Goal: Task Accomplishment & Management: Use online tool/utility

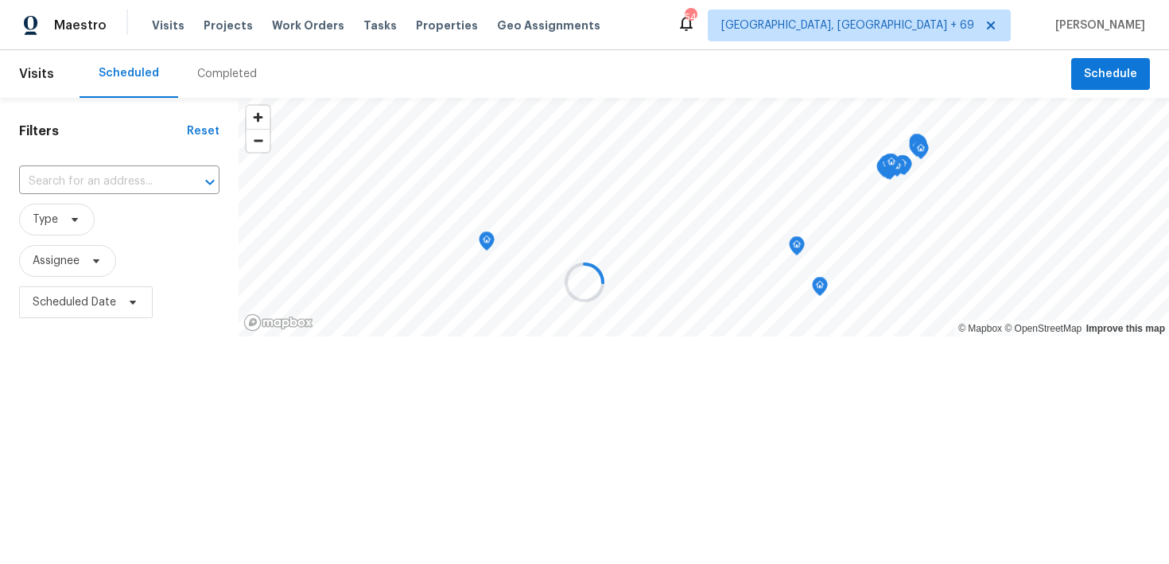
click at [234, 83] on div at bounding box center [584, 282] width 1169 height 564
click at [228, 73] on div at bounding box center [584, 282] width 1169 height 564
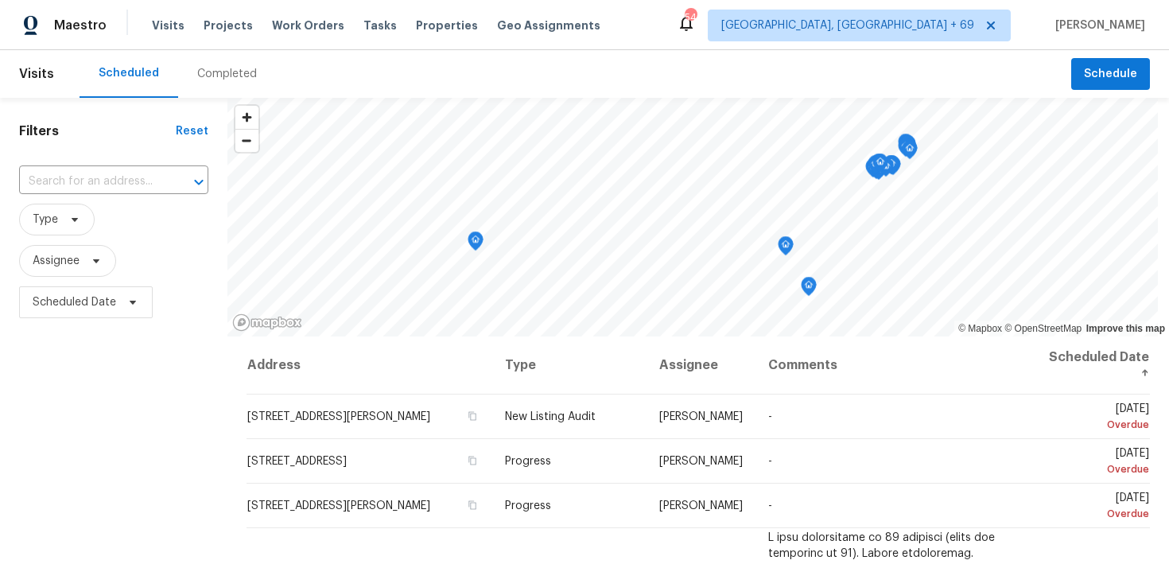
click at [205, 80] on div "Completed" at bounding box center [227, 74] width 60 height 16
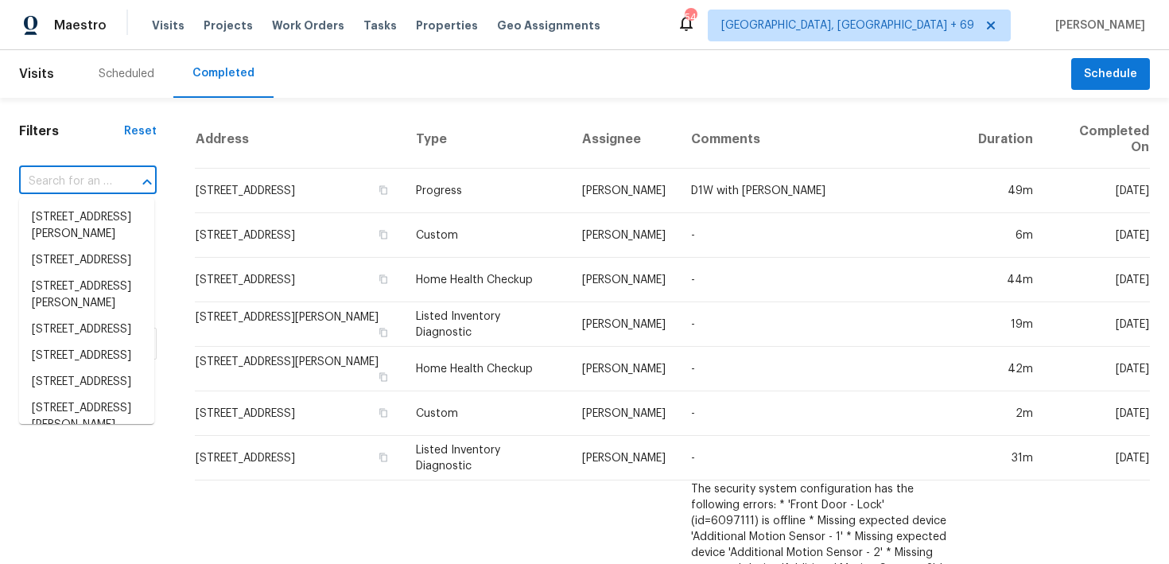
click at [70, 182] on input "text" at bounding box center [65, 181] width 93 height 25
paste input "6720 Craig St Fort Worth, TX 76112"
type input "6720 Craig St Fort Worth, TX 76112"
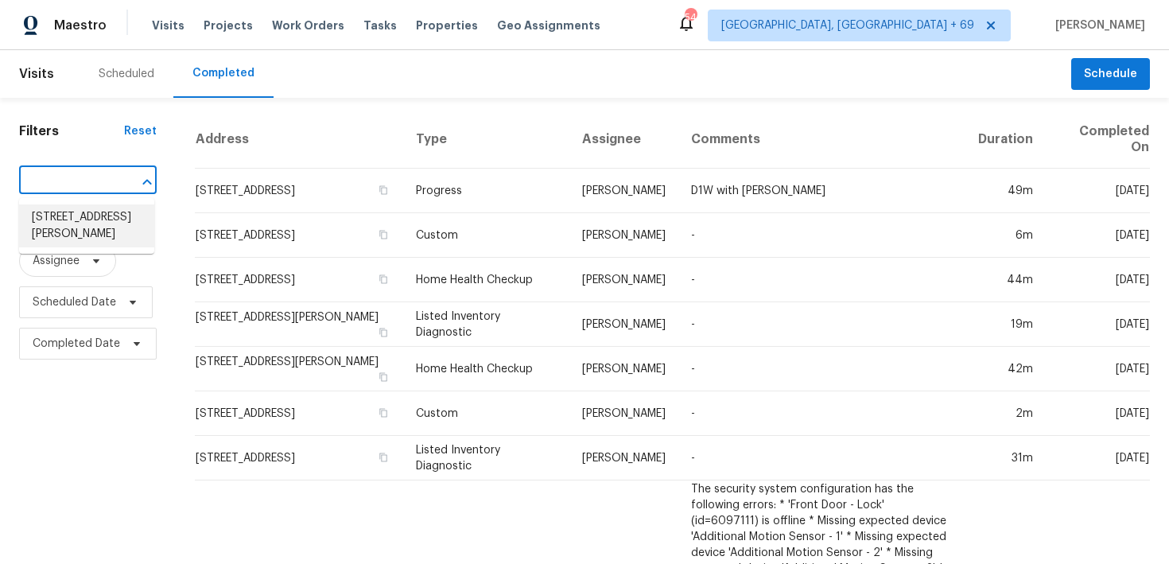
click at [51, 217] on li "6720 Craig St, Fort Worth, TX 76112" at bounding box center [86, 225] width 135 height 43
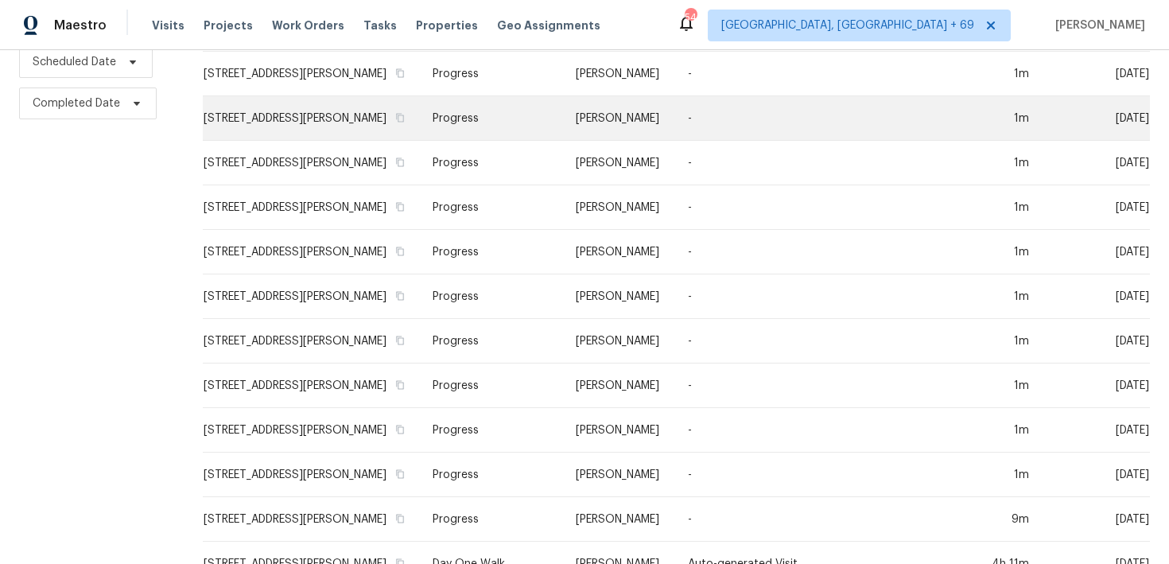
scroll to position [320, 0]
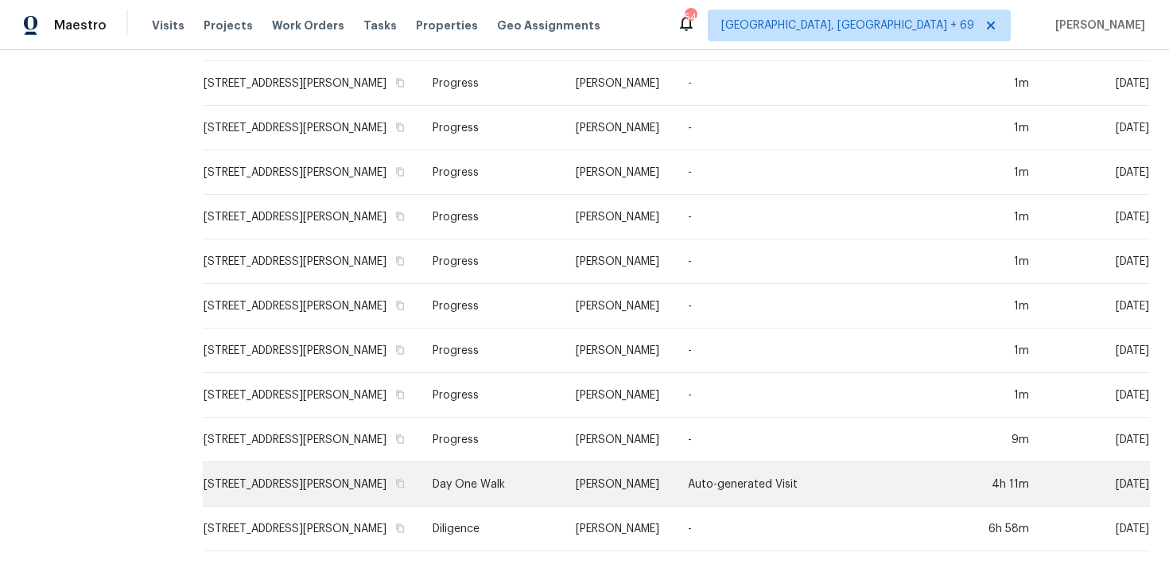
click at [448, 490] on td "Day One Walk" at bounding box center [491, 484] width 143 height 45
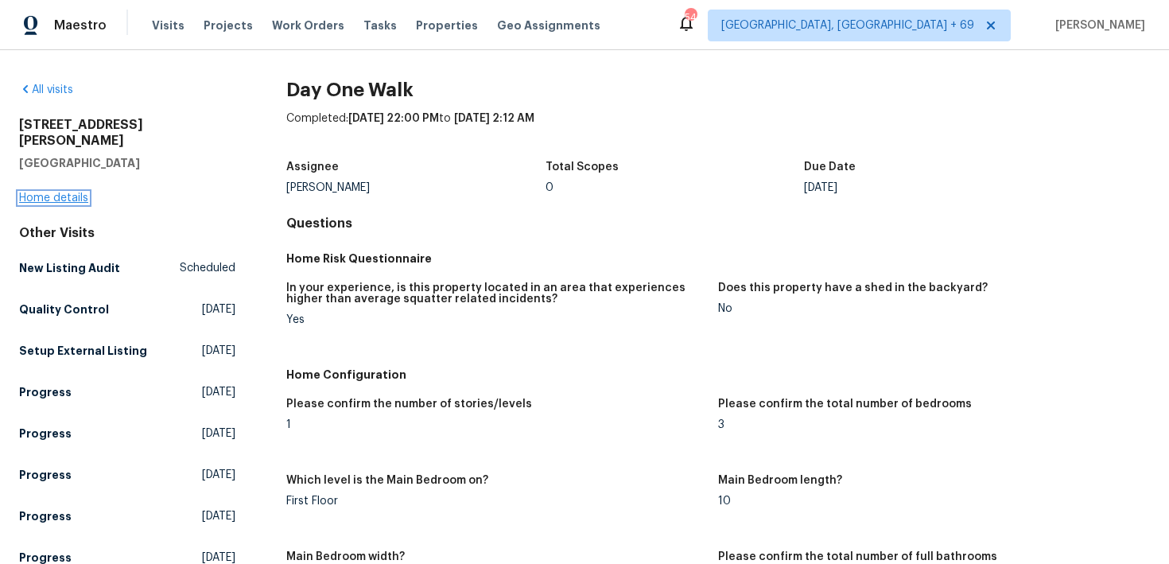
click at [34, 193] on link "Home details" at bounding box center [53, 198] width 69 height 11
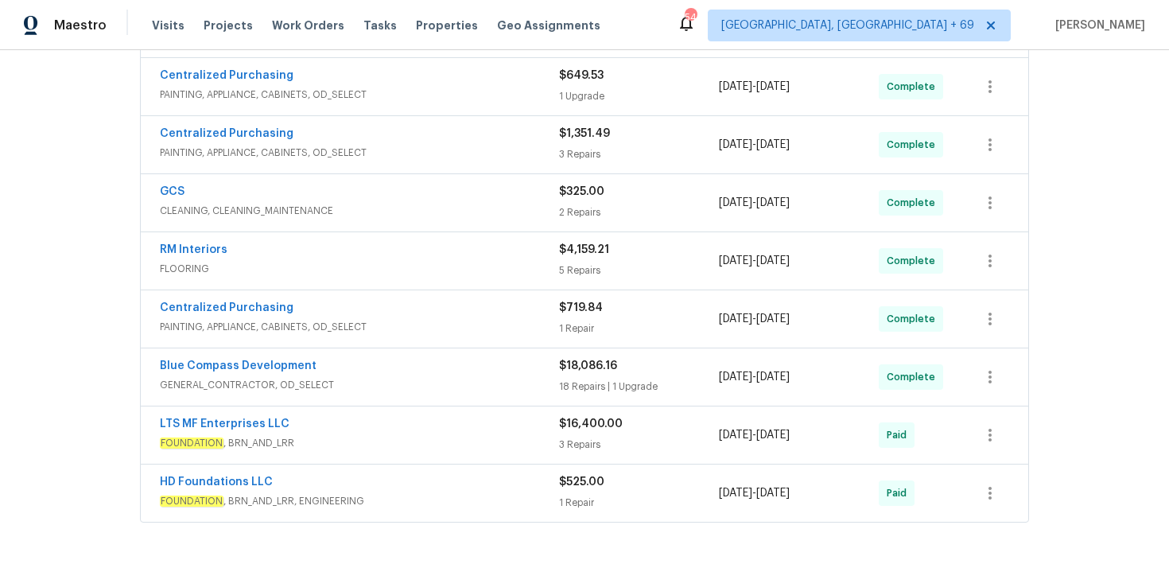
scroll to position [679, 0]
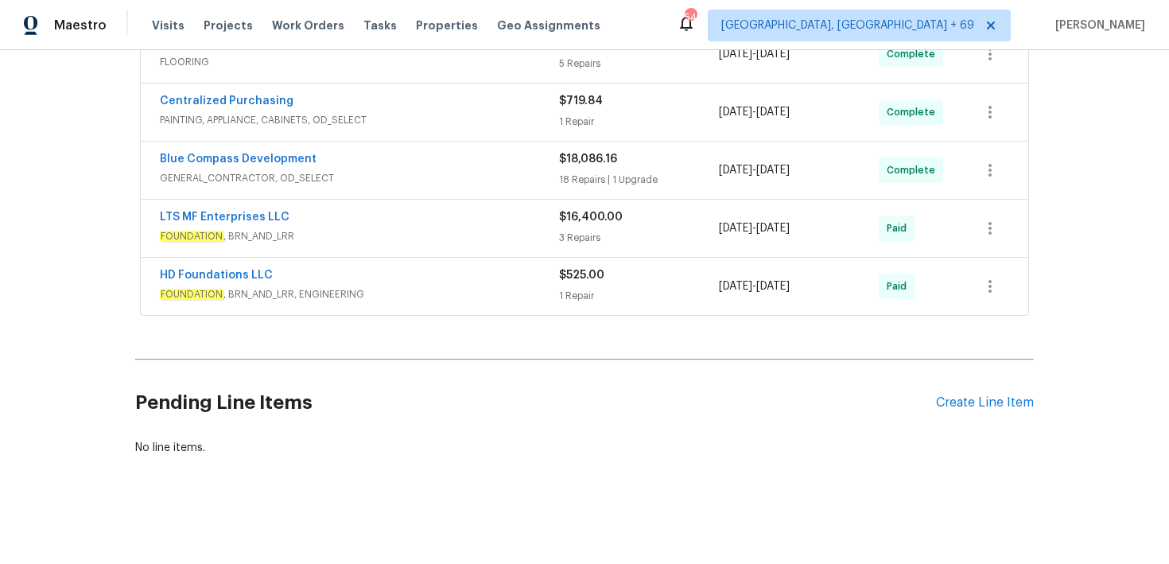
click at [591, 290] on div "1 Repair" at bounding box center [639, 296] width 160 height 16
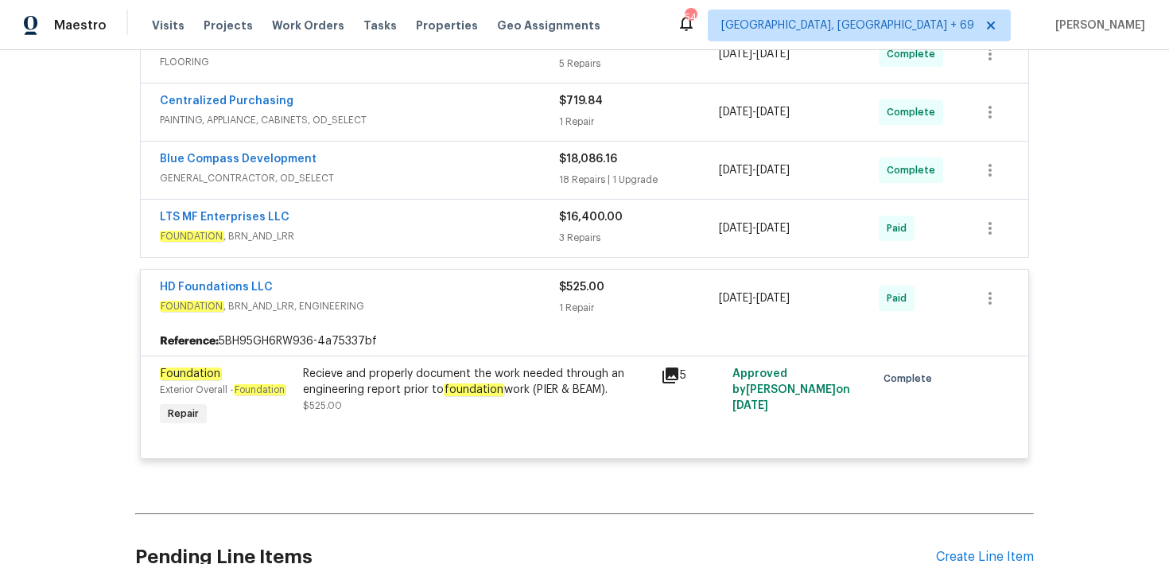
click at [579, 238] on div "3 Repairs" at bounding box center [639, 238] width 160 height 16
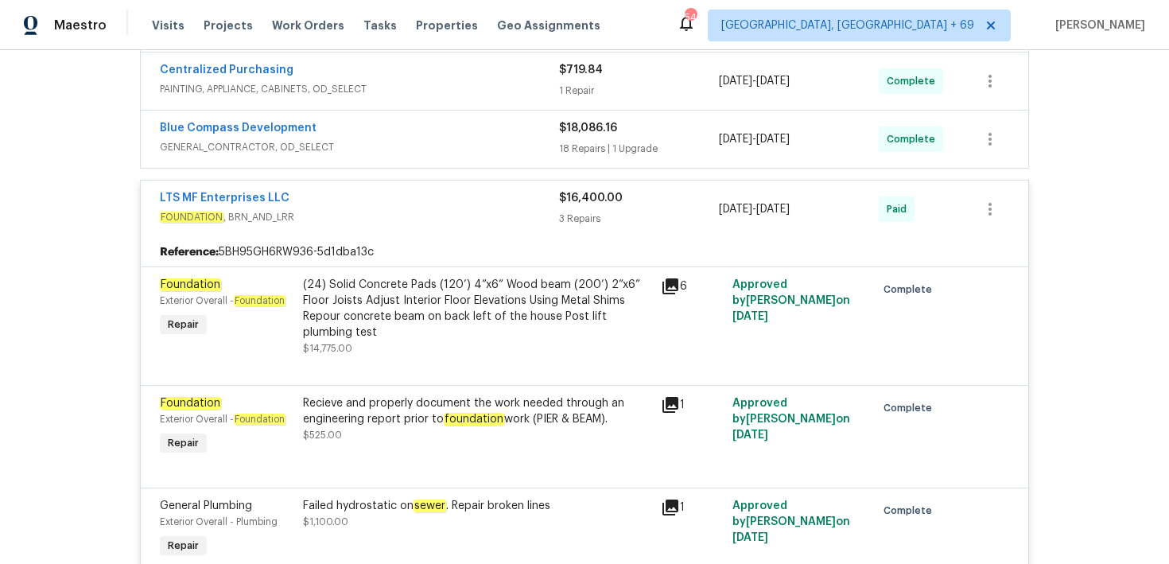
scroll to position [686, 0]
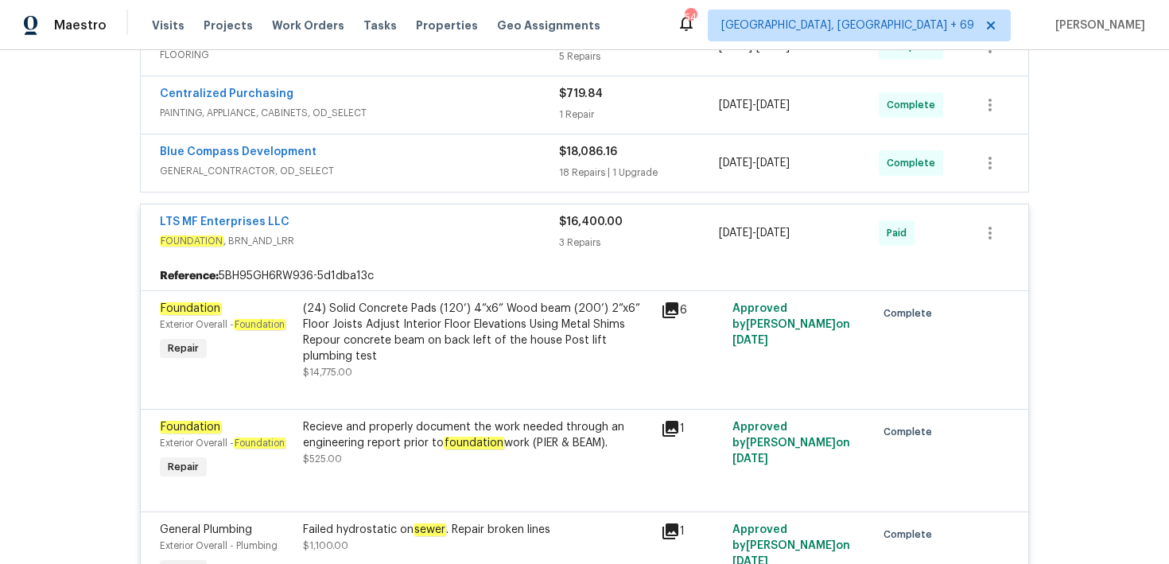
click at [582, 169] on div "18 Repairs | 1 Upgrade" at bounding box center [639, 173] width 160 height 16
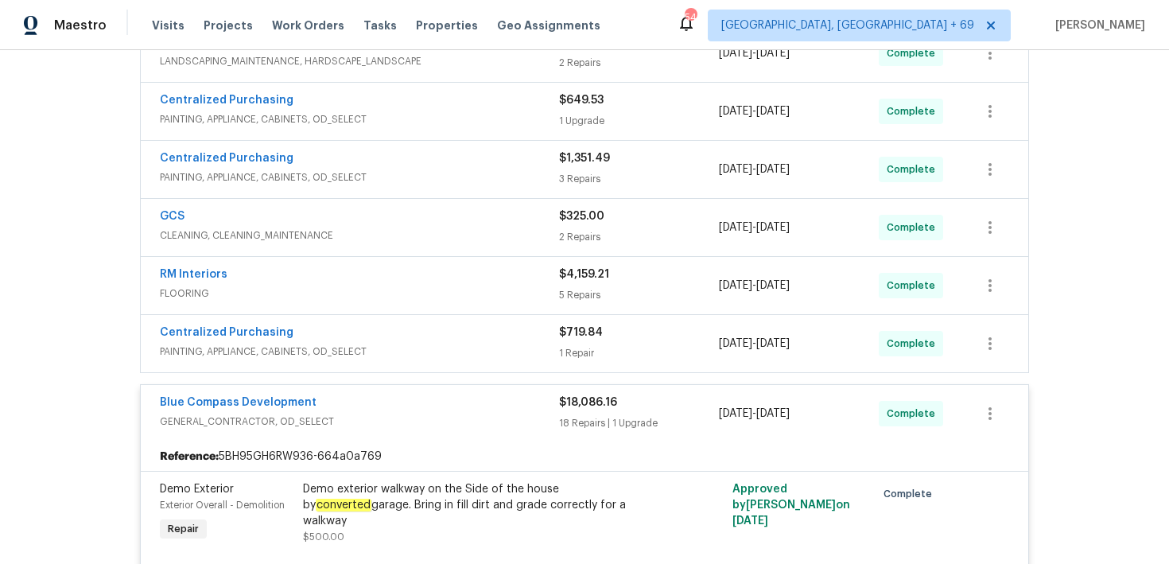
scroll to position [0, 0]
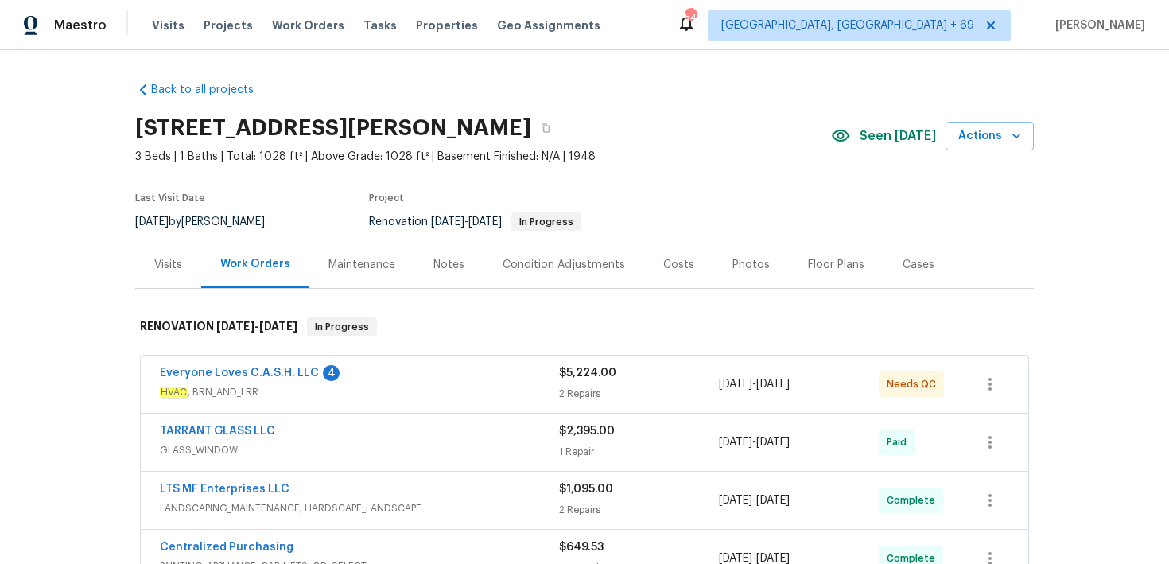
click at [574, 395] on div "2 Repairs" at bounding box center [639, 394] width 160 height 16
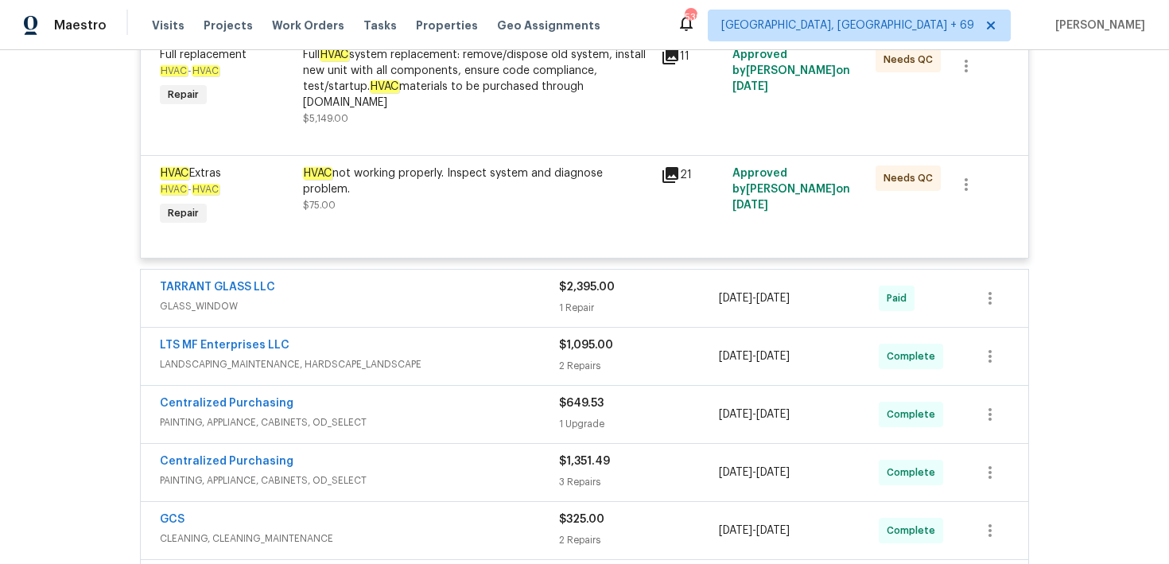
scroll to position [464, 0]
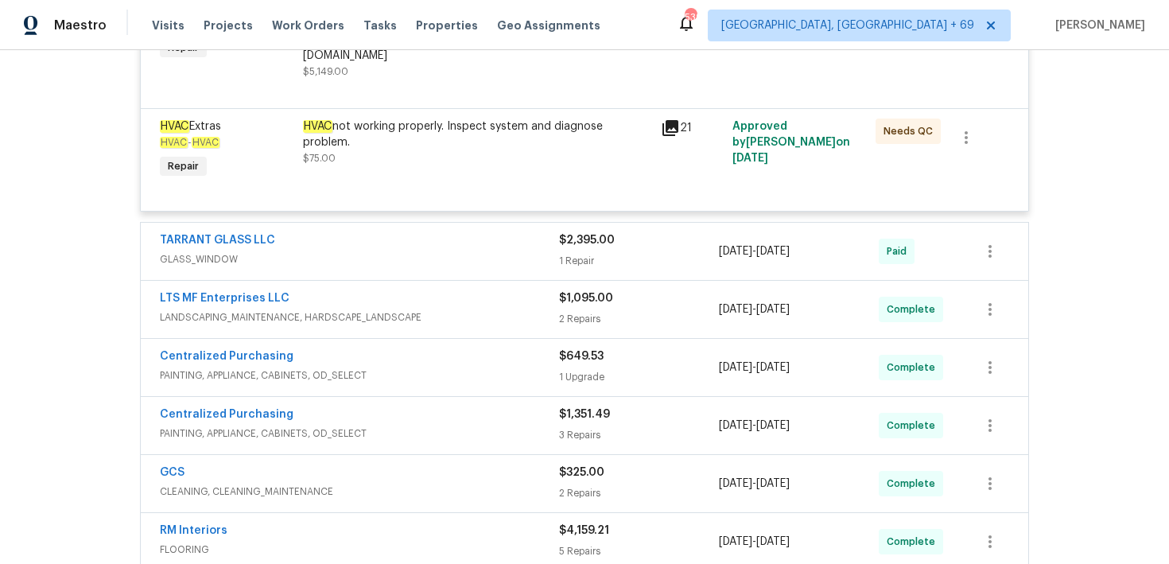
click at [570, 253] on div "1 Repair" at bounding box center [639, 261] width 160 height 16
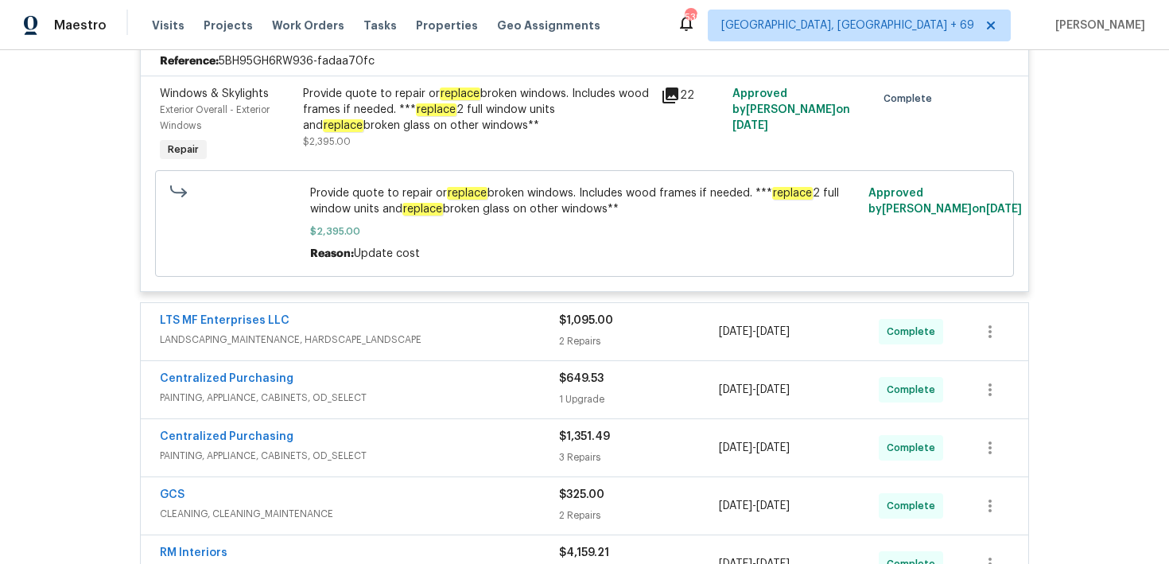
scroll to position [710, 0]
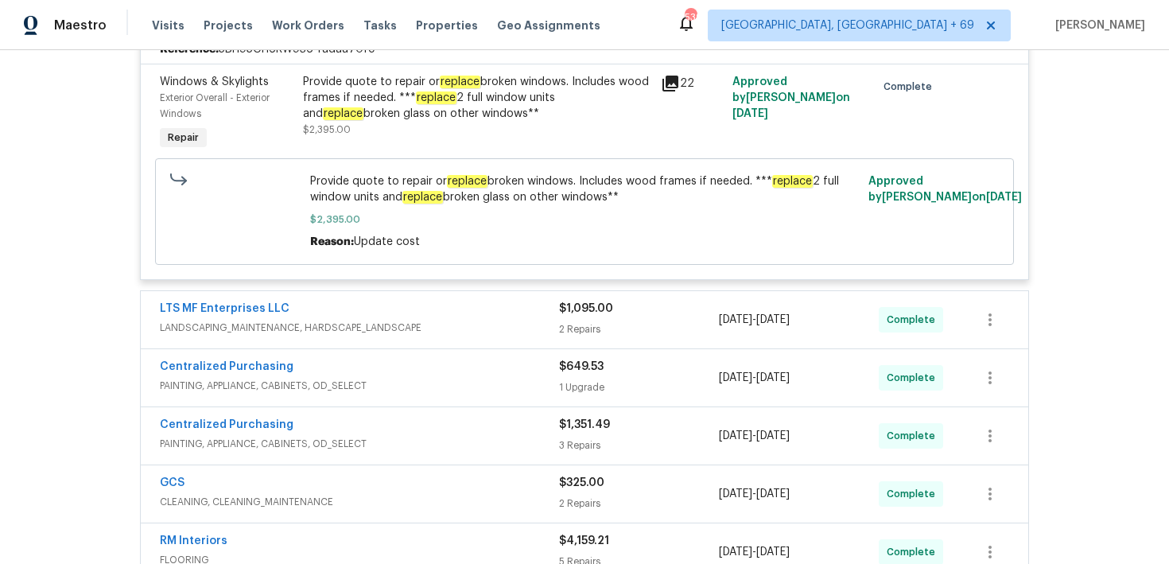
click at [578, 321] on div "2 Repairs" at bounding box center [639, 329] width 160 height 16
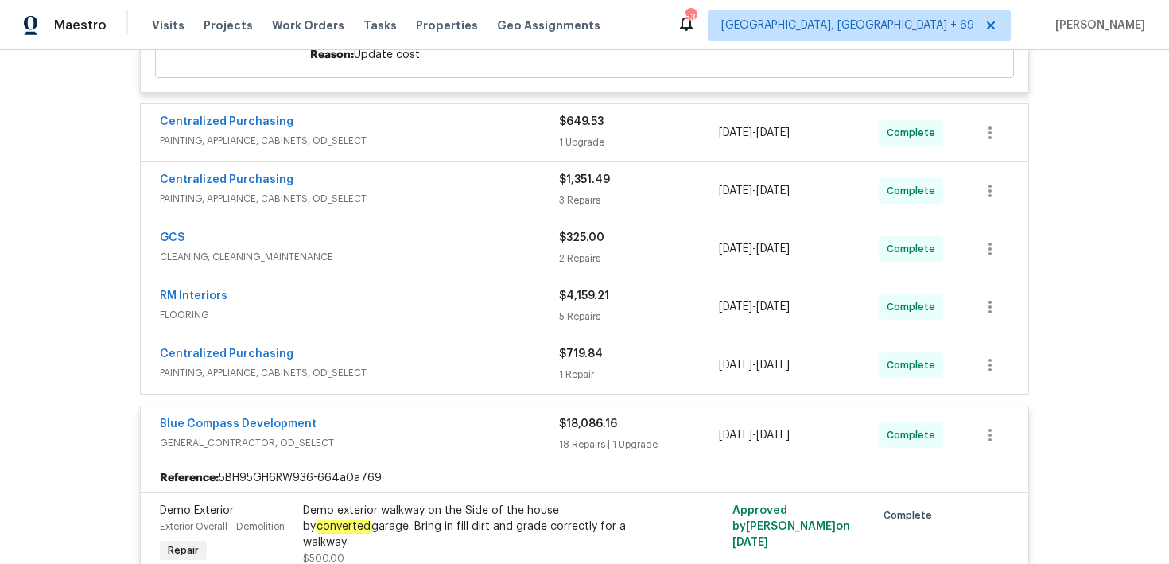
scroll to position [1379, 0]
click at [586, 133] on div "1 Upgrade" at bounding box center [639, 141] width 160 height 16
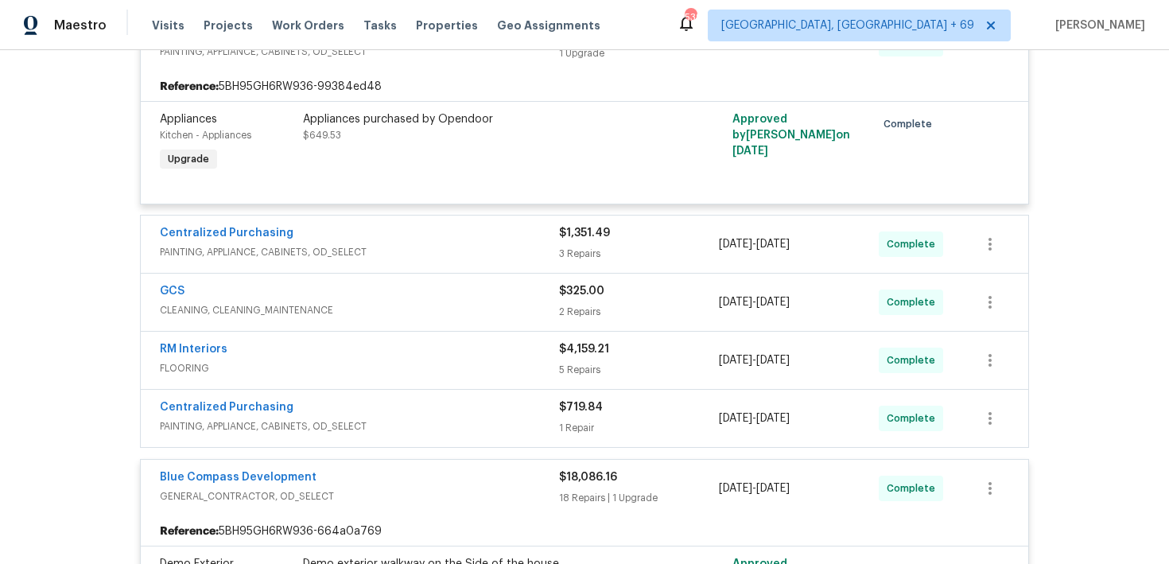
click at [581, 232] on div "$1,351.49 3 Repairs" at bounding box center [639, 244] width 160 height 38
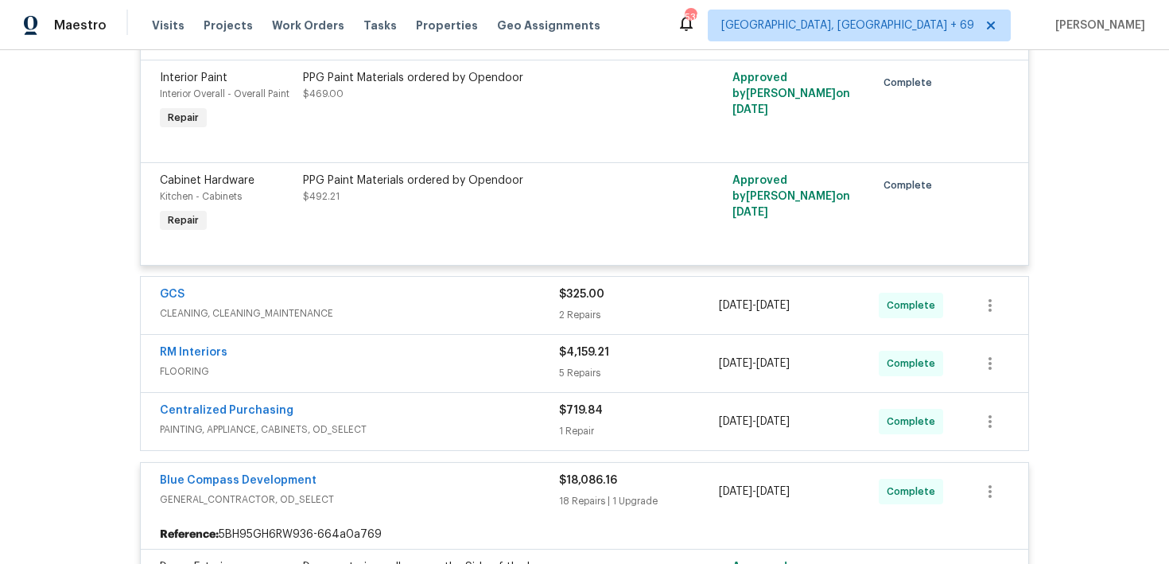
scroll to position [1841, 0]
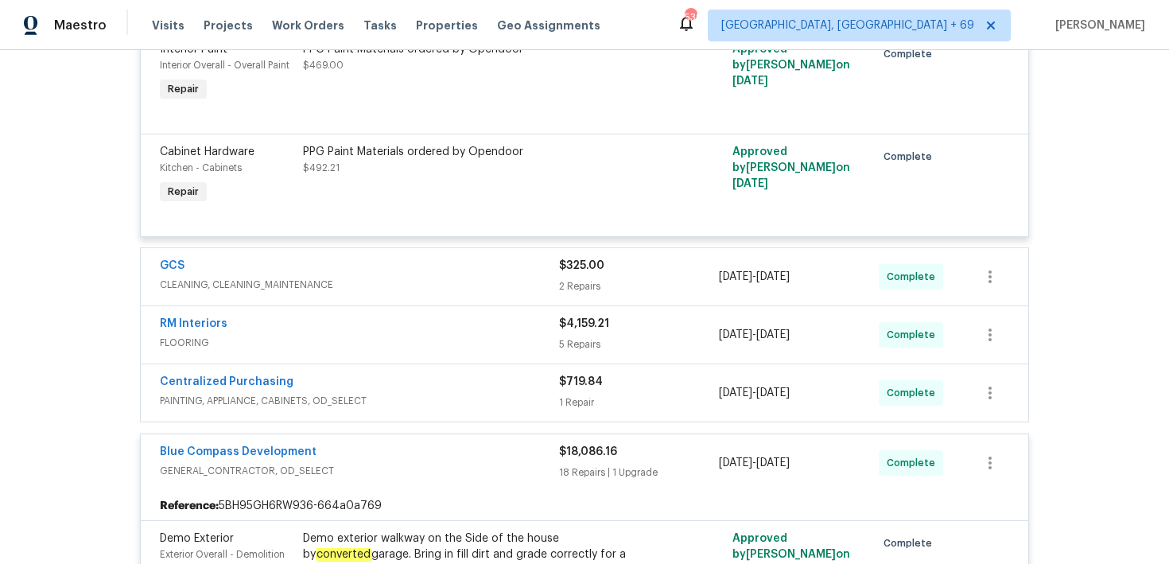
click at [577, 267] on div "$325.00 2 Repairs" at bounding box center [639, 277] width 160 height 38
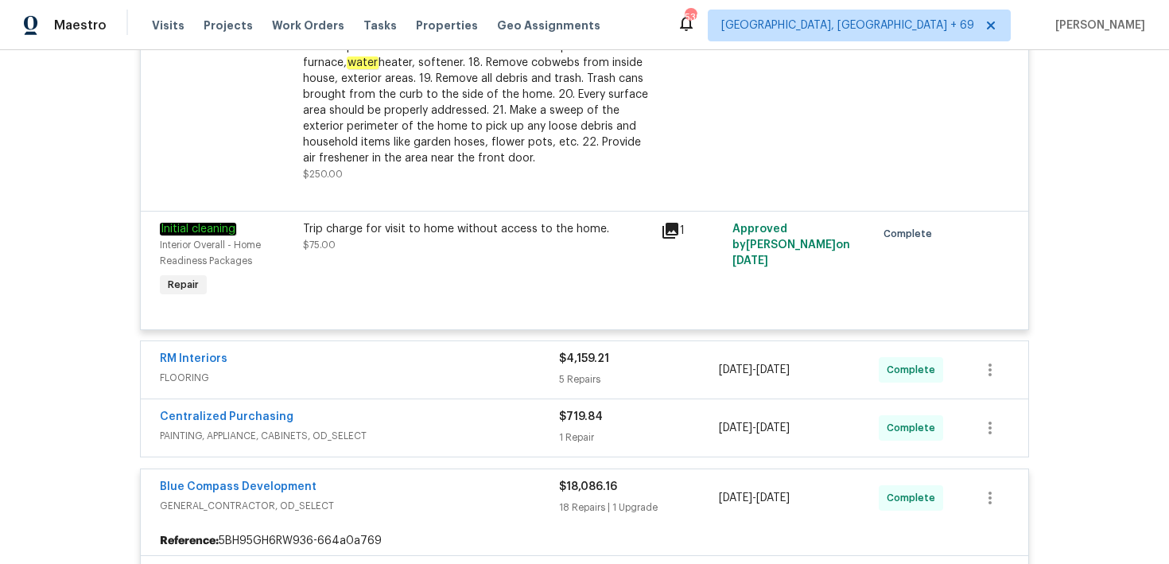
click at [574, 372] on div "5 Repairs" at bounding box center [639, 380] width 160 height 16
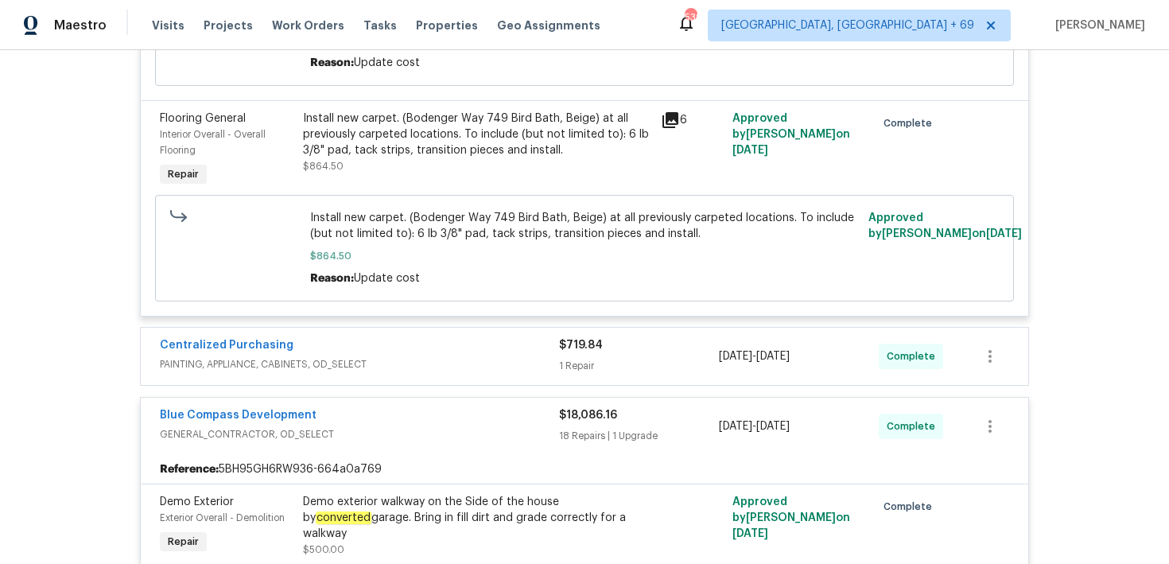
scroll to position [3281, 0]
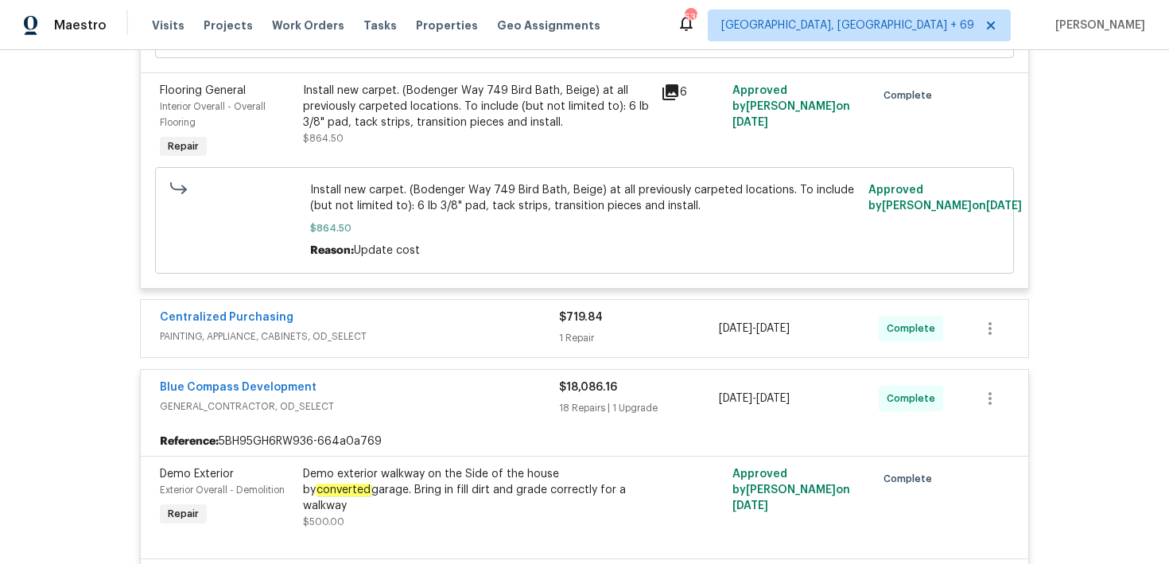
click at [562, 317] on span "$719.84" at bounding box center [581, 317] width 44 height 11
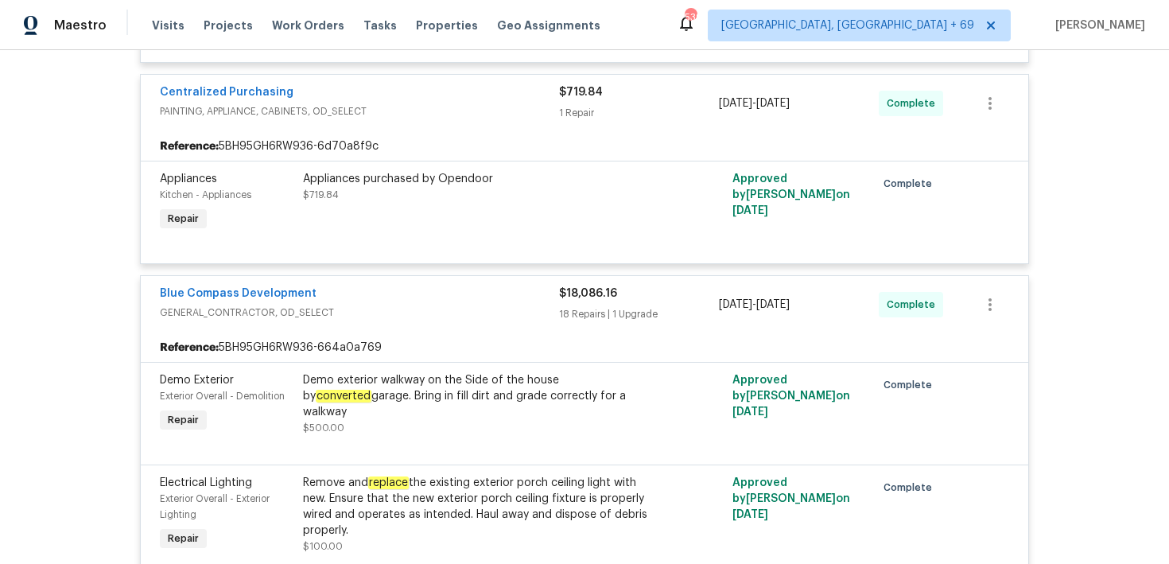
scroll to position [3507, 0]
click at [525, 387] on div "Demo exterior walkway on the Side of the house by converted garage. Bring in fi…" at bounding box center [477, 396] width 348 height 48
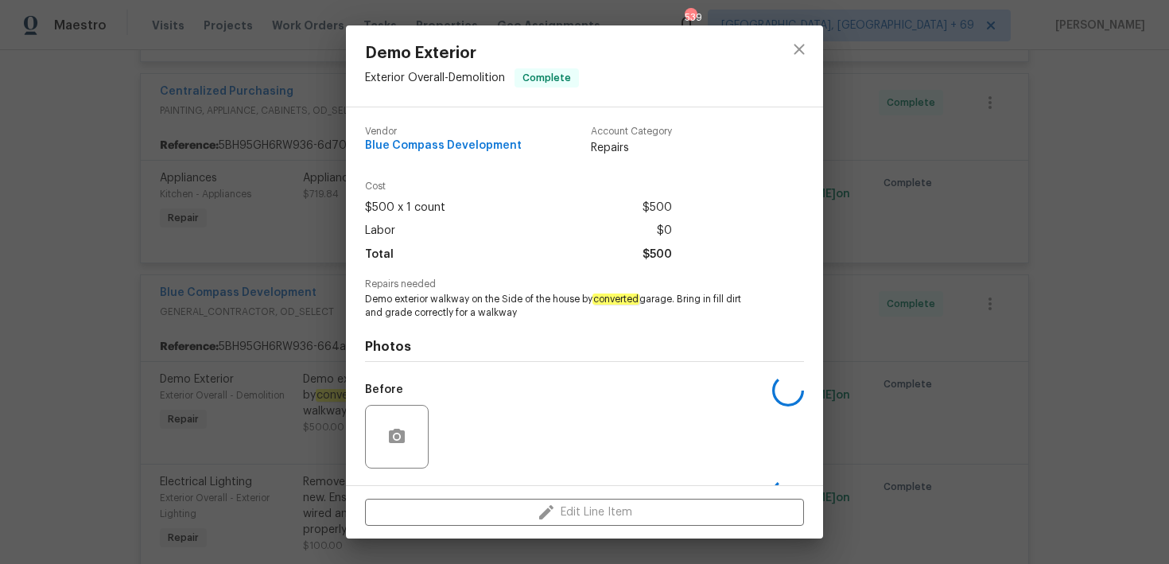
scroll to position [103, 0]
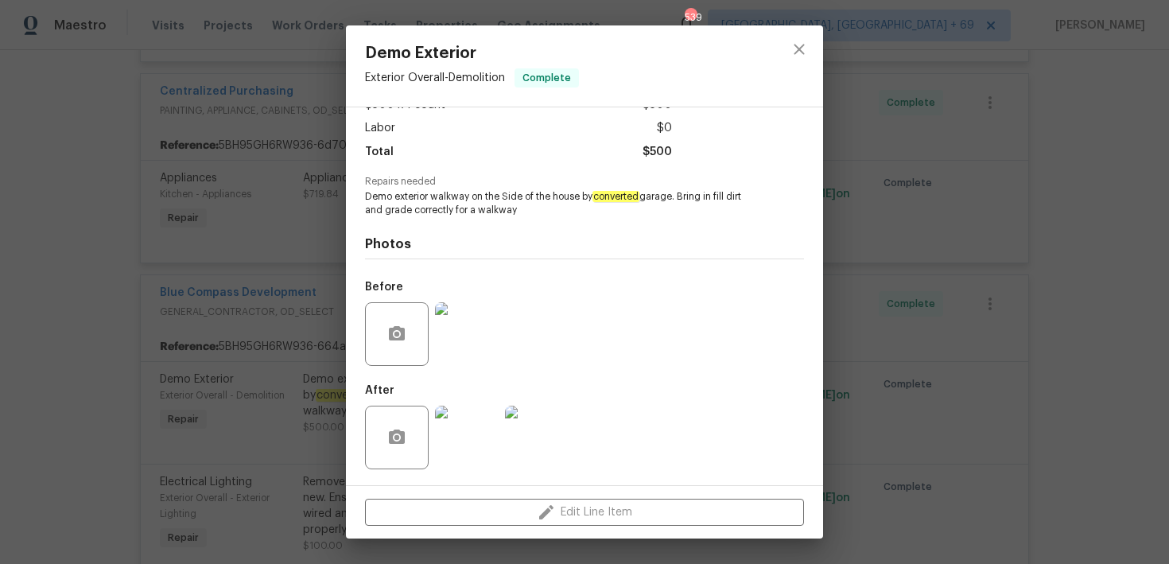
click at [460, 332] on img at bounding box center [467, 334] width 64 height 64
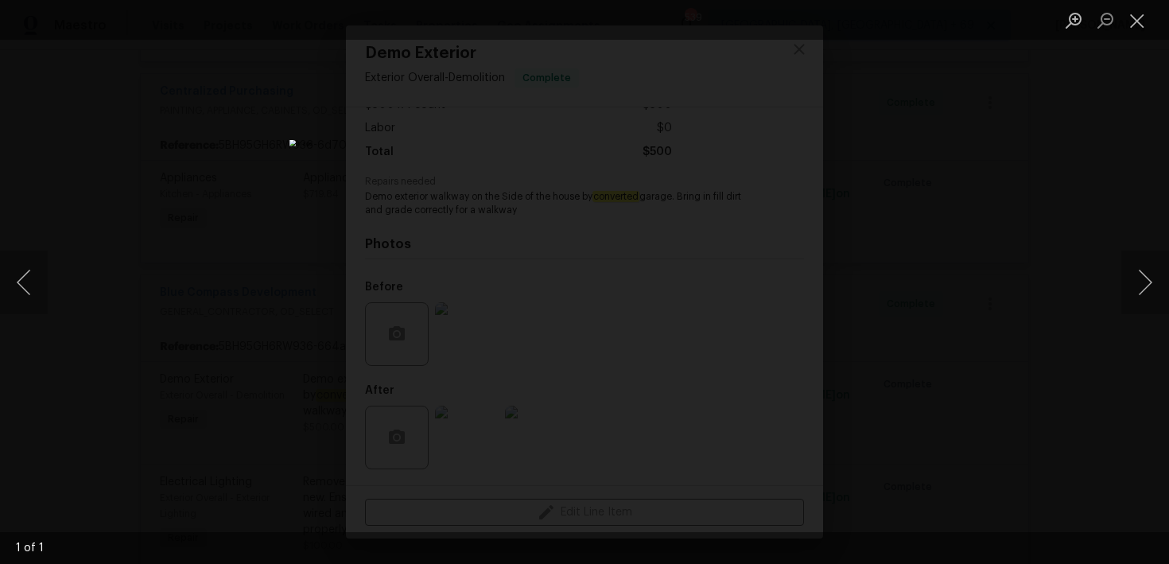
click at [986, 380] on div "Lightbox" at bounding box center [584, 282] width 1169 height 564
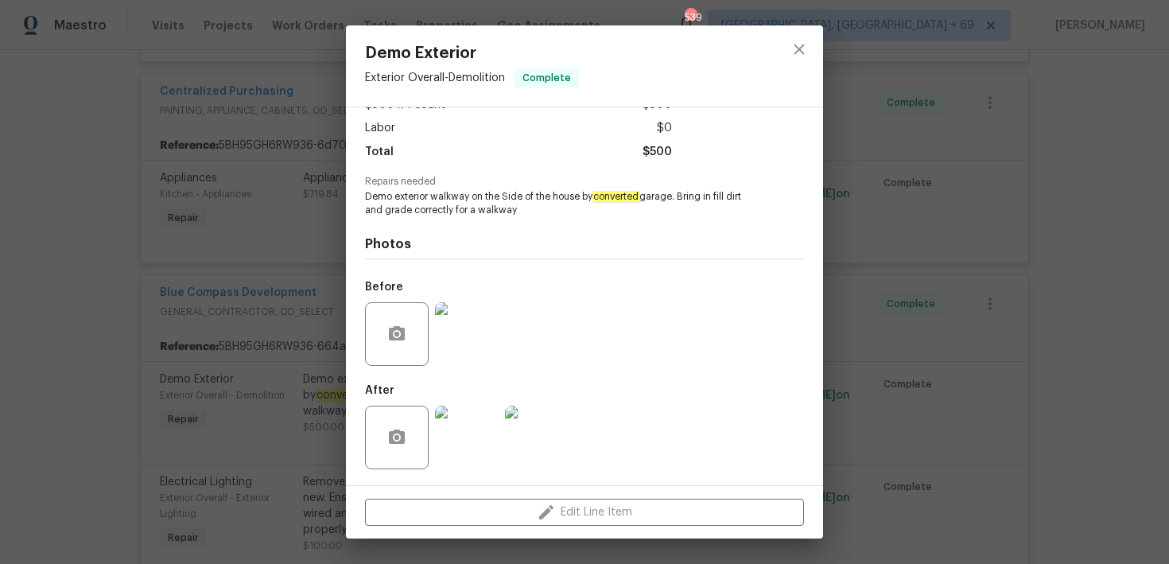
click at [471, 432] on img at bounding box center [467, 438] width 64 height 64
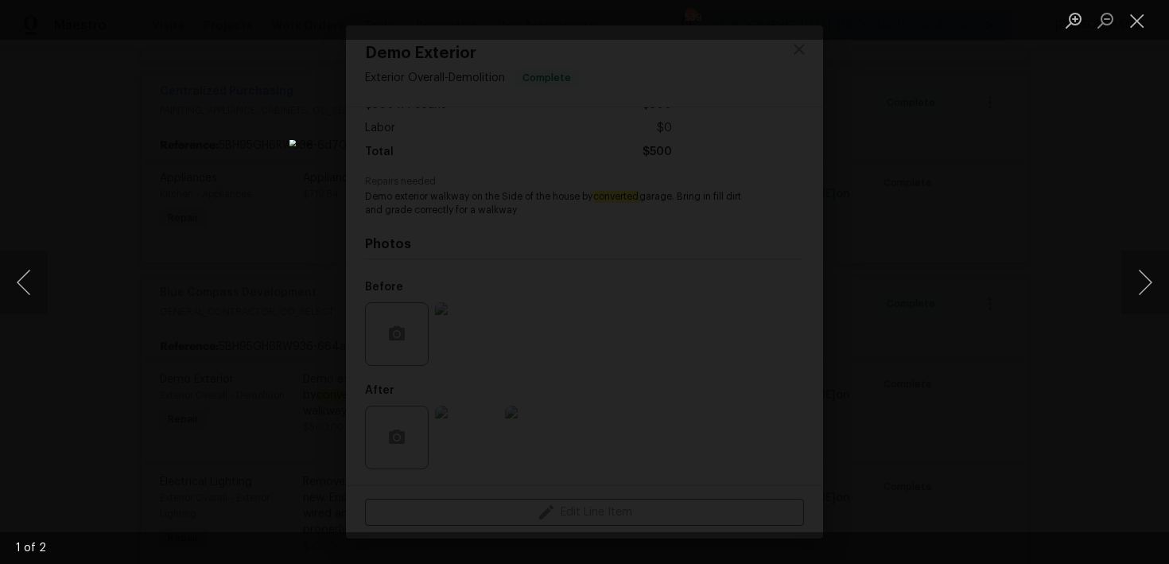
click at [920, 254] on div "Lightbox" at bounding box center [584, 282] width 1169 height 564
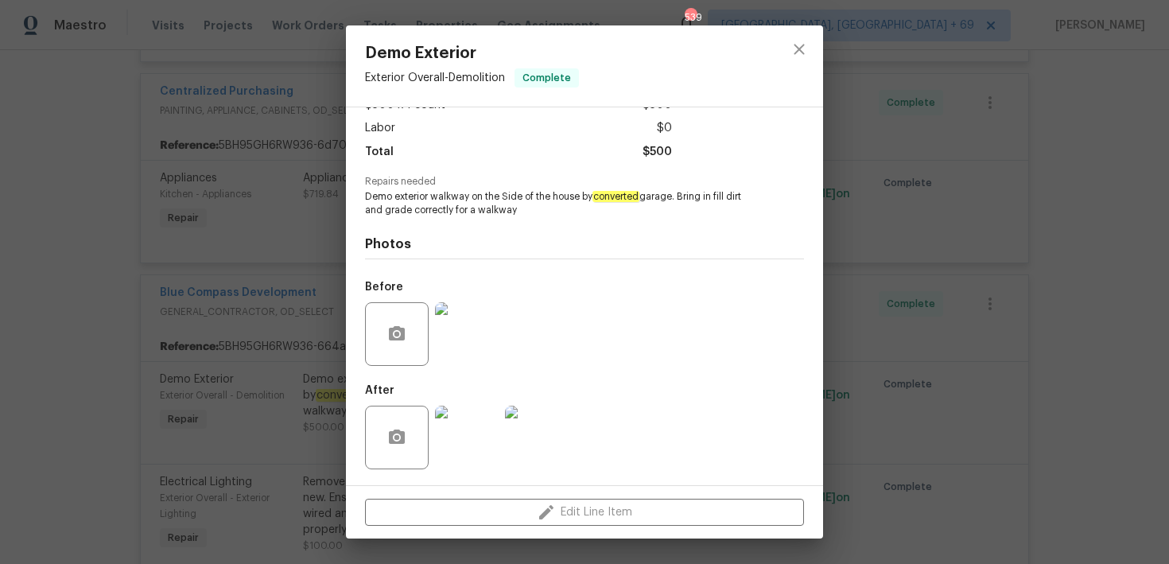
click at [113, 348] on div "Demo Exterior Exterior Overall - Demolition Complete Vendor Blue Compass Develo…" at bounding box center [584, 282] width 1169 height 564
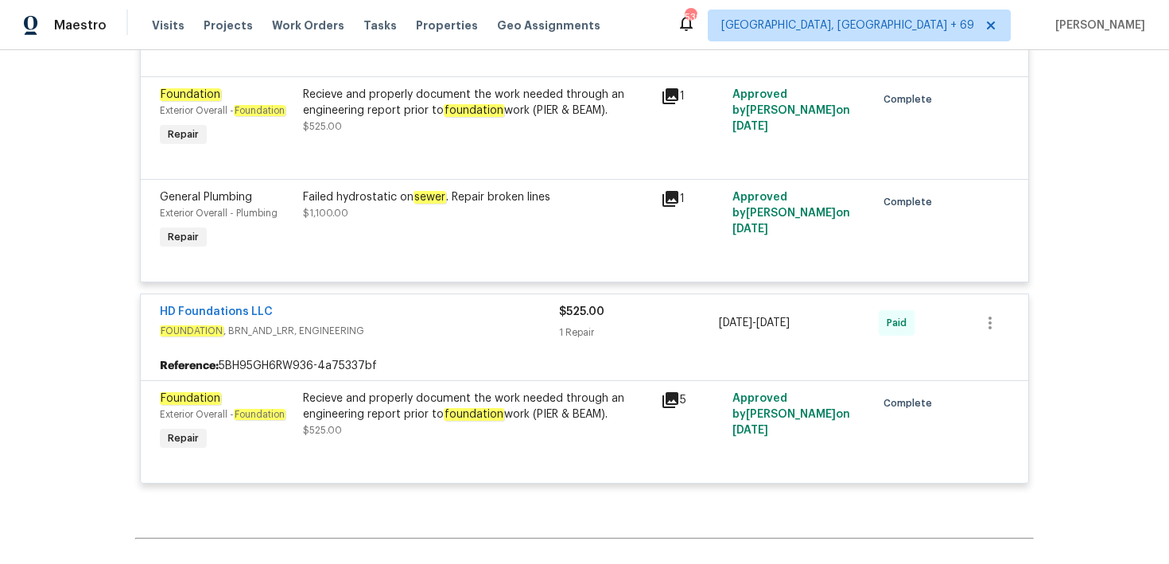
scroll to position [6645, 0]
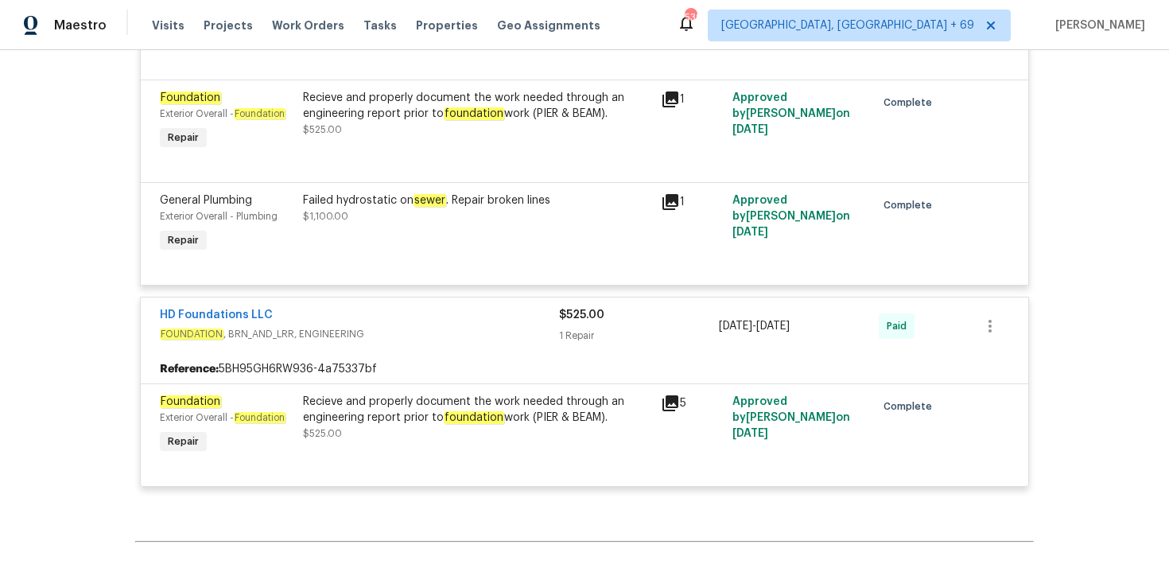
click at [416, 453] on div "Recieve and properly document the work needed through an engineering report pri…" at bounding box center [477, 425] width 358 height 73
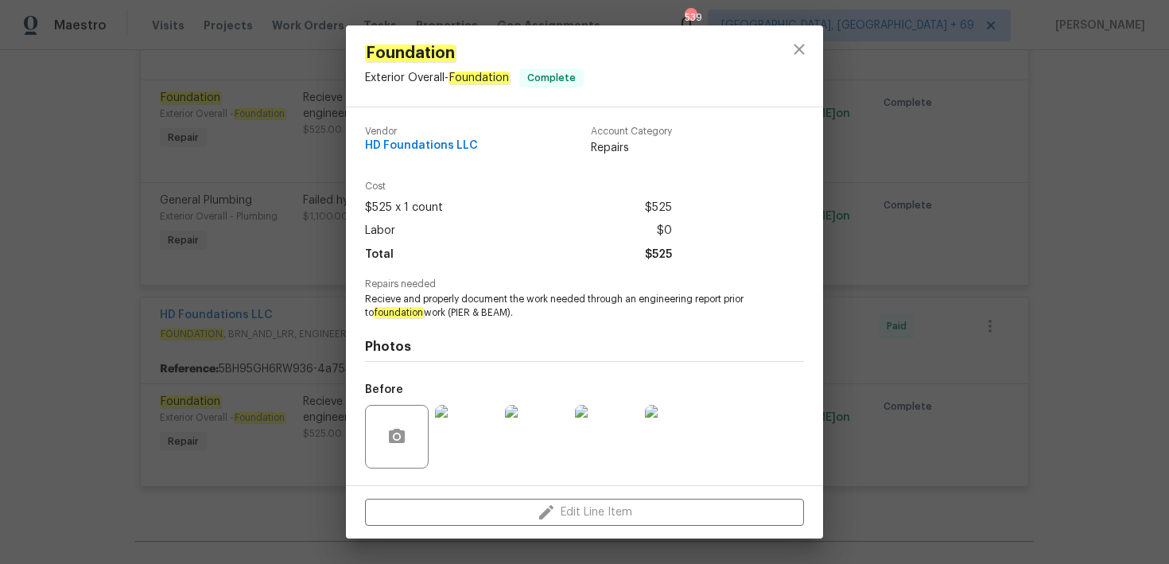
scroll to position [103, 0]
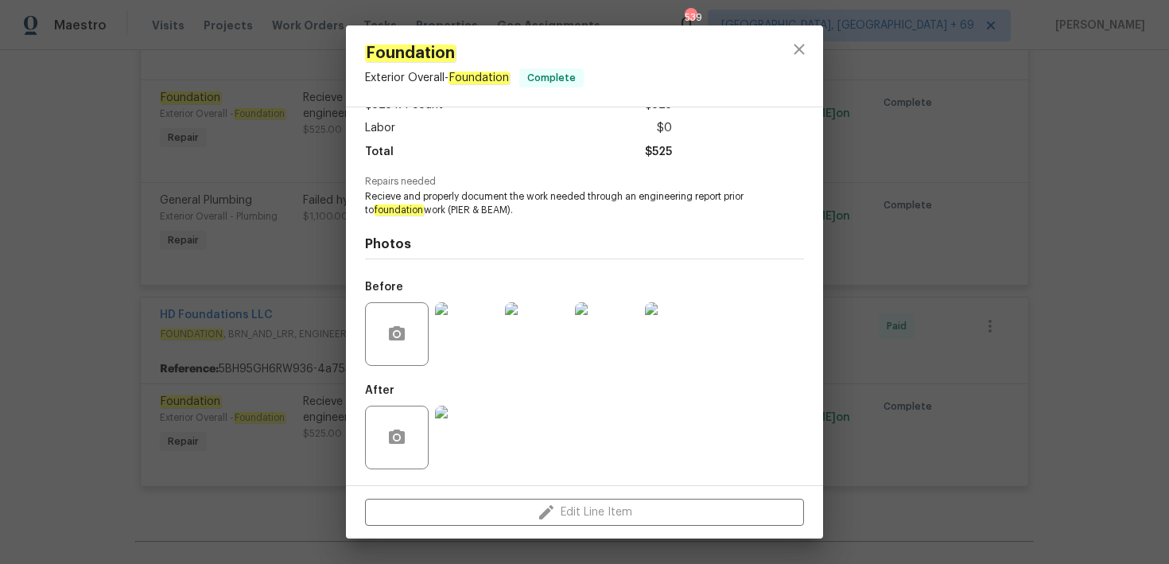
click at [115, 292] on div "Foundation Exterior Overall - Foundation Complete Vendor HD Foundations LLC Acc…" at bounding box center [584, 282] width 1169 height 564
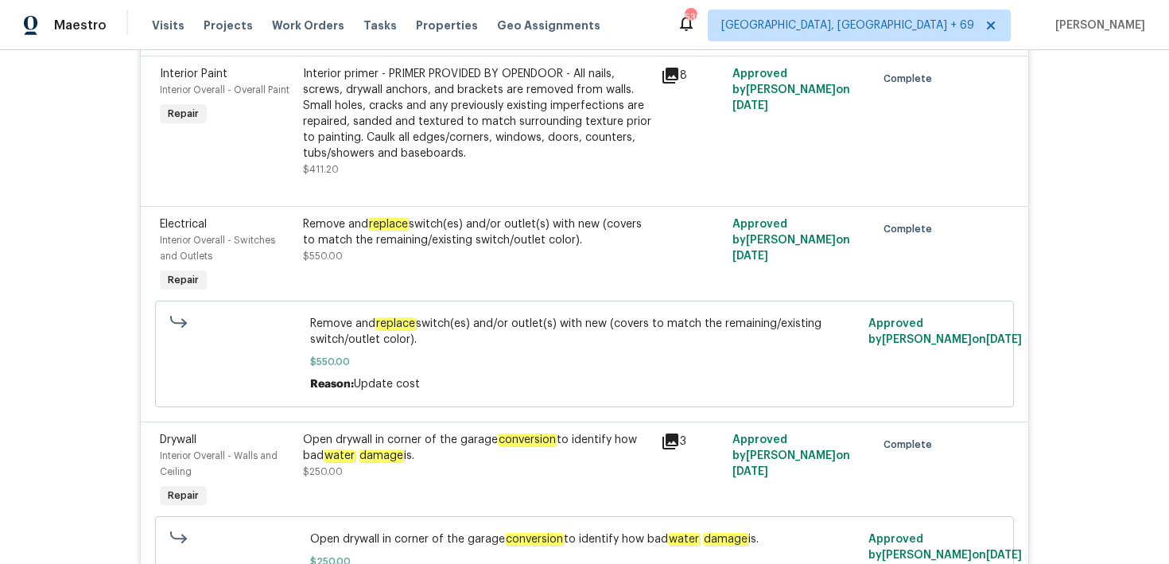
scroll to position [5395, 0]
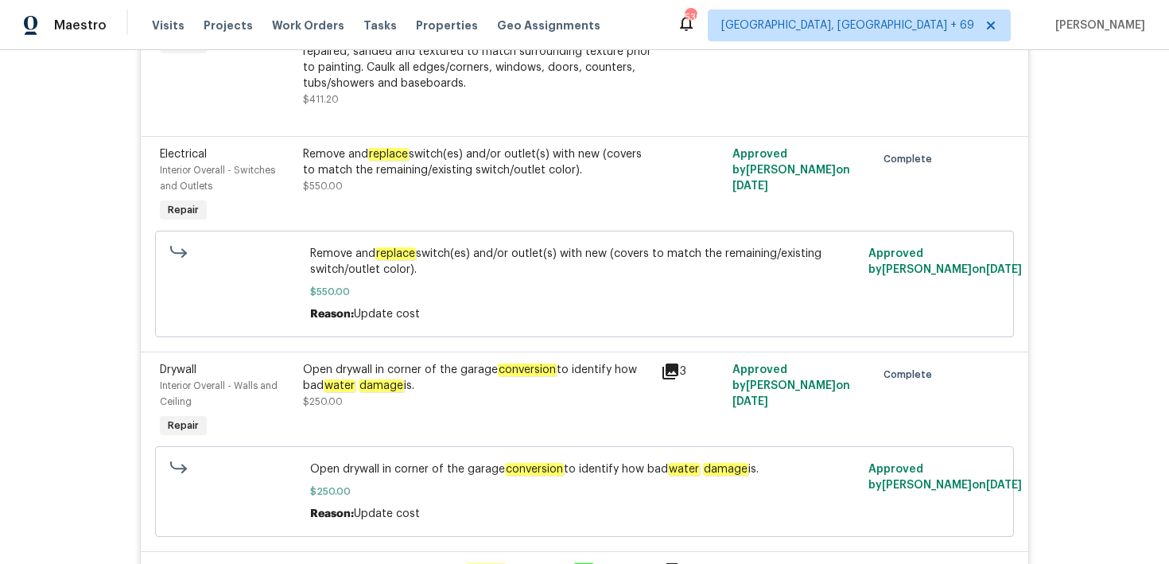
click at [469, 424] on div "Open drywall in corner of the garage conversion to identify how bad water damag…" at bounding box center [477, 401] width 358 height 89
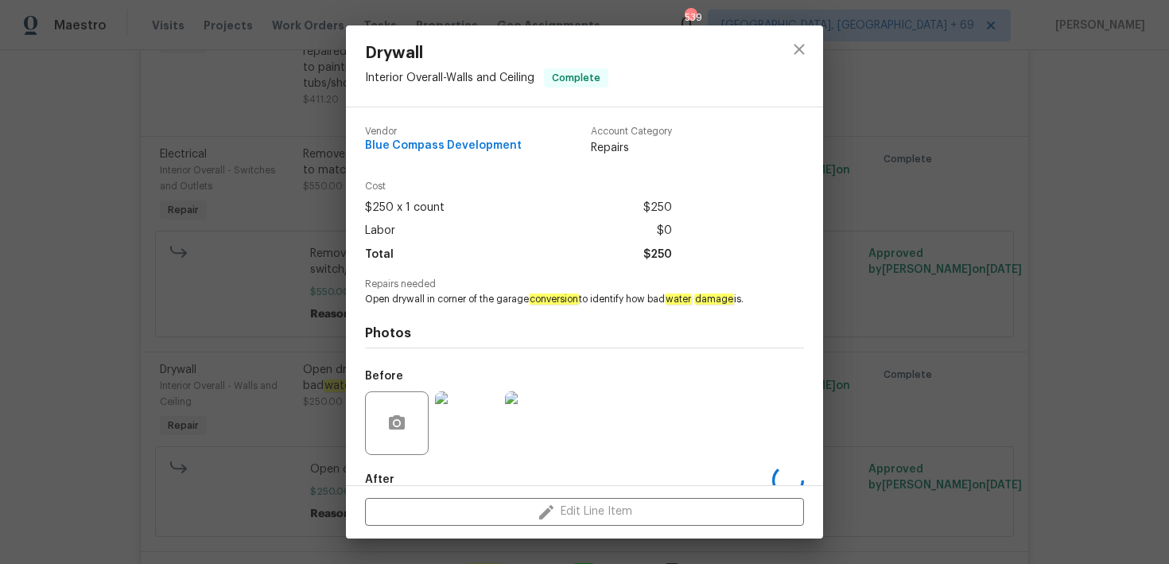
scroll to position [89, 0]
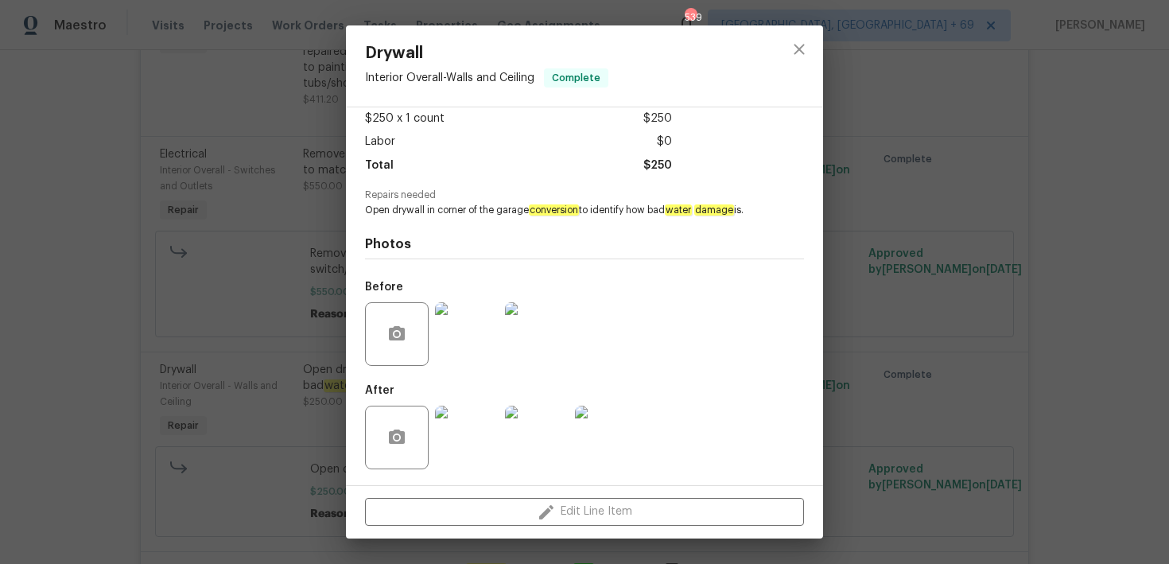
click at [453, 331] on img at bounding box center [467, 334] width 64 height 64
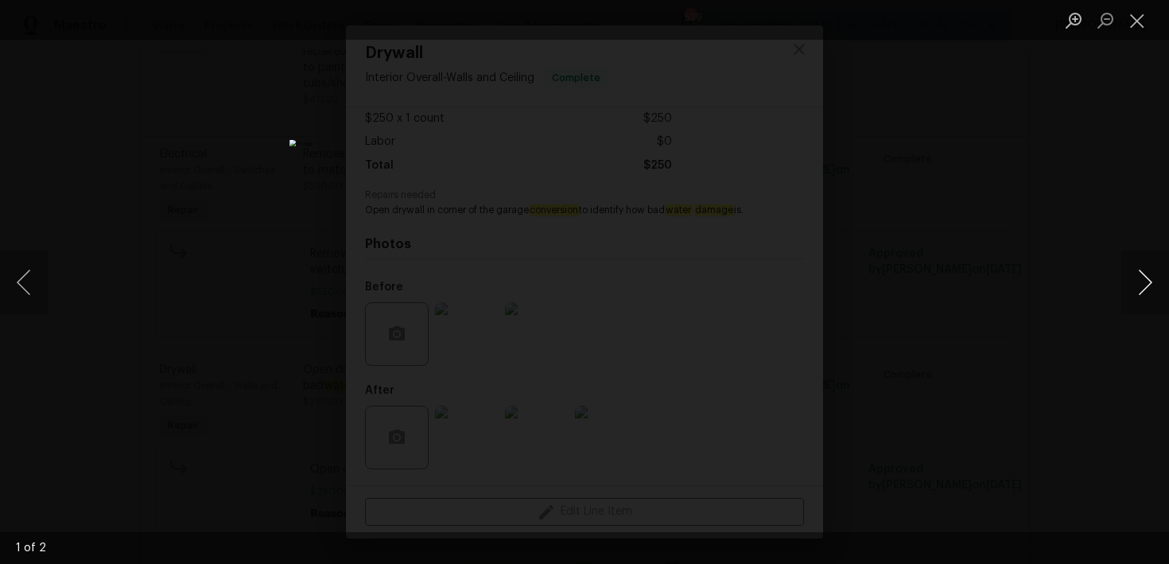
click at [1146, 278] on button "Next image" at bounding box center [1146, 283] width 48 height 64
click at [1142, 18] on button "Close lightbox" at bounding box center [1138, 20] width 32 height 28
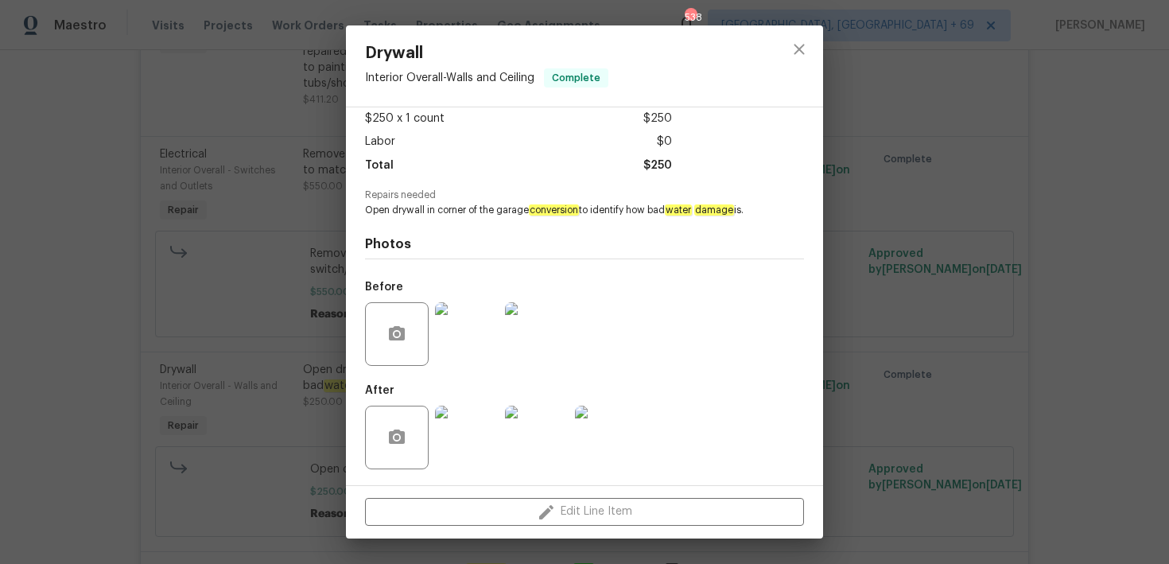
click at [248, 150] on div "Drywall Interior Overall - Walls and Ceiling Complete Vendor Blue Compass Devel…" at bounding box center [584, 282] width 1169 height 564
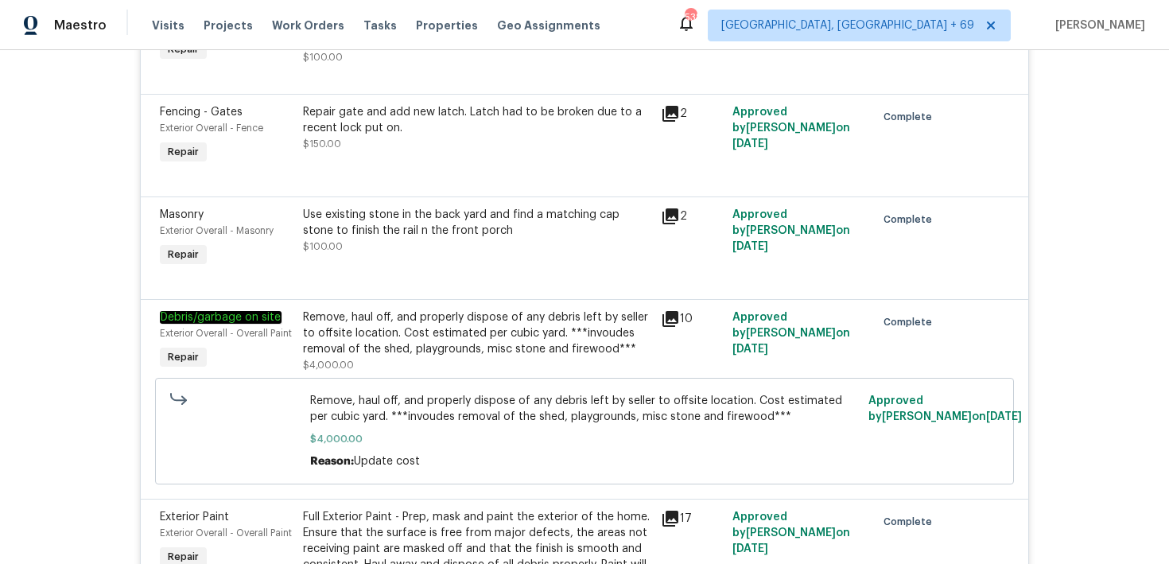
scroll to position [3990, 0]
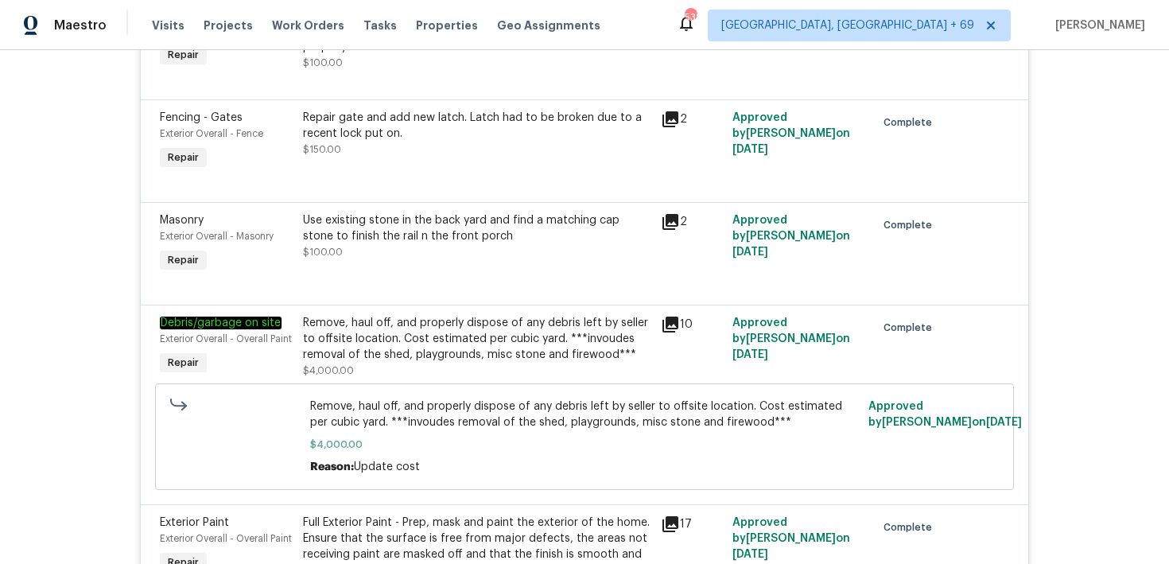
click at [177, 33] on div "Visits Projects Work Orders Tasks Properties Geo Assignments" at bounding box center [386, 26] width 468 height 32
click at [169, 29] on span "Visits" at bounding box center [168, 26] width 33 height 16
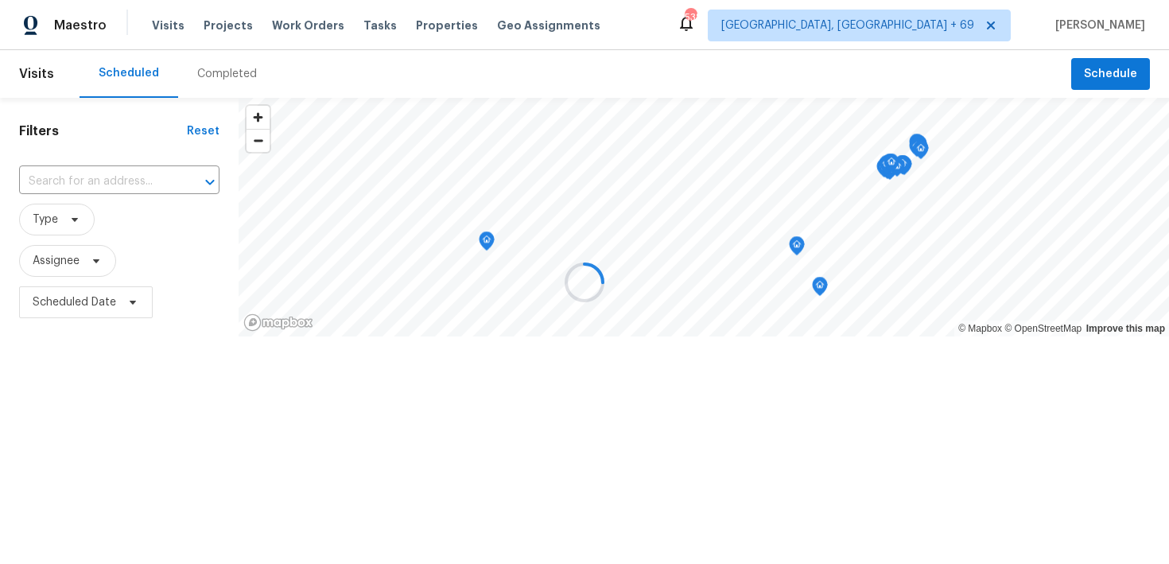
click at [243, 78] on div at bounding box center [584, 282] width 1169 height 564
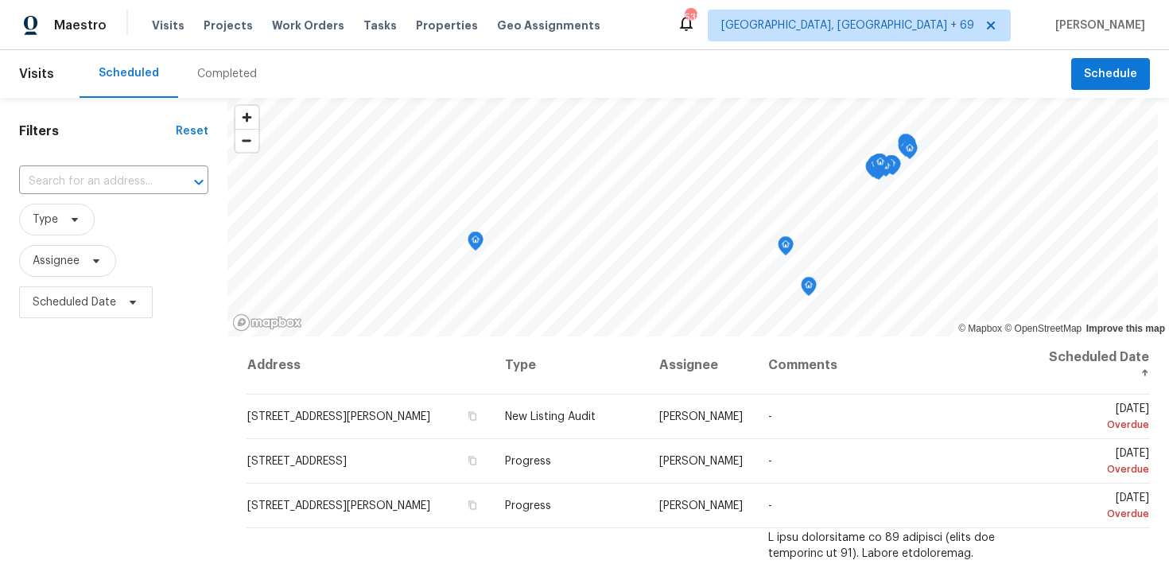
click at [204, 96] on div "Completed" at bounding box center [227, 74] width 98 height 48
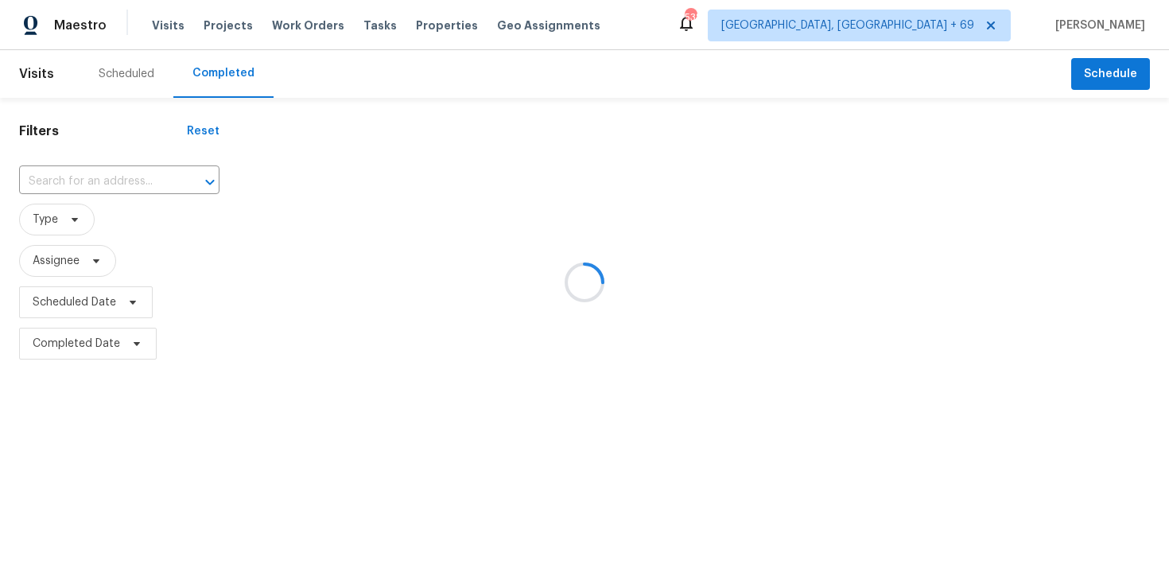
click at [52, 189] on div at bounding box center [584, 282] width 1169 height 564
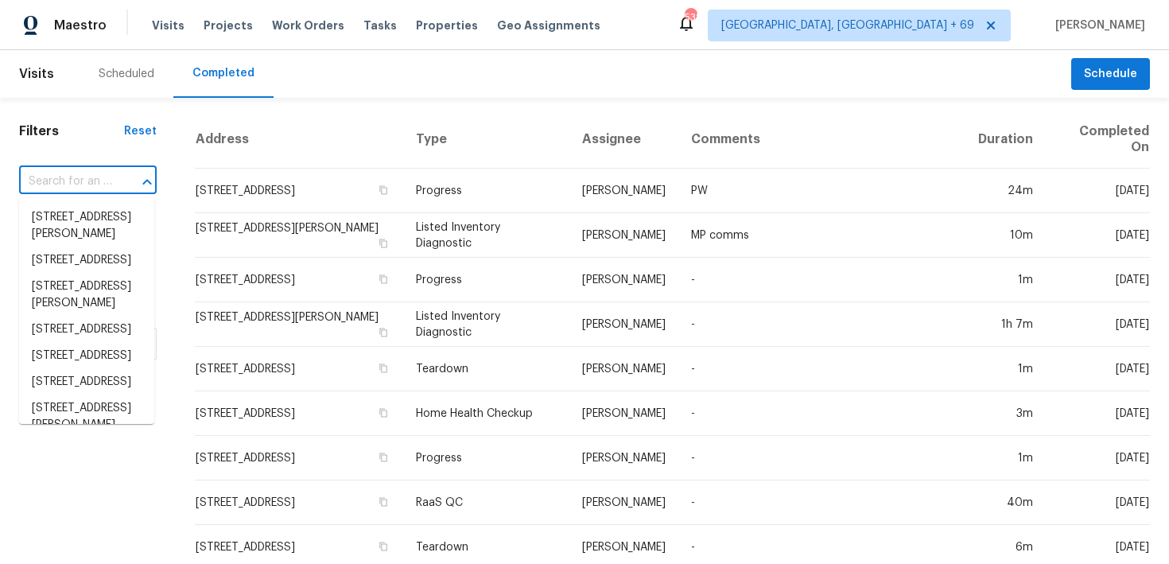
click at [44, 185] on input "text" at bounding box center [65, 181] width 93 height 25
paste input "4607 W Becker Ln Glendale, AZ 85304"
type input "4607 W Becker Ln Glendale, AZ 85304"
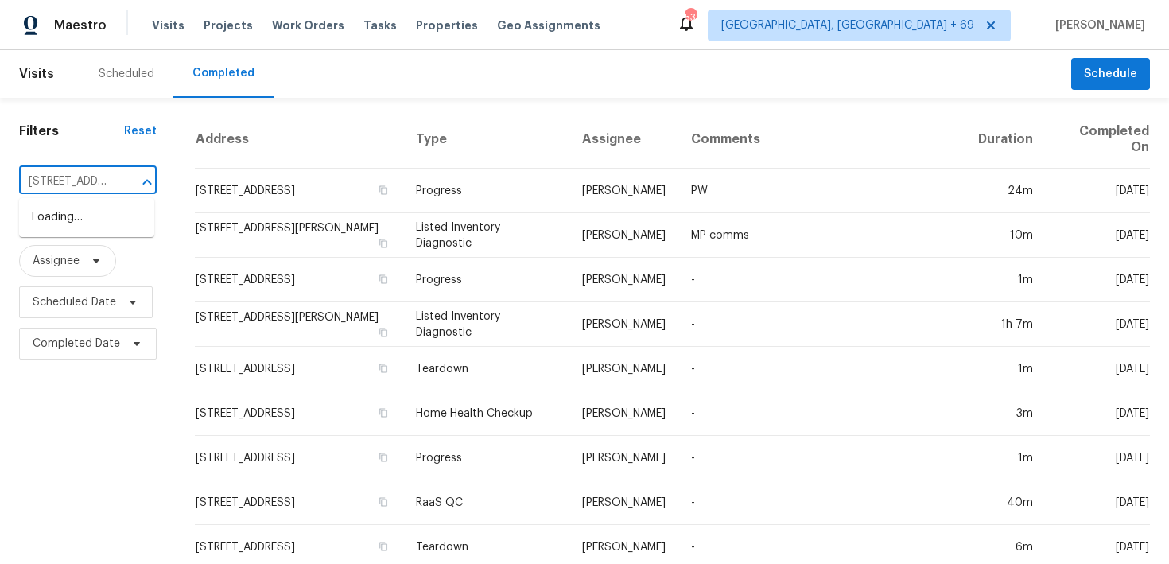
scroll to position [0, 119]
click at [76, 212] on li "4607 W Becker Ln, Glendale, AZ 85304" at bounding box center [86, 225] width 135 height 43
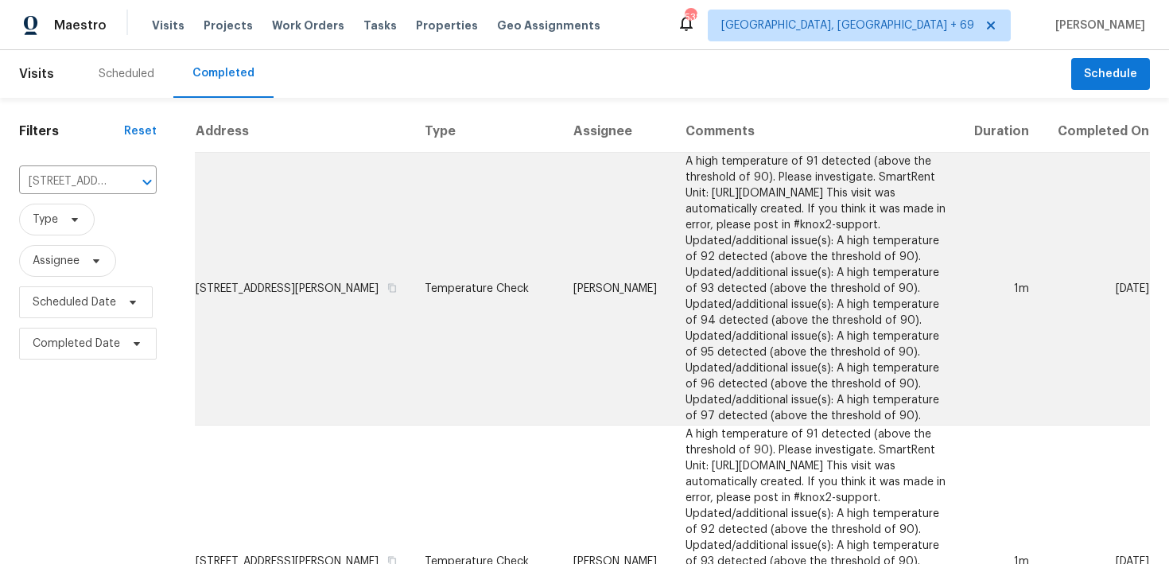
click at [424, 274] on td "Temperature Check" at bounding box center [486, 289] width 149 height 273
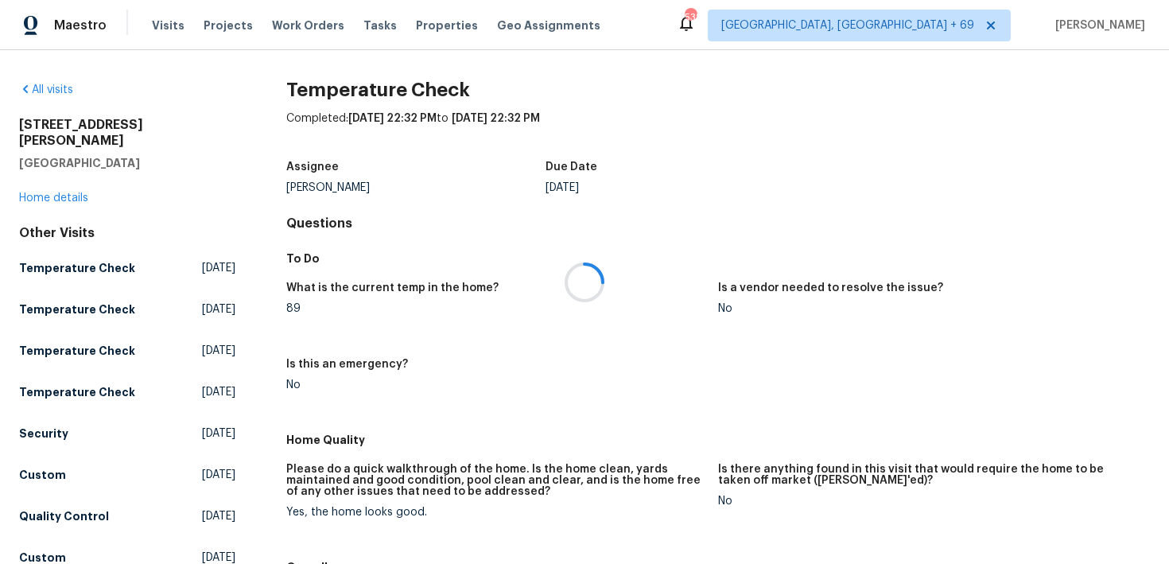
click at [30, 185] on div at bounding box center [584, 282] width 1169 height 564
click at [42, 181] on div at bounding box center [584, 282] width 1169 height 564
click at [50, 193] on link "Home details" at bounding box center [53, 198] width 69 height 11
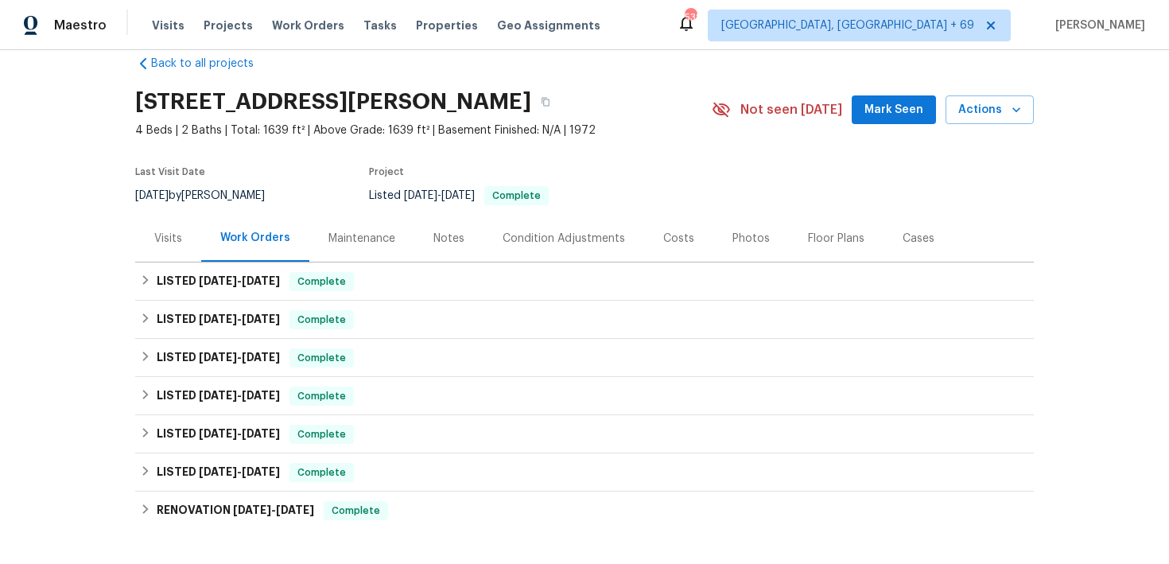
scroll to position [50, 0]
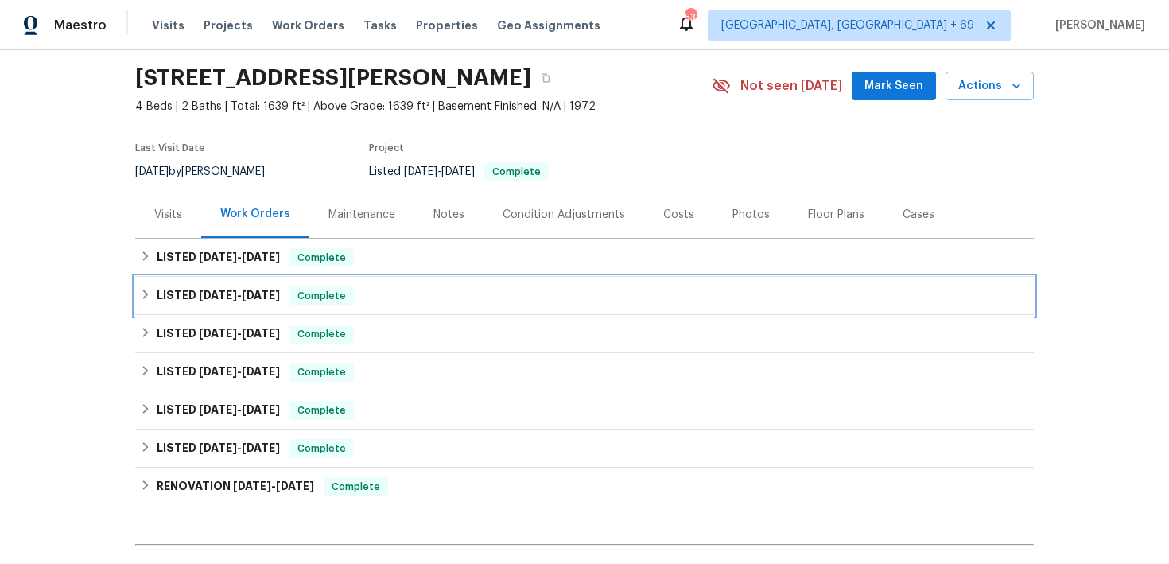
click at [385, 301] on div "LISTED 8/12/25 - 8/15/25 Complete" at bounding box center [584, 295] width 889 height 19
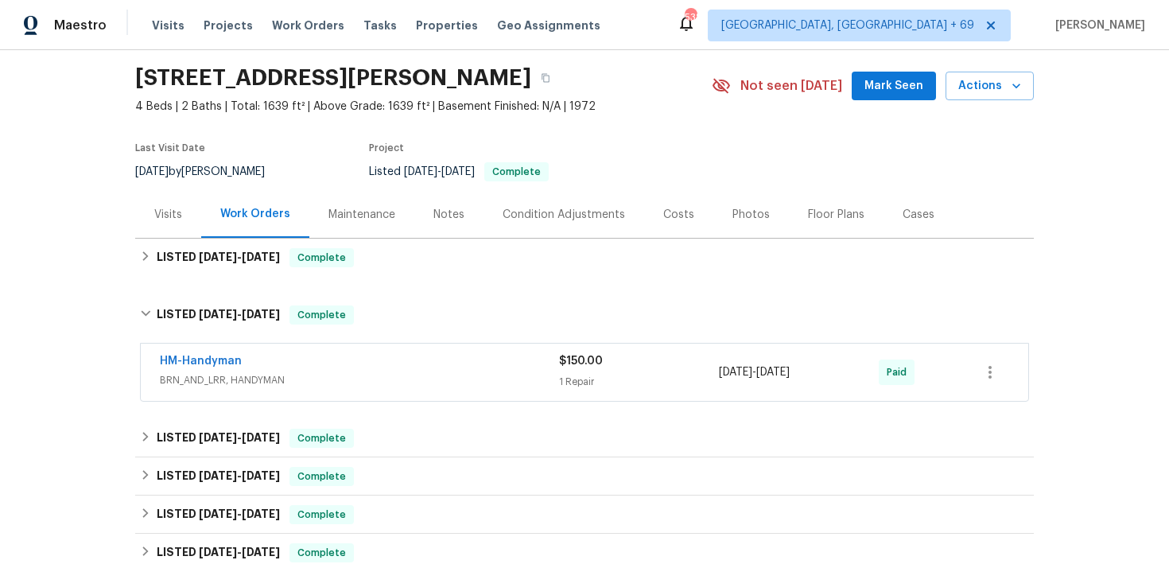
click at [555, 372] on span "BRN_AND_LRR, HANDYMAN" at bounding box center [359, 380] width 399 height 16
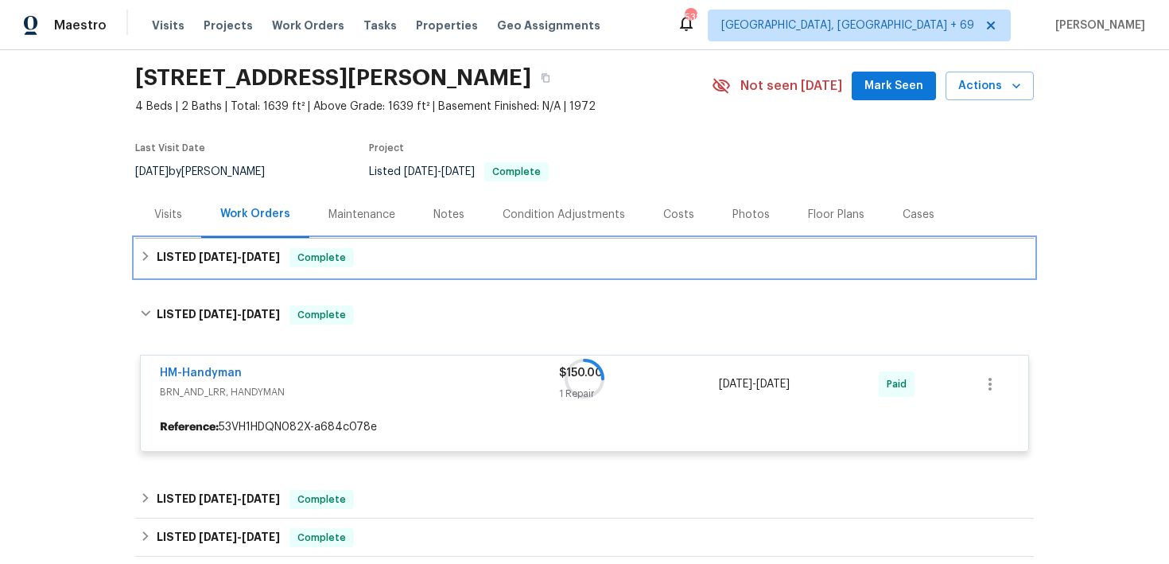
click at [450, 267] on div "LISTED 10/2/25 - 10/3/25 Complete" at bounding box center [584, 257] width 889 height 19
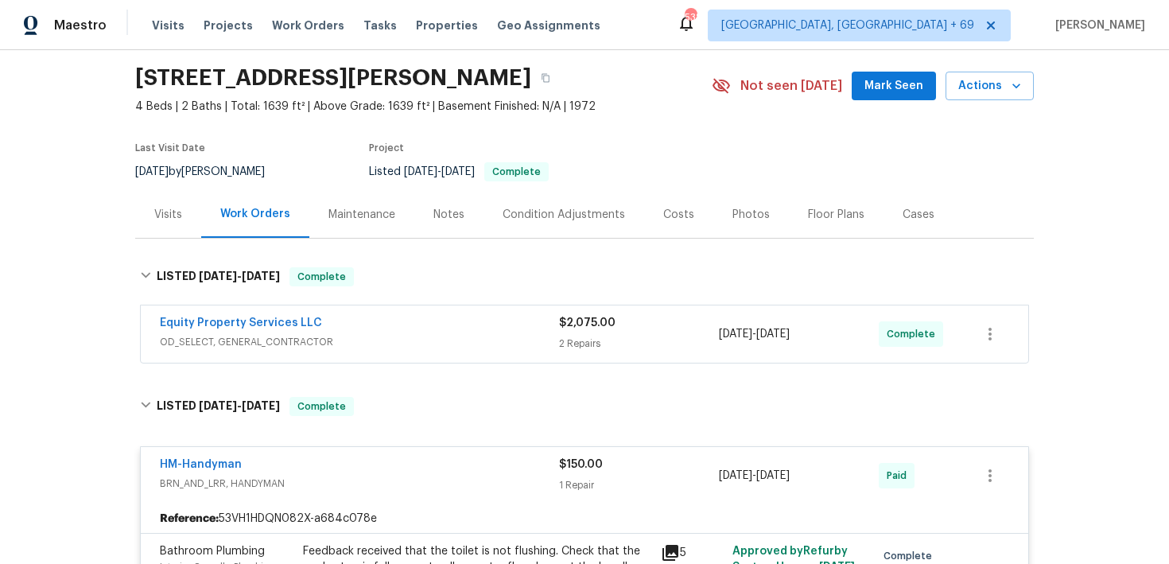
click at [582, 338] on div "2 Repairs" at bounding box center [639, 344] width 160 height 16
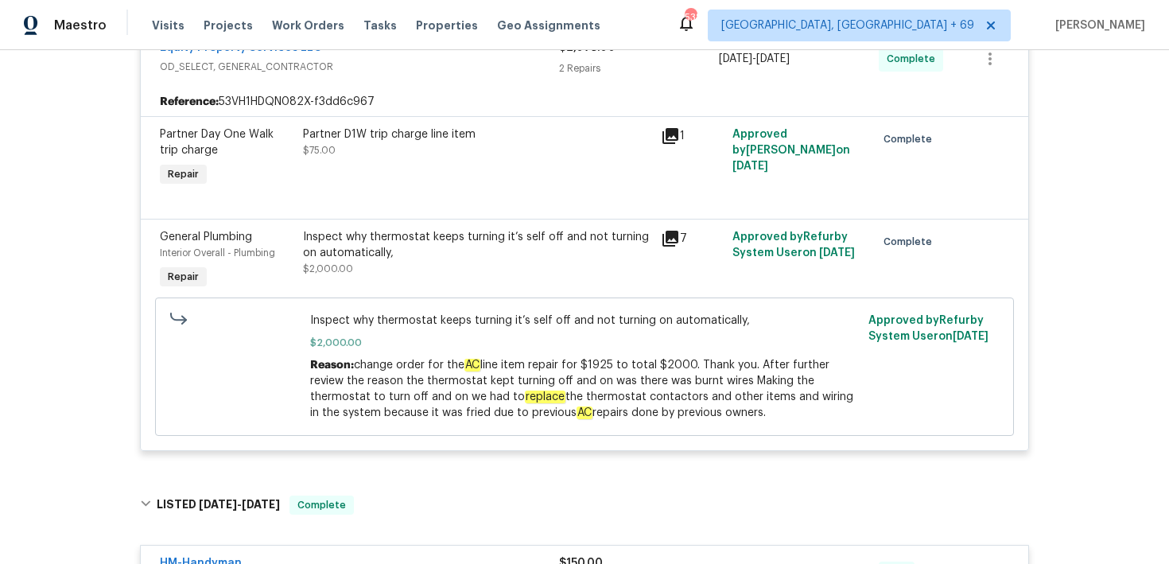
scroll to position [0, 0]
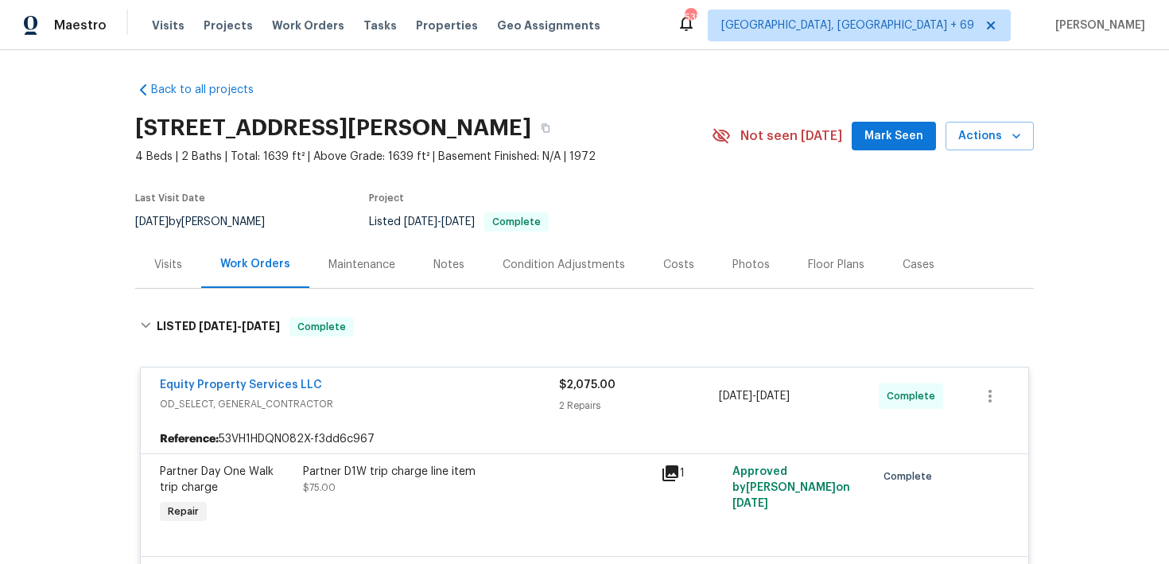
click at [169, 16] on div "Visits Projects Work Orders Tasks Properties Geo Assignments" at bounding box center [386, 26] width 468 height 32
click at [169, 26] on span "Visits" at bounding box center [168, 26] width 33 height 16
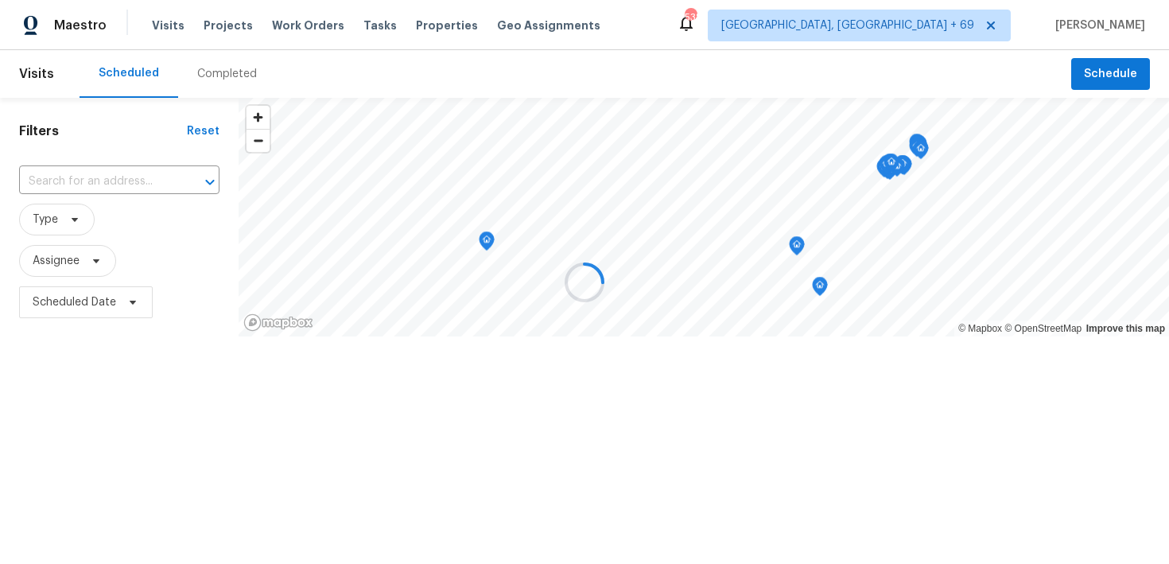
click at [228, 72] on div at bounding box center [584, 282] width 1169 height 564
click at [207, 80] on div at bounding box center [584, 282] width 1169 height 564
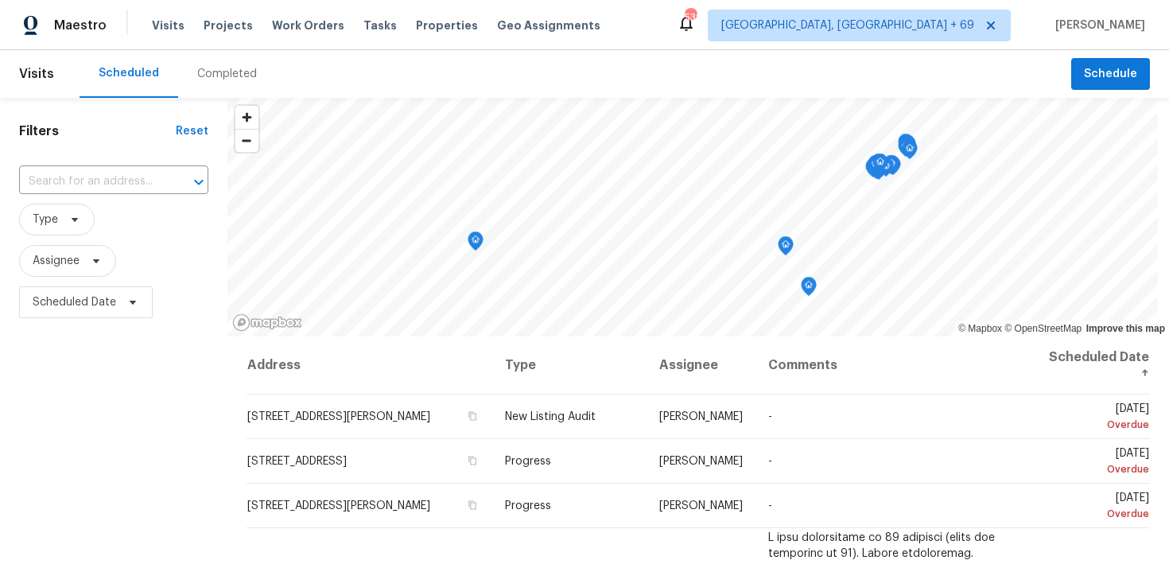
click at [226, 74] on div "Completed" at bounding box center [227, 74] width 60 height 16
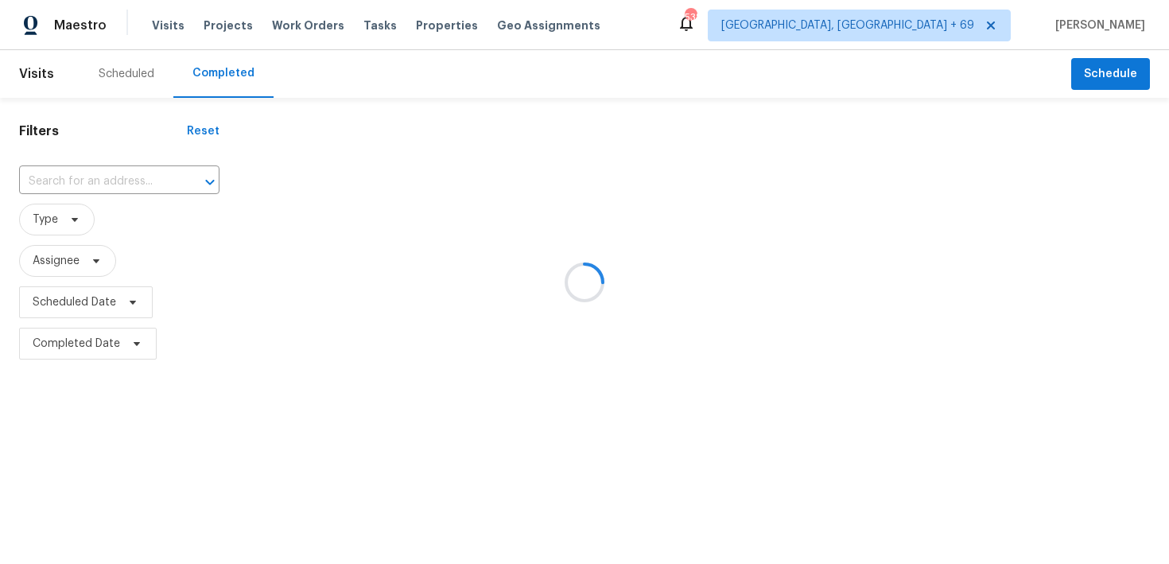
click at [129, 161] on div at bounding box center [584, 282] width 1169 height 564
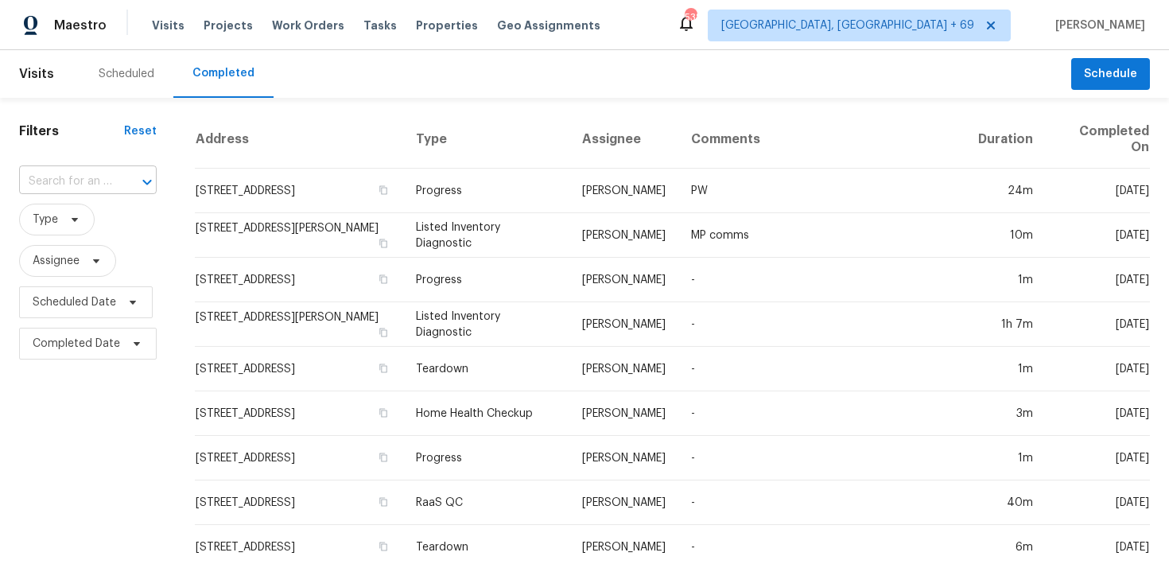
click at [71, 187] on input "text" at bounding box center [65, 181] width 93 height 25
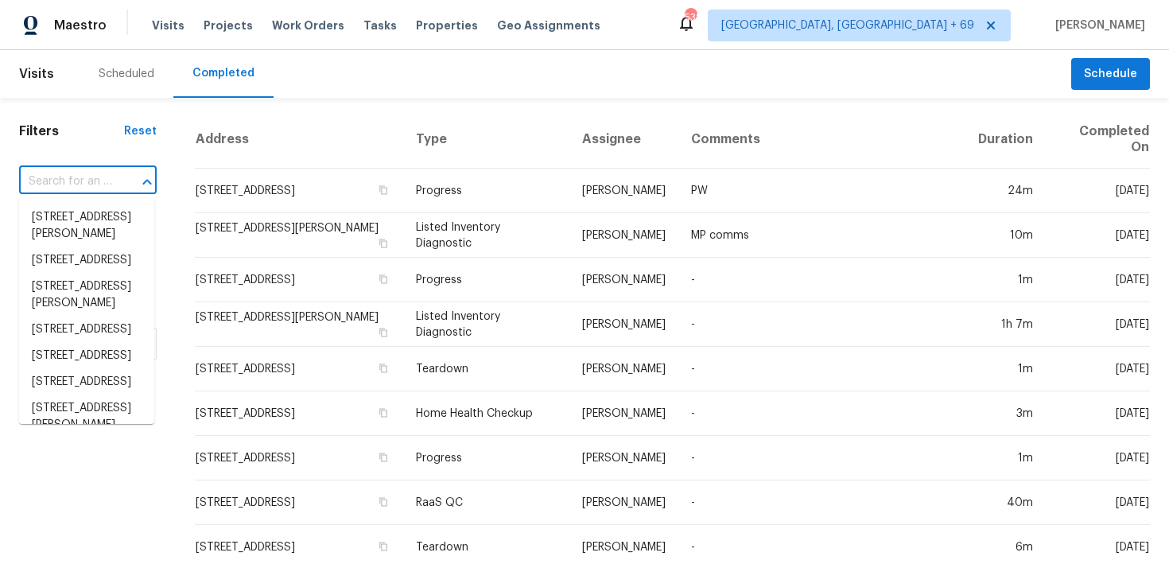
paste input "504 Meredith St High Point, NC 27260"
type input "504 Meredith St High Point, NC 27260"
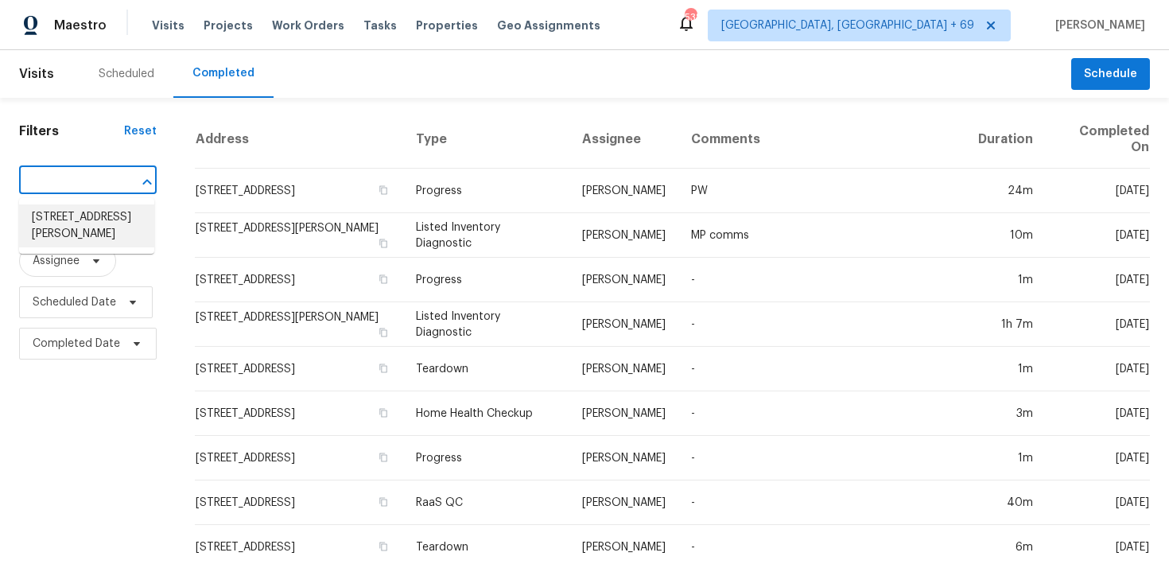
click at [55, 221] on li "504 Meredith St, High Point, NC 27260" at bounding box center [86, 225] width 135 height 43
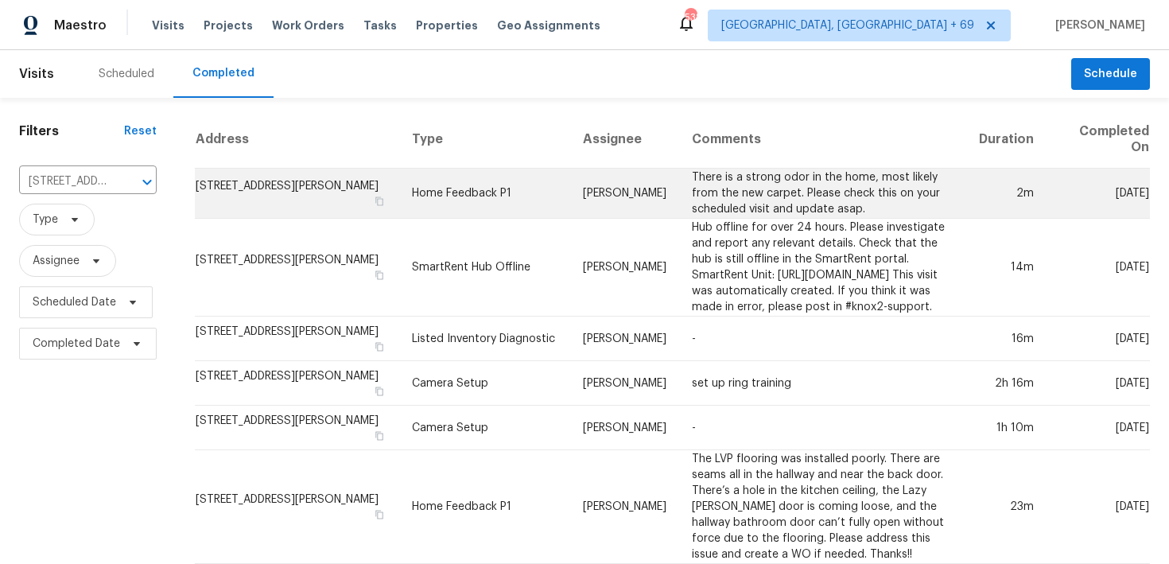
click at [445, 193] on td "Home Feedback P1" at bounding box center [484, 194] width 171 height 50
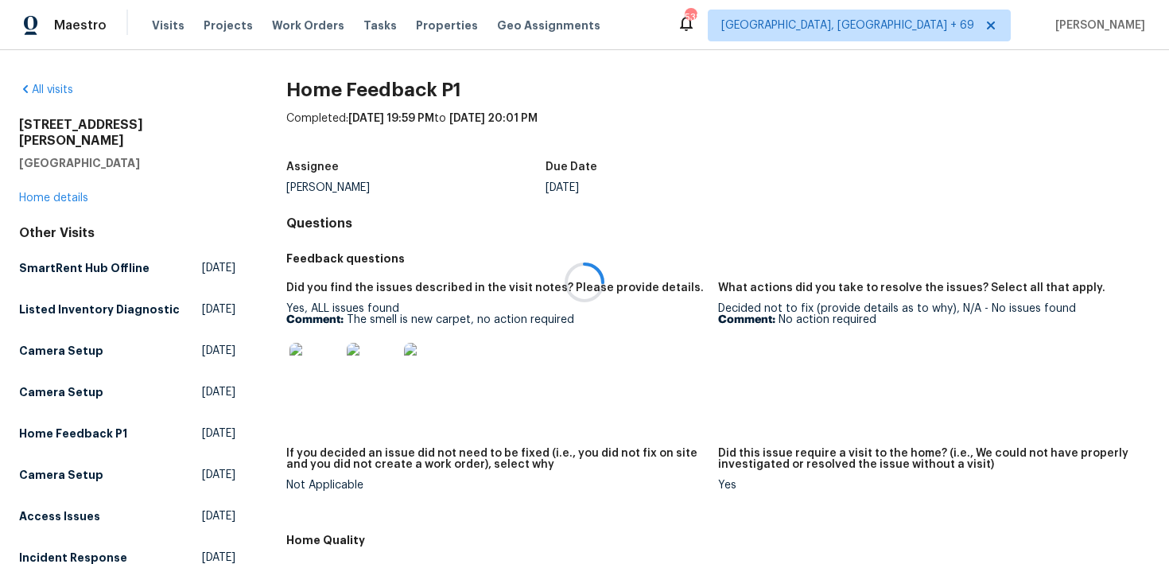
click at [31, 185] on div at bounding box center [584, 282] width 1169 height 564
click at [50, 181] on div at bounding box center [584, 282] width 1169 height 564
click at [52, 193] on link "Home details" at bounding box center [53, 198] width 69 height 11
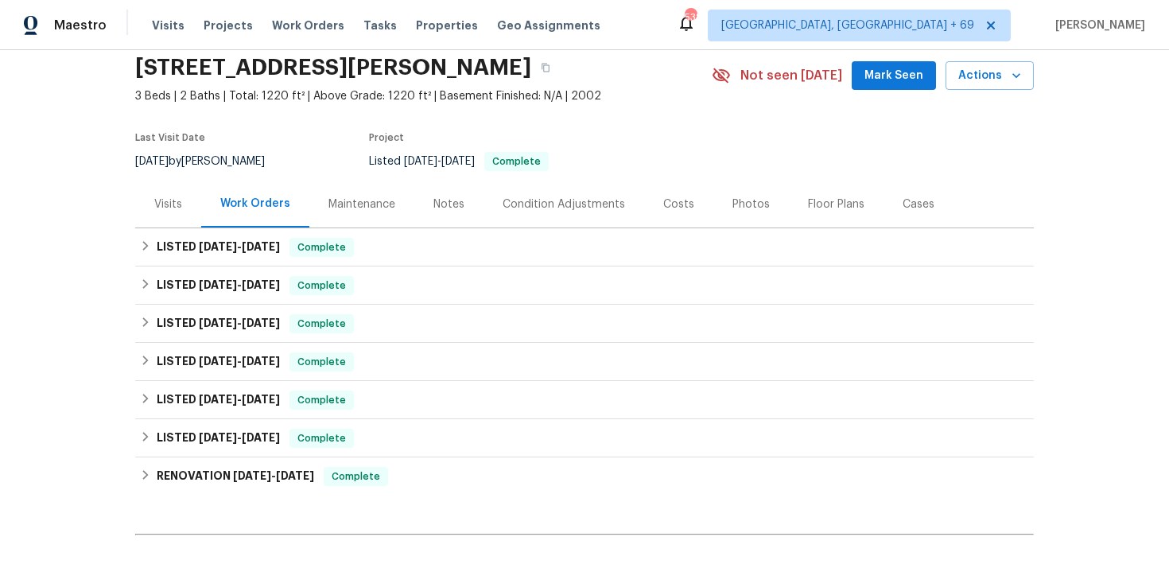
scroll to position [63, 0]
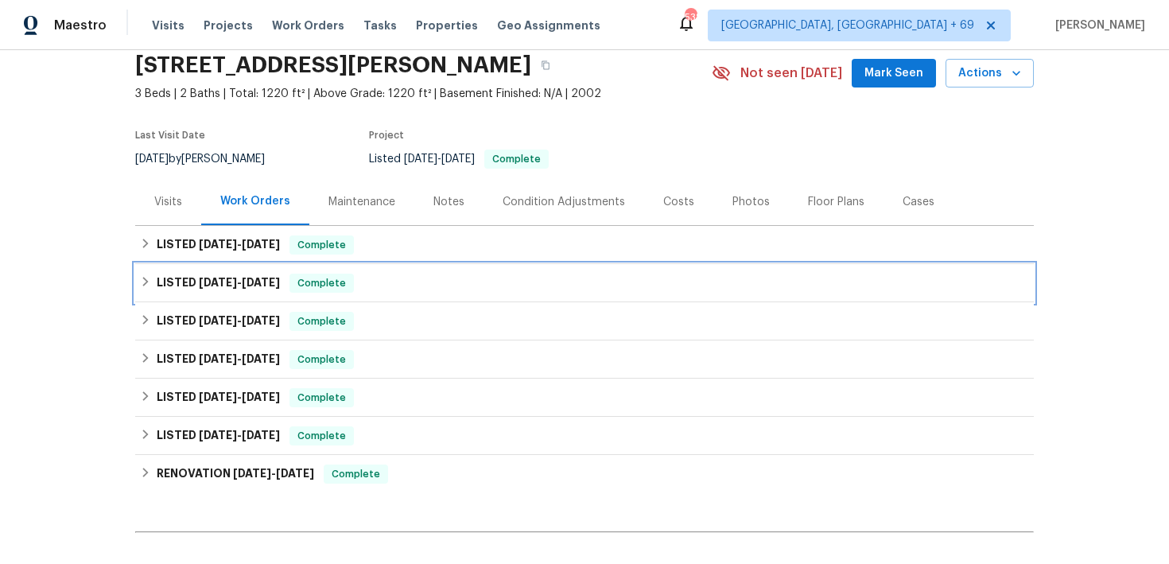
click at [393, 282] on div "LISTED 8/11/25 - 9/12/25 Complete" at bounding box center [584, 283] width 889 height 19
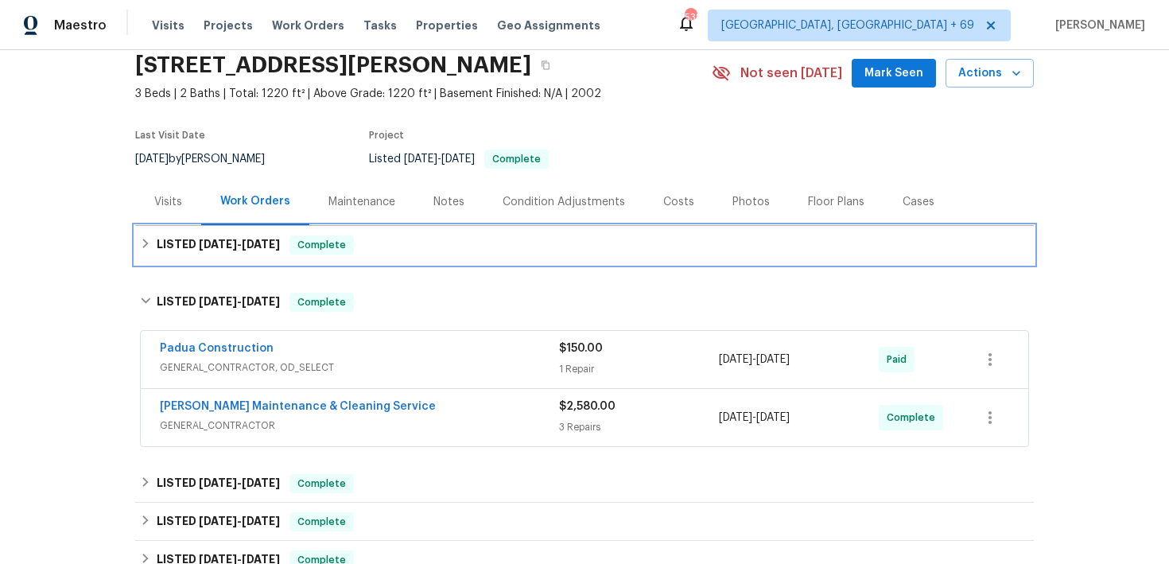
click at [460, 243] on div "LISTED 9/23/25 - 10/7/25 Complete" at bounding box center [584, 244] width 889 height 19
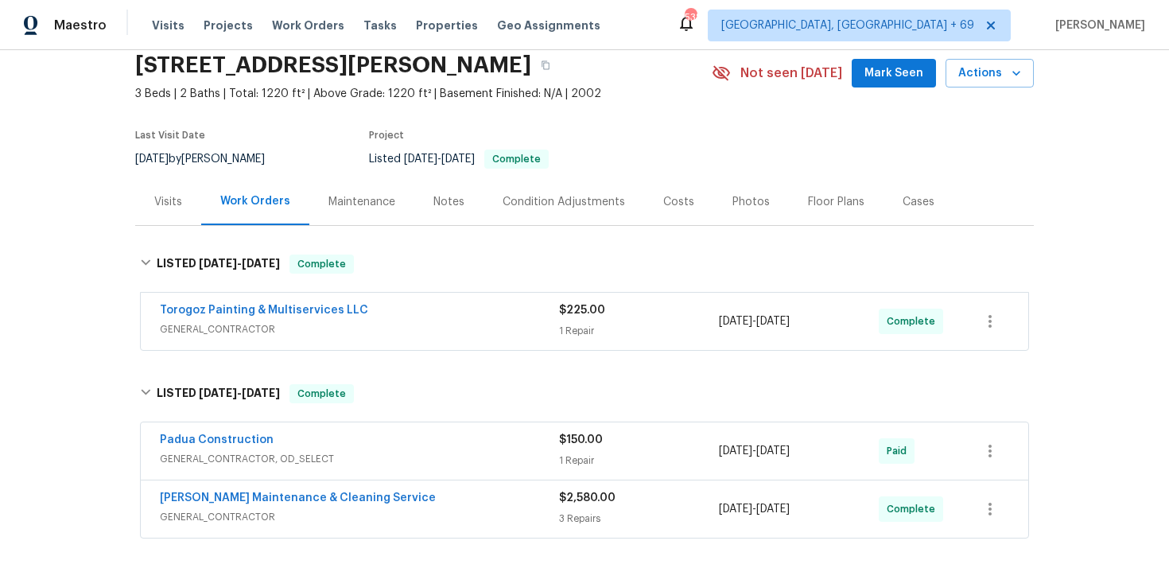
click at [565, 301] on div "Torogoz Painting & Multiservices LLC GENERAL_CONTRACTOR $225.00 1 Repair 10/2/2…" at bounding box center [585, 321] width 888 height 57
click at [571, 334] on div "1 Repair" at bounding box center [639, 331] width 160 height 16
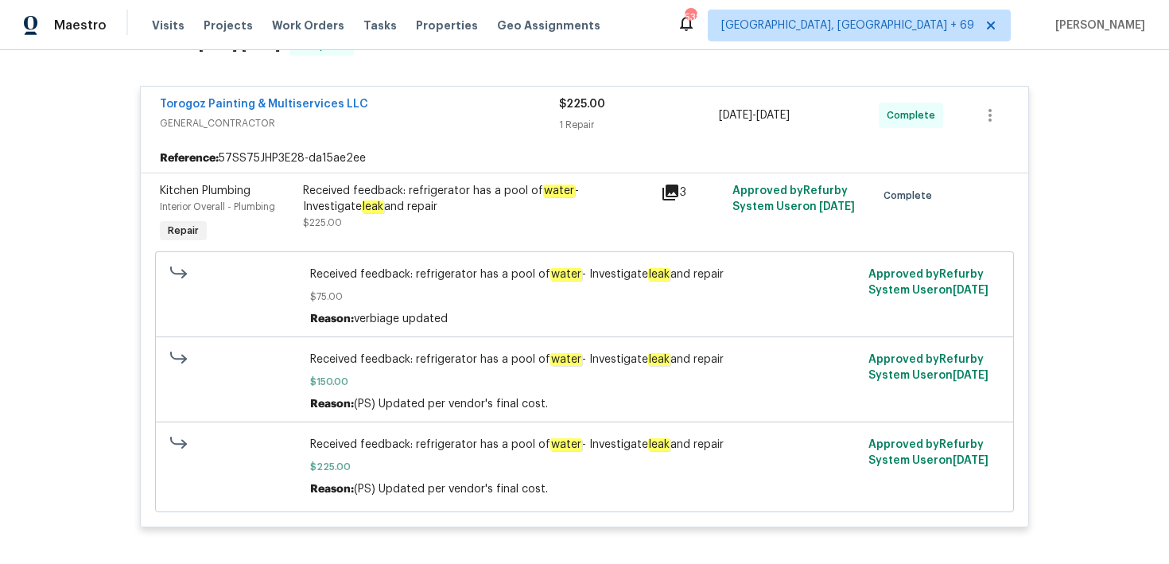
scroll to position [282, 0]
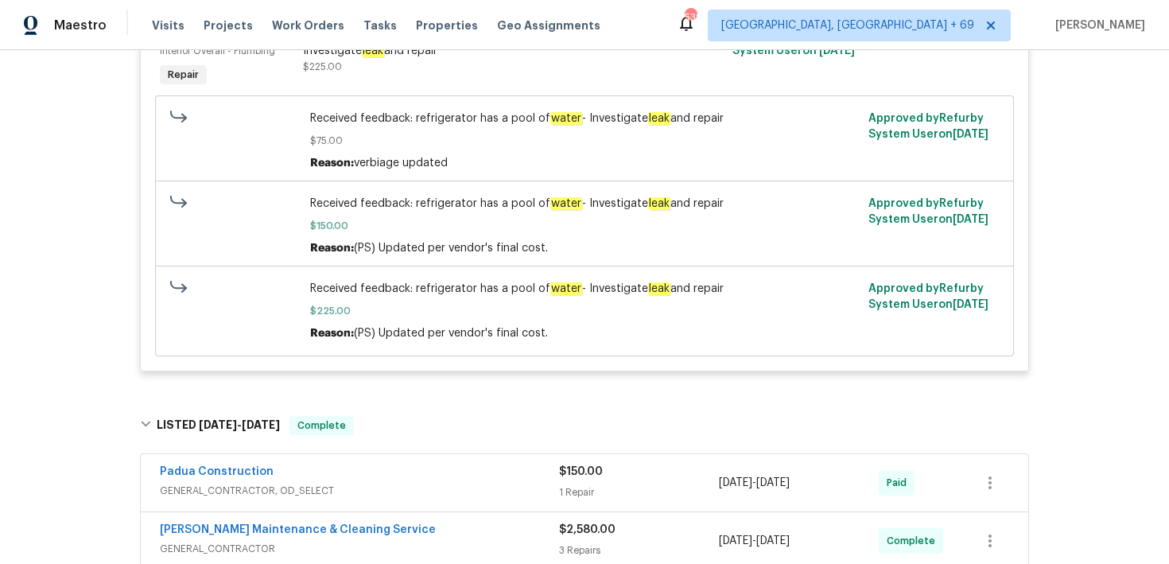
click at [578, 498] on div "1 Repair" at bounding box center [639, 492] width 160 height 16
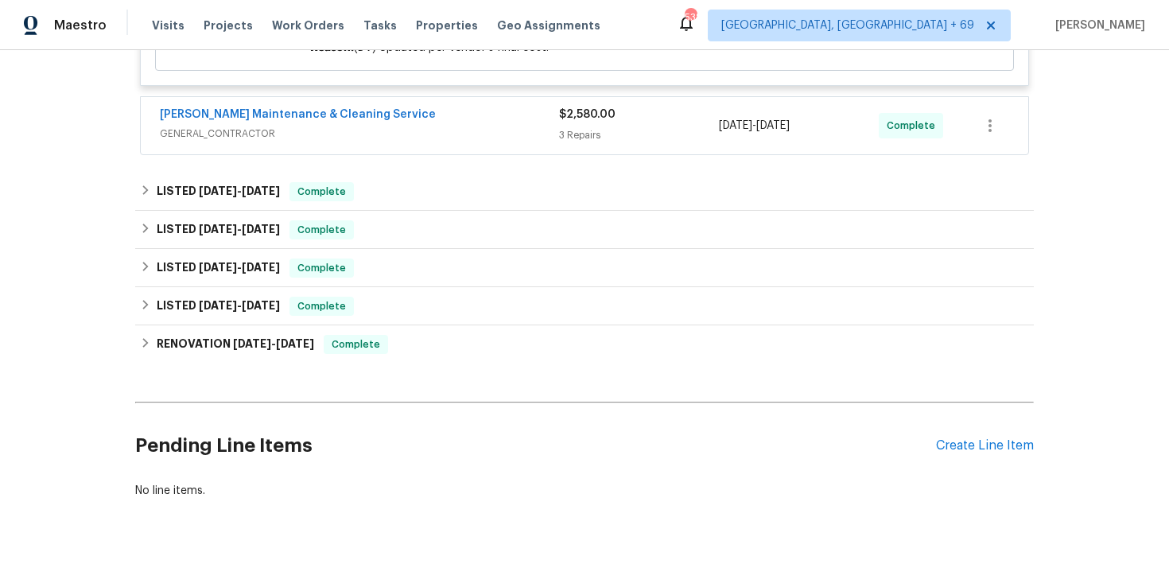
scroll to position [0, 0]
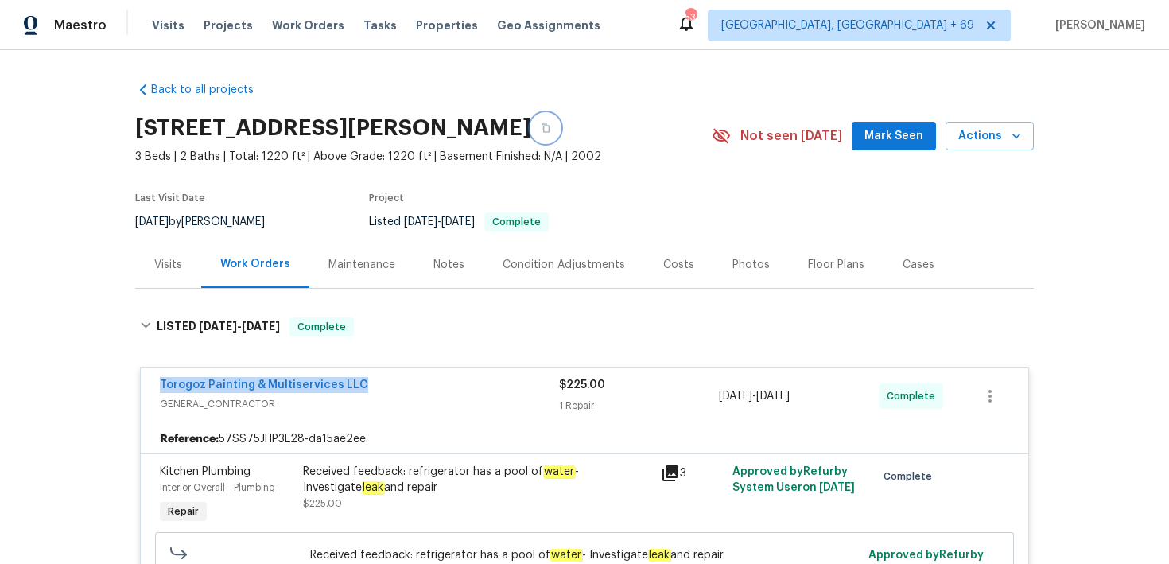
click at [560, 137] on button "button" at bounding box center [545, 128] width 29 height 29
click at [374, 29] on span "Tasks" at bounding box center [380, 25] width 33 height 11
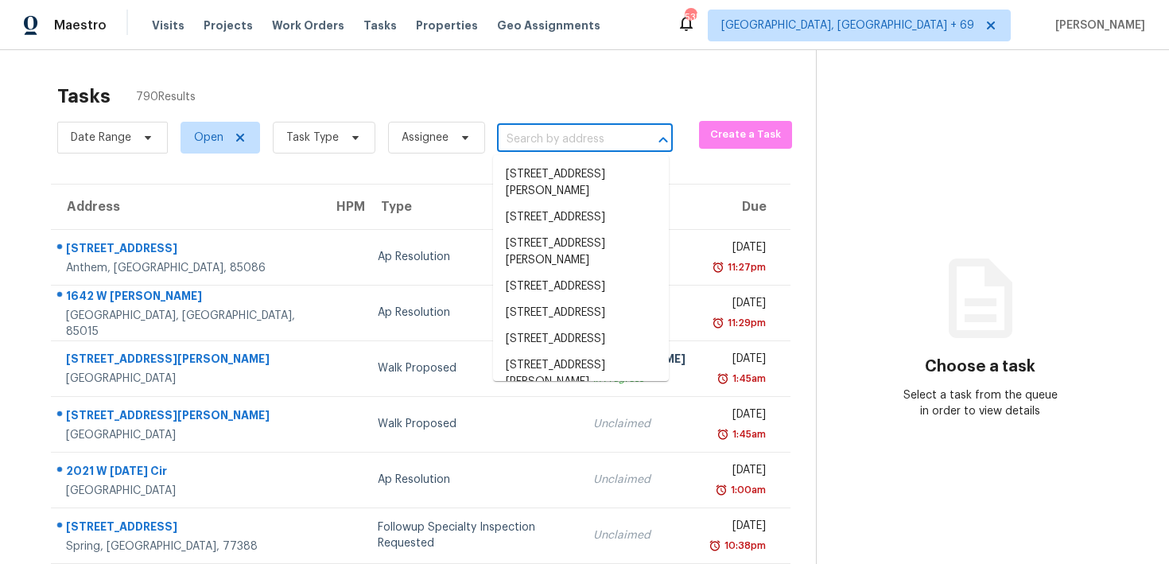
click at [506, 152] on body "Maestro Visits Projects Work Orders Tasks Properties Geo Assignments 535 Albuqu…" at bounding box center [584, 282] width 1169 height 564
paste input "1167 Woodland Terrace Trl, Altamonte Springs, FL 32714"
type input "1167 Woodland Terrace Trl, Altamonte Springs, FL 32714"
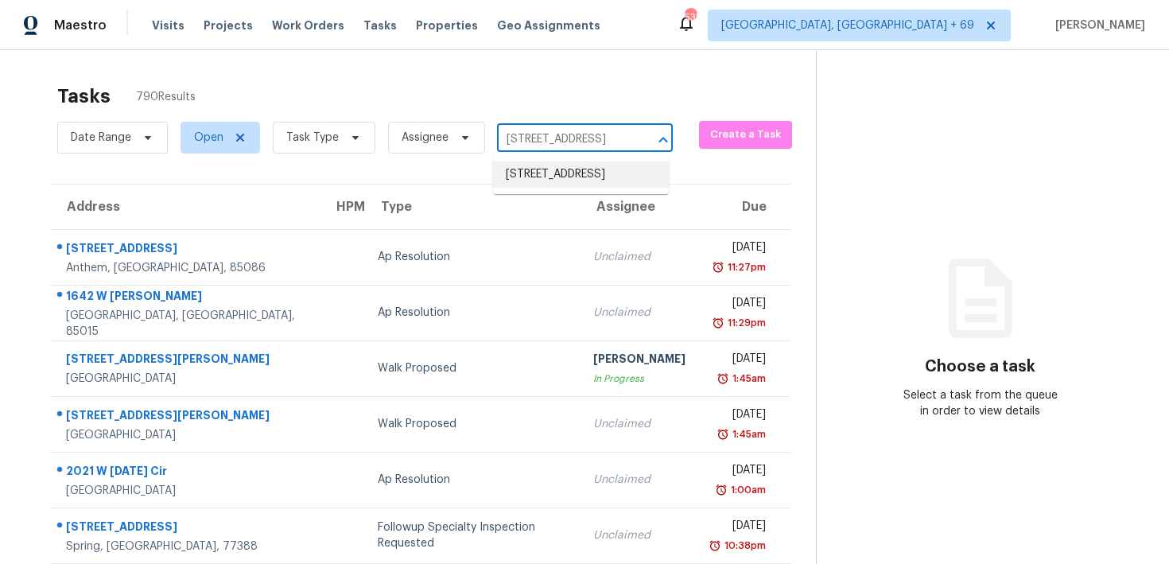
click at [529, 178] on li "1167 Woodland Terrace Trl, Altamonte Springs, FL 32714" at bounding box center [581, 174] width 176 height 26
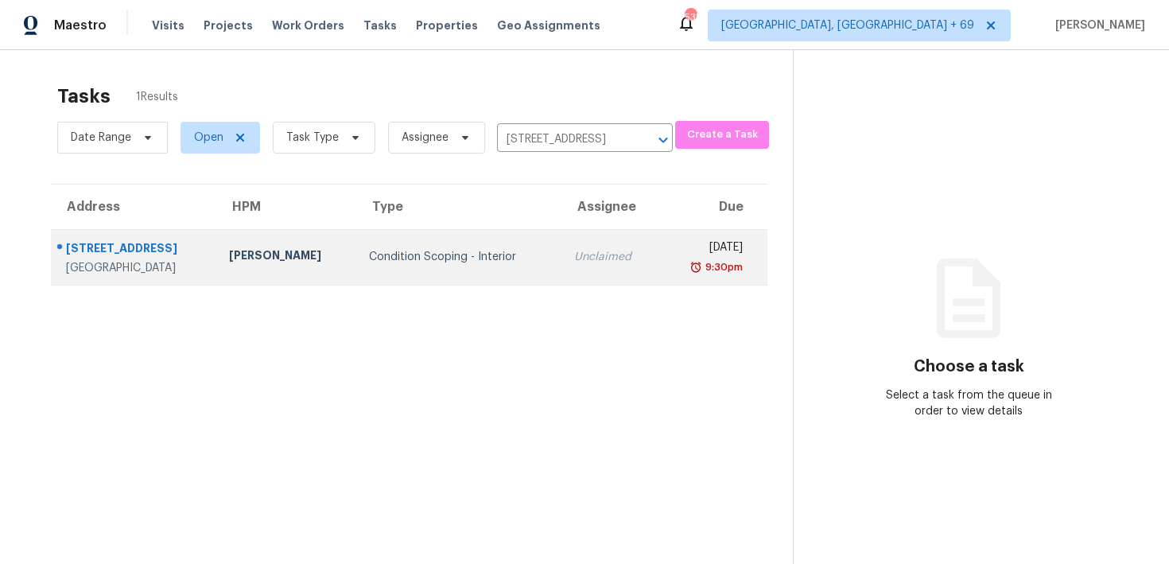
click at [574, 248] on td "Unclaimed" at bounding box center [611, 257] width 99 height 56
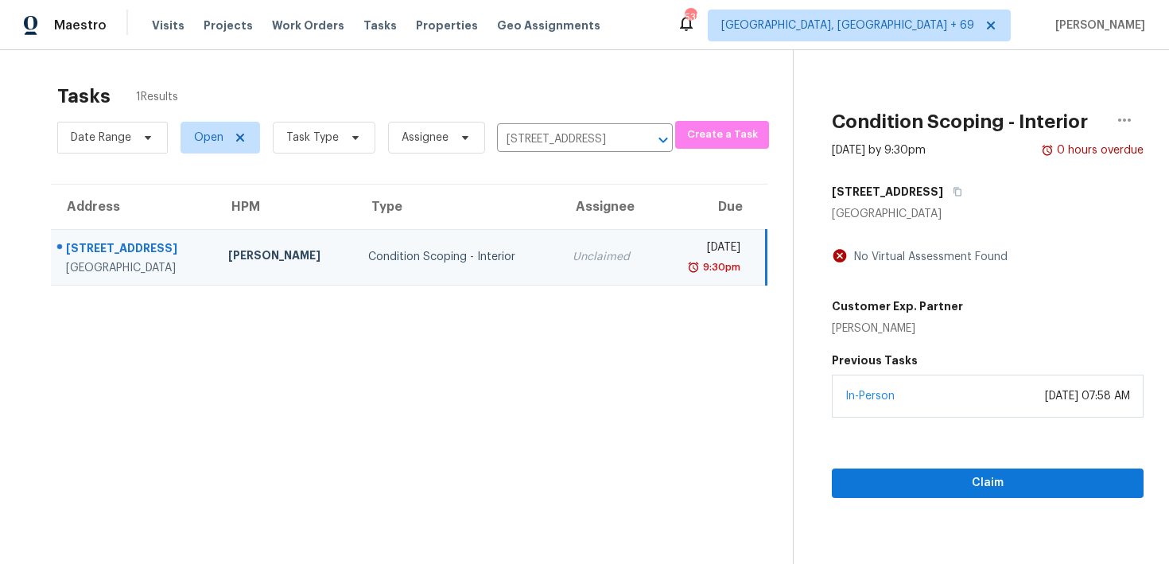
scroll to position [50, 0]
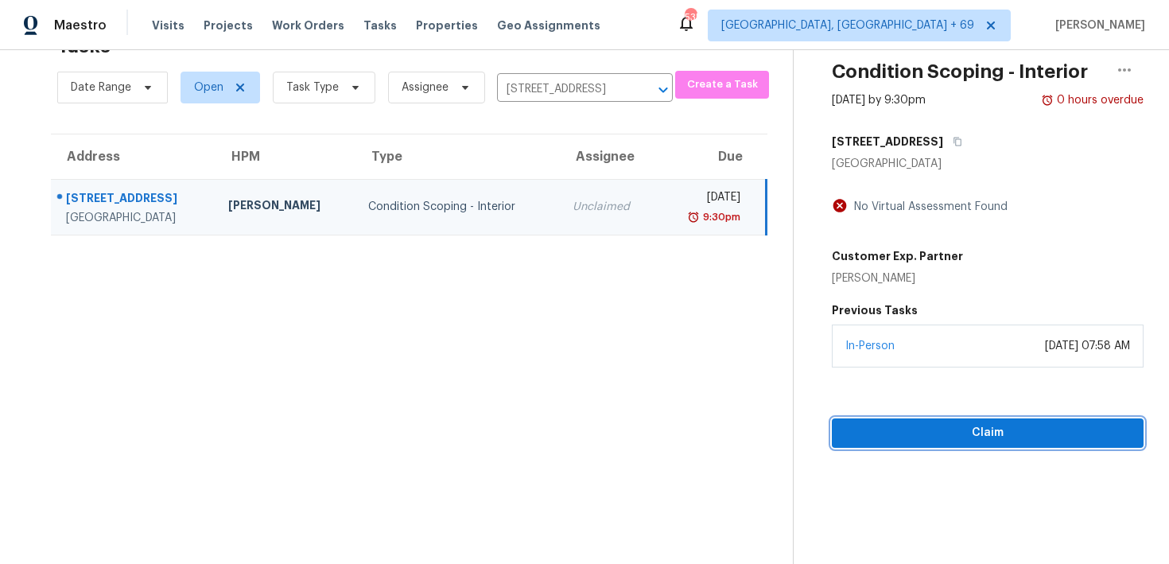
click at [889, 445] on button "Claim" at bounding box center [988, 432] width 312 height 29
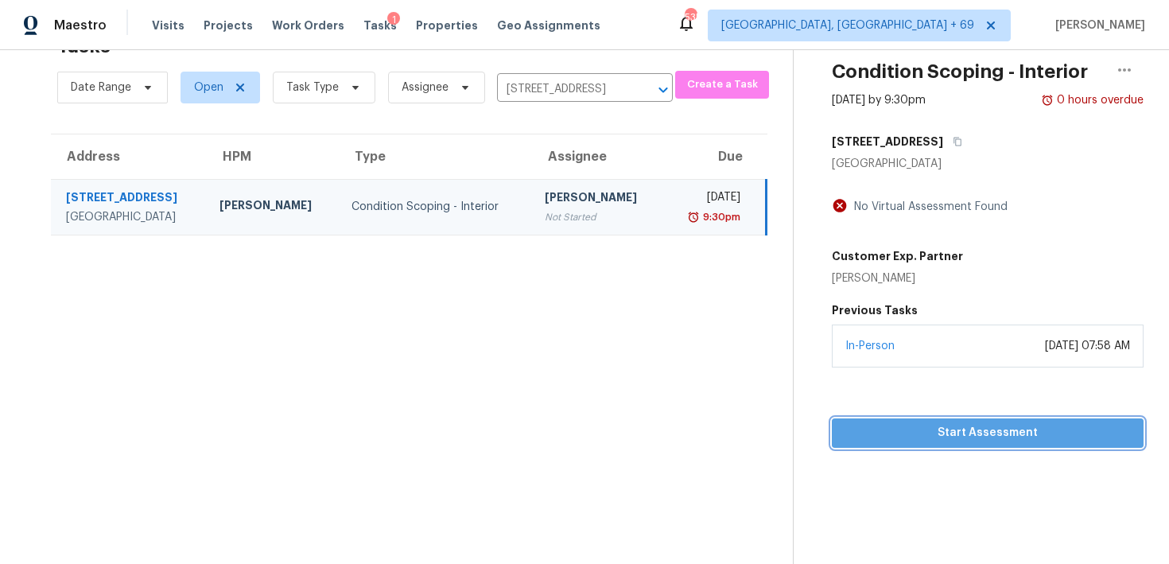
click at [889, 428] on span "Start Assessment" at bounding box center [988, 433] width 286 height 20
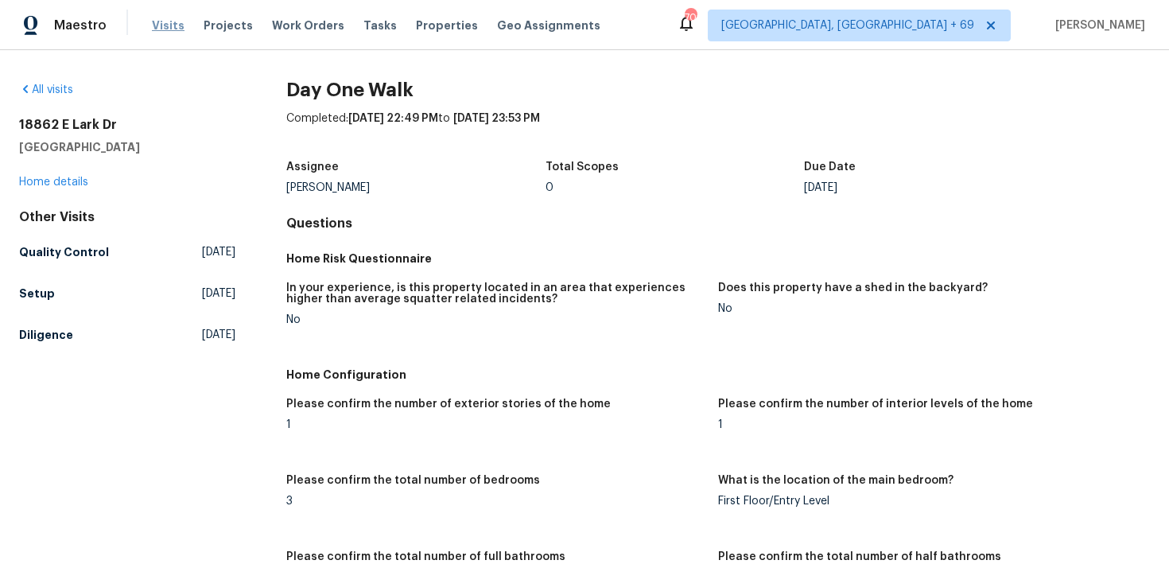
click at [165, 23] on span "Visits" at bounding box center [168, 26] width 33 height 16
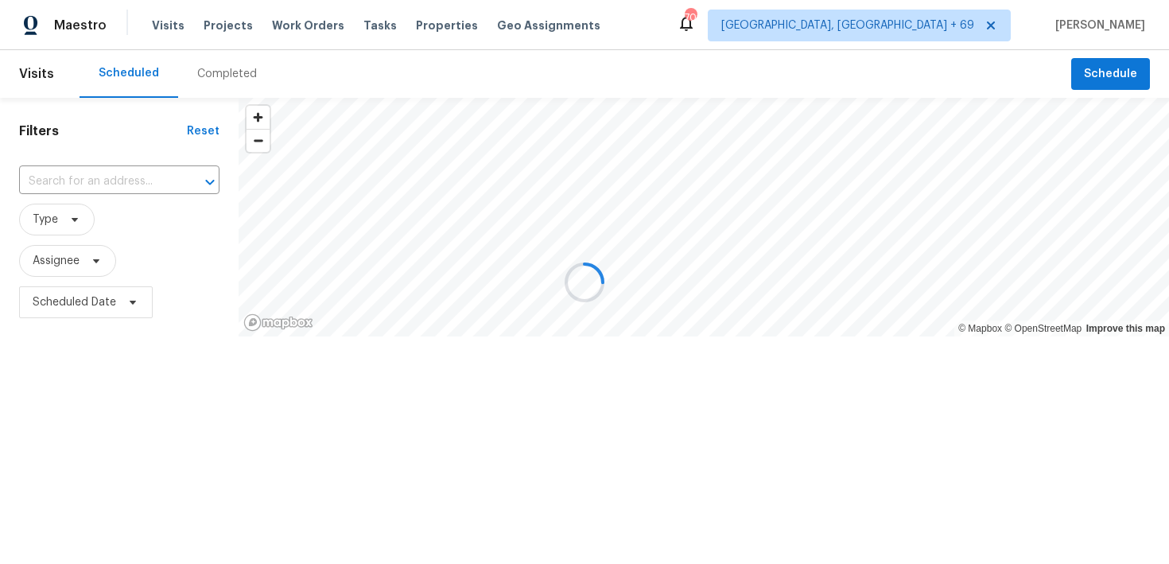
click at [208, 81] on div at bounding box center [584, 282] width 1169 height 564
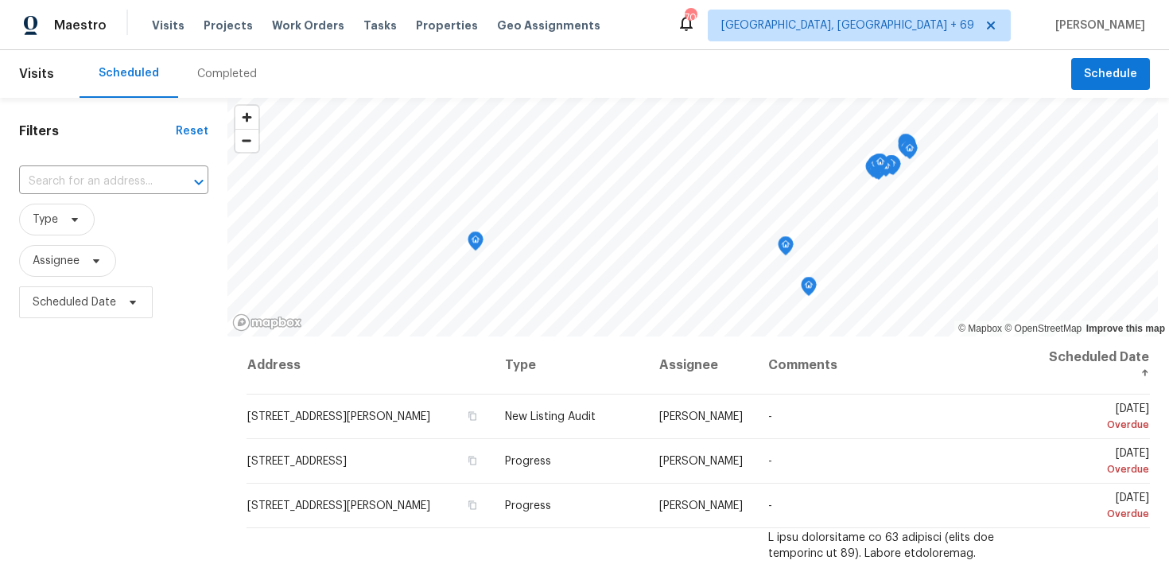
click at [237, 83] on div "Completed" at bounding box center [227, 74] width 98 height 48
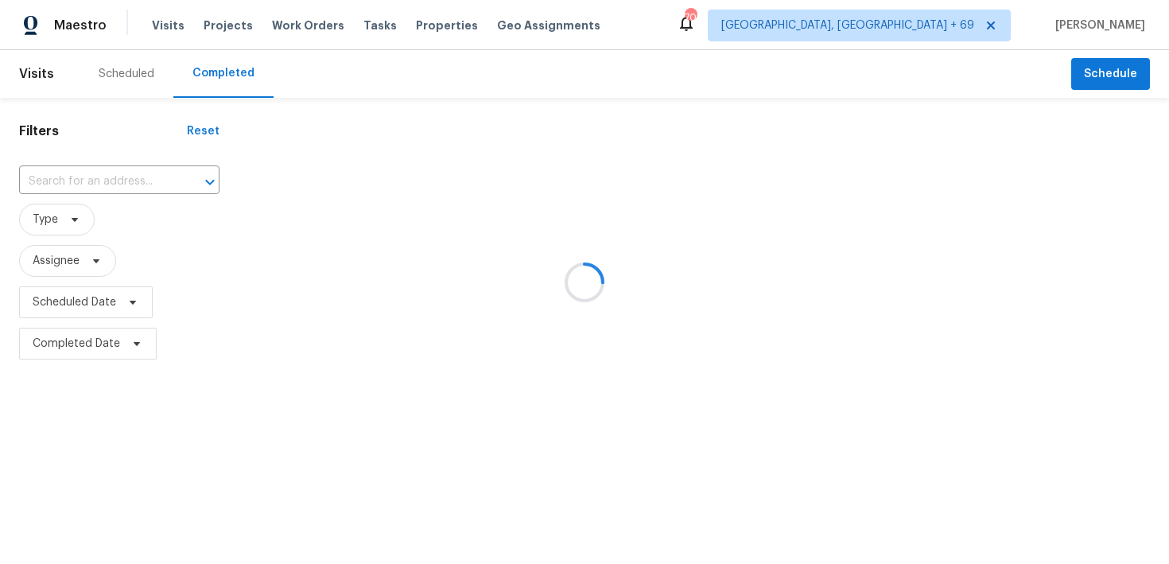
click at [61, 186] on div at bounding box center [584, 282] width 1169 height 564
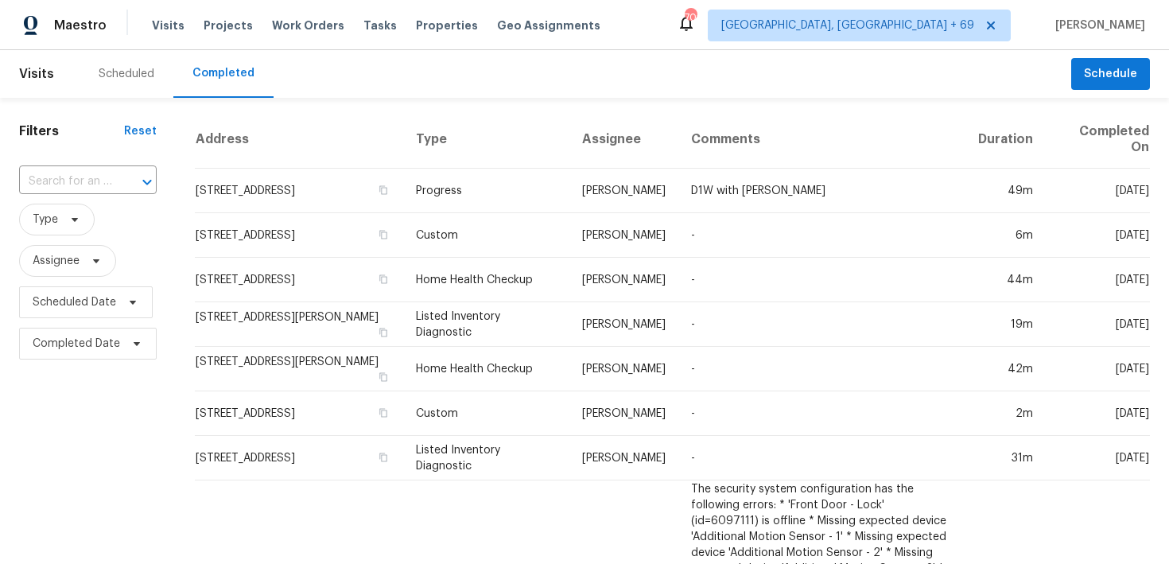
click at [48, 196] on div "​" at bounding box center [88, 182] width 138 height 34
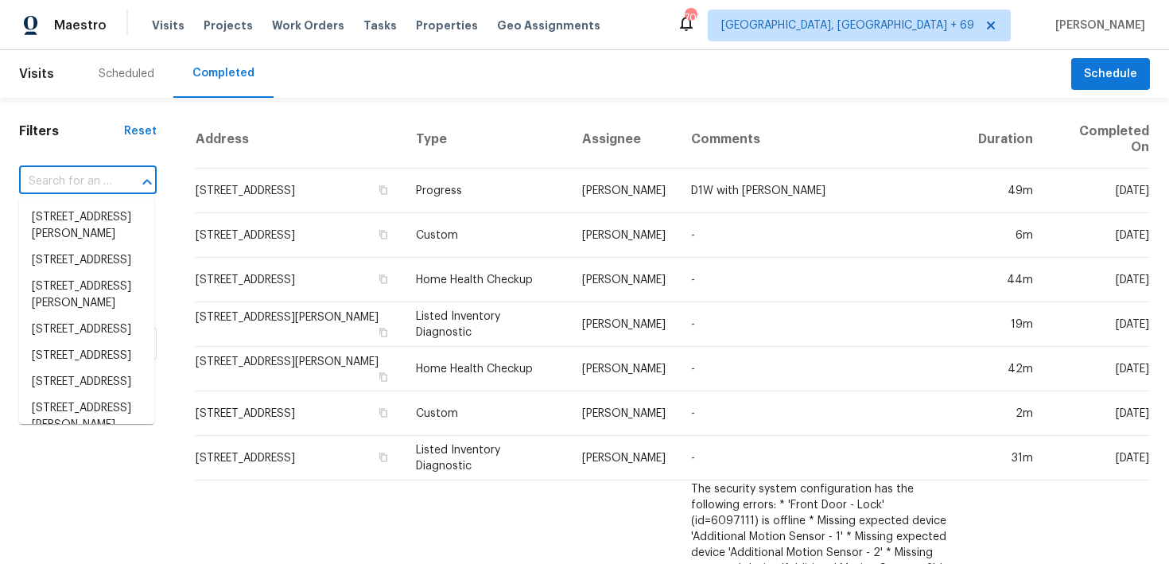
paste input "6720 Craig St Fort Worth, TX 76112"
type input "6720 Craig St Fort Worth, TX 76112"
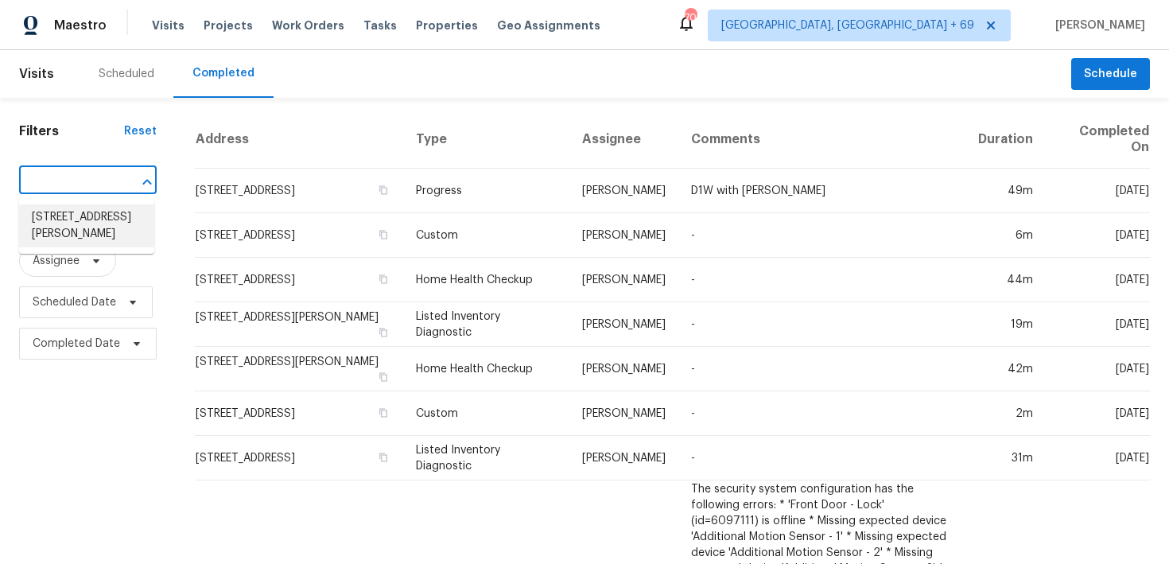
click at [66, 224] on li "6720 Craig St, Fort Worth, TX 76112" at bounding box center [86, 225] width 135 height 43
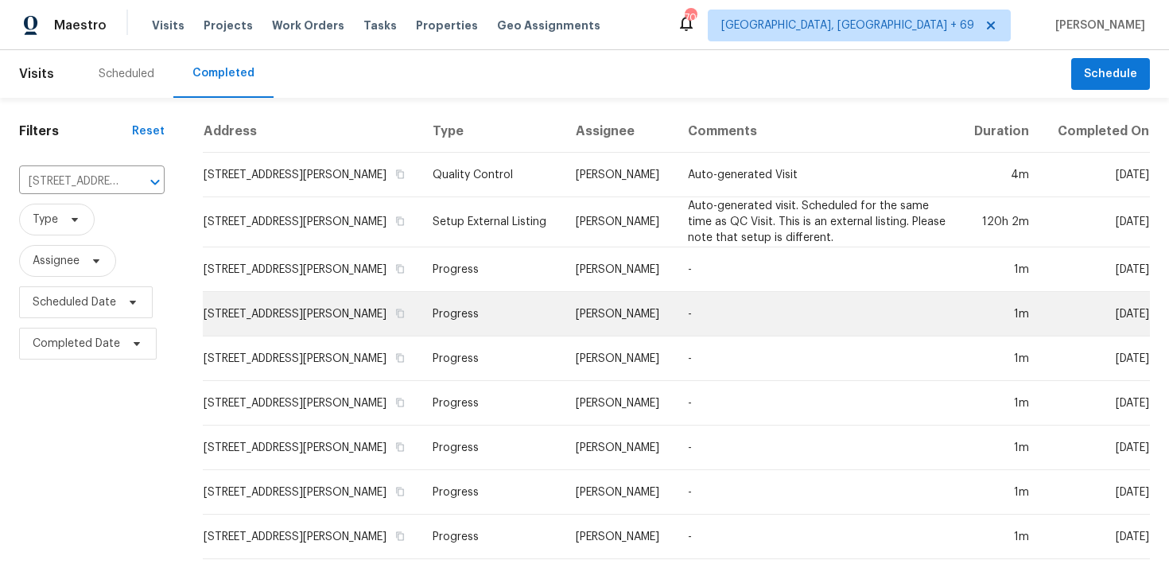
scroll to position [320, 0]
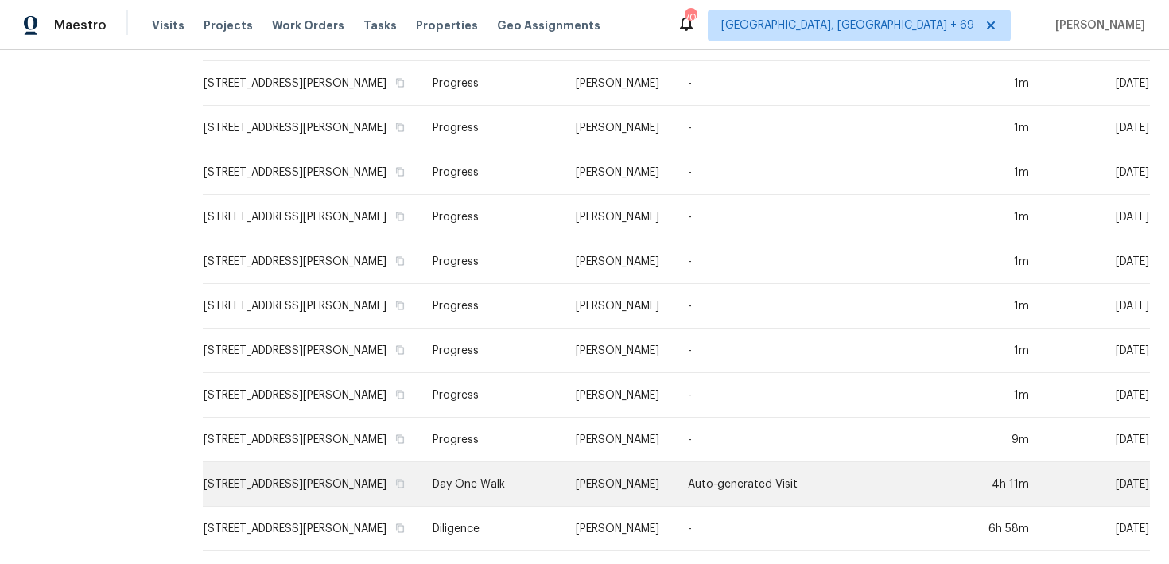
click at [452, 473] on td "Day One Walk" at bounding box center [491, 484] width 143 height 45
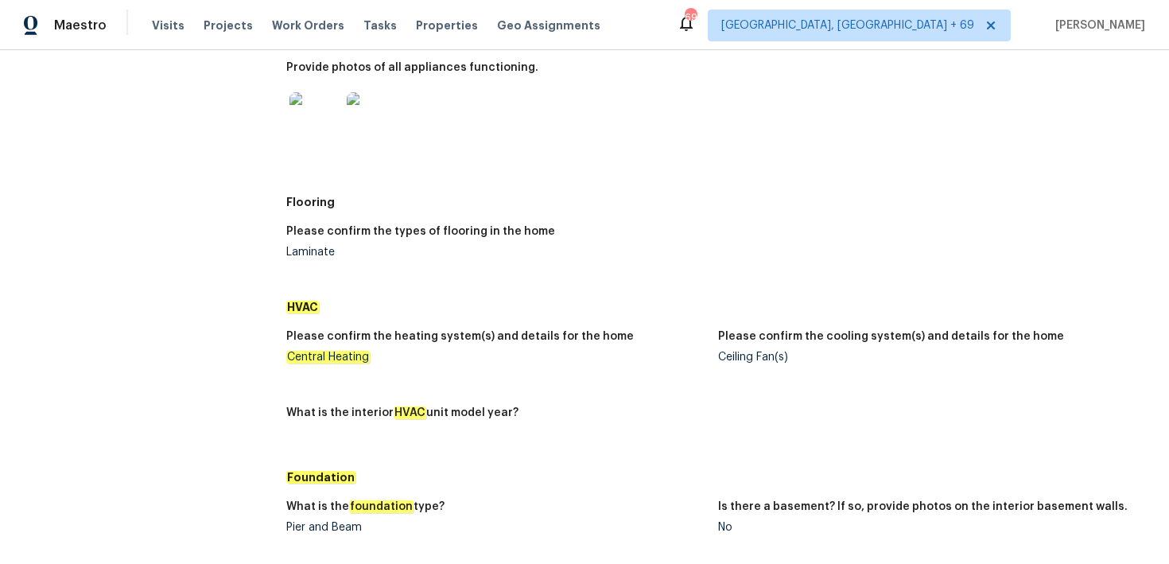
scroll to position [1316, 0]
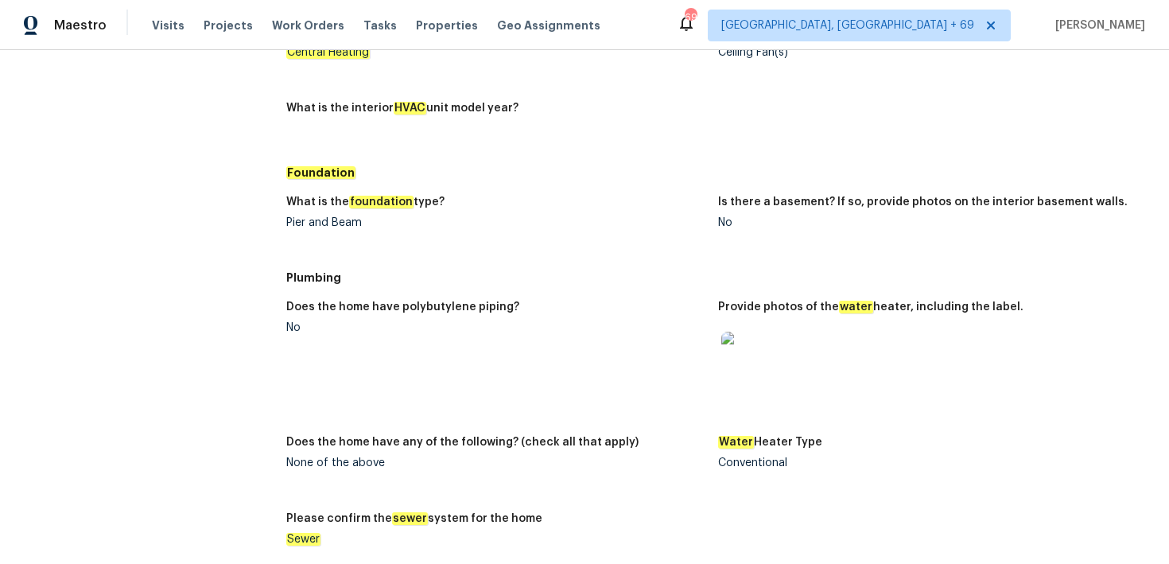
click at [748, 352] on img at bounding box center [747, 357] width 51 height 51
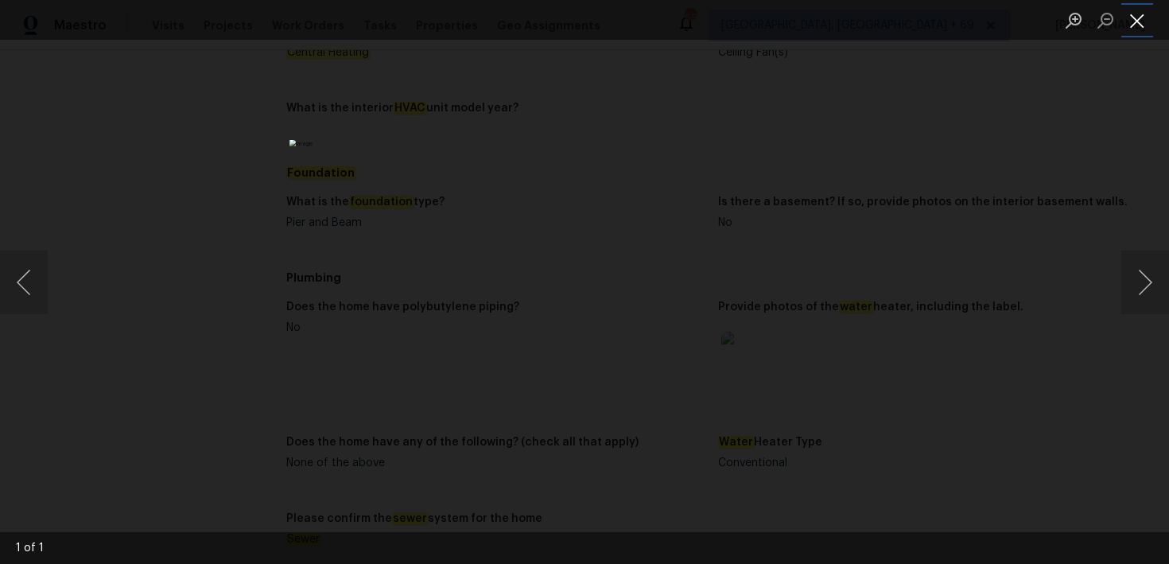
click at [1138, 26] on button "Close lightbox" at bounding box center [1138, 20] width 32 height 28
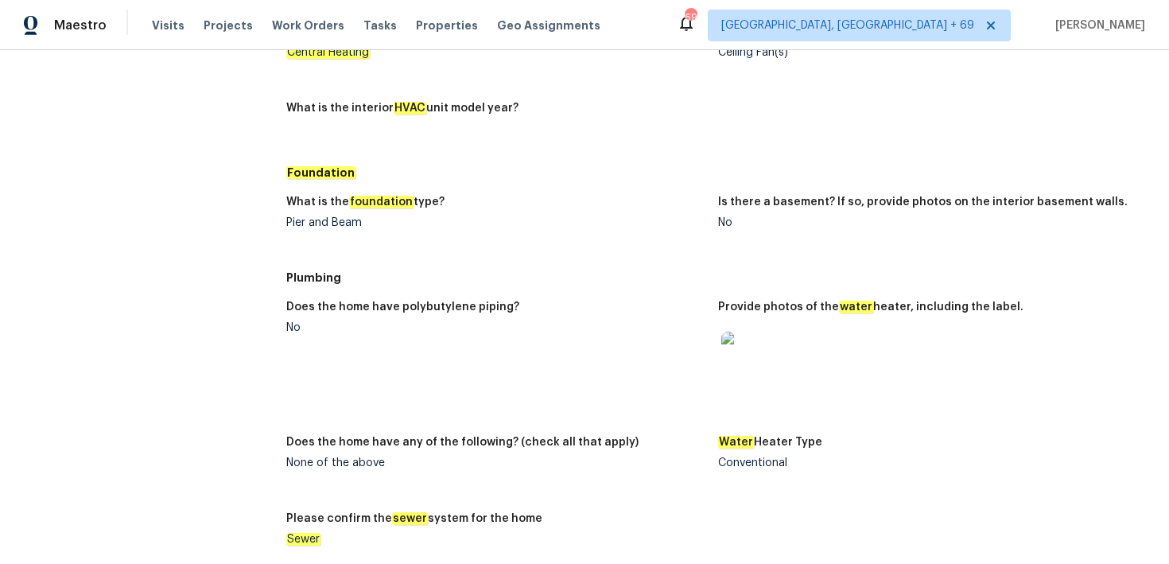
scroll to position [1653, 0]
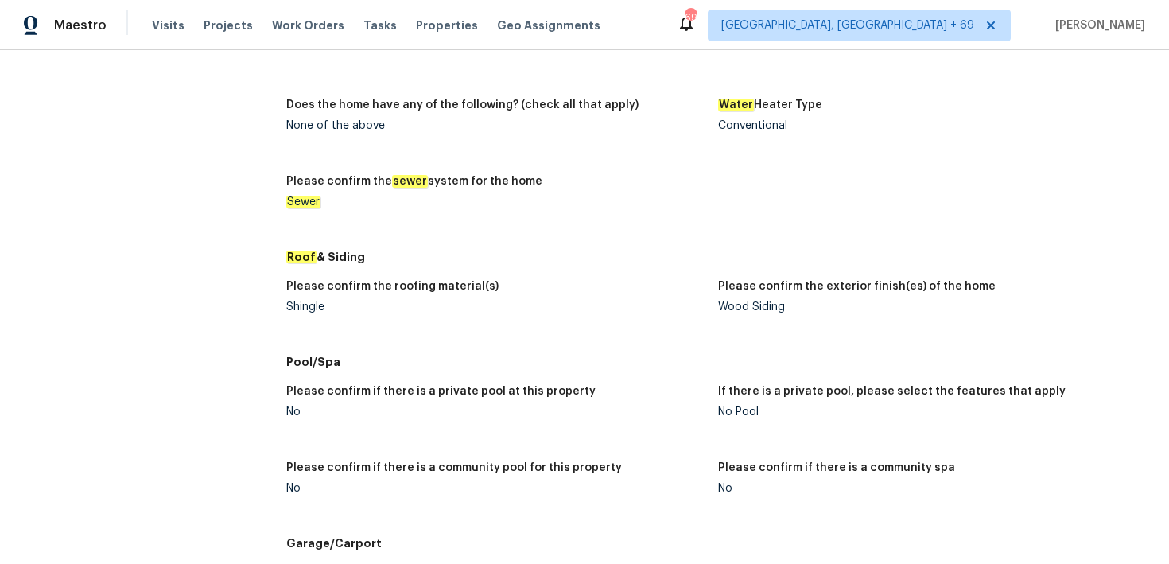
click at [299, 305] on div "Shingle" at bounding box center [495, 307] width 419 height 11
copy div "Shingle"
click at [306, 302] on div "Shingle" at bounding box center [495, 307] width 419 height 11
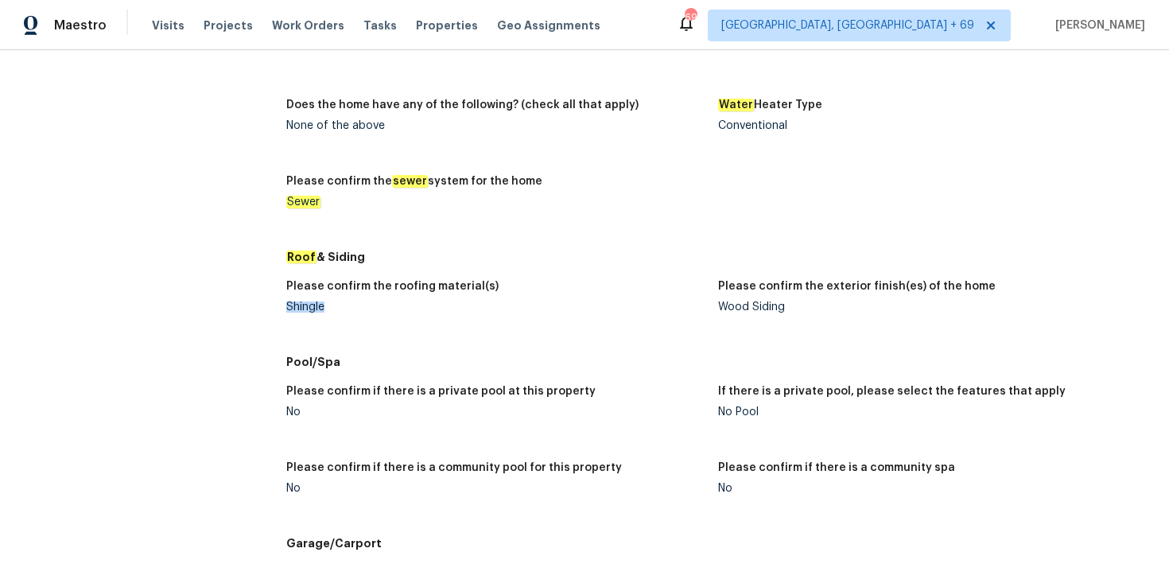
click at [306, 302] on div "Shingle" at bounding box center [495, 307] width 419 height 11
copy div "Shingle"
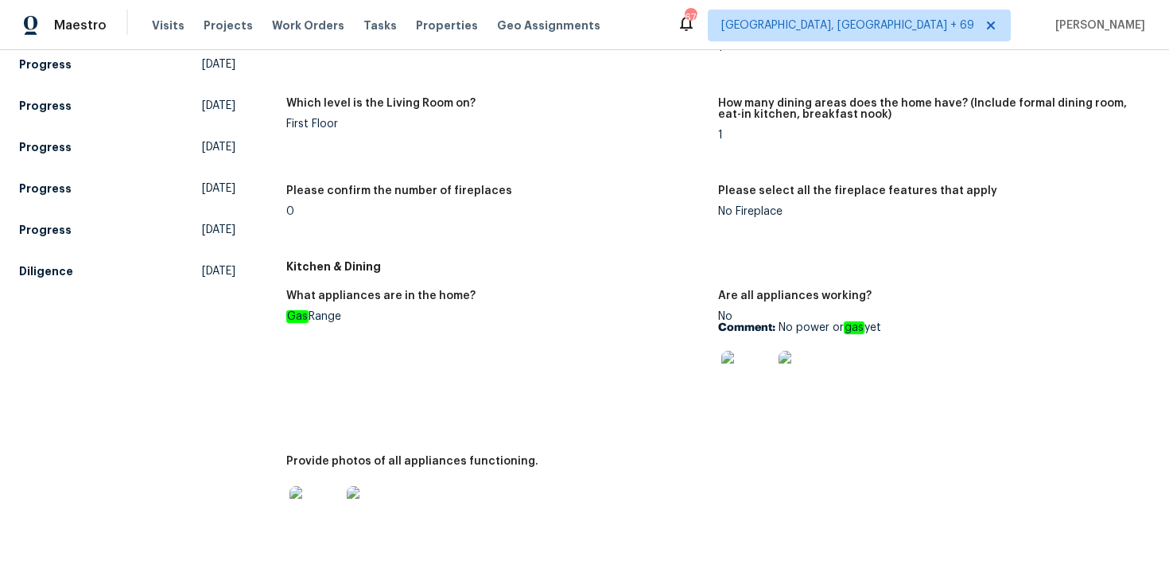
scroll to position [581, 0]
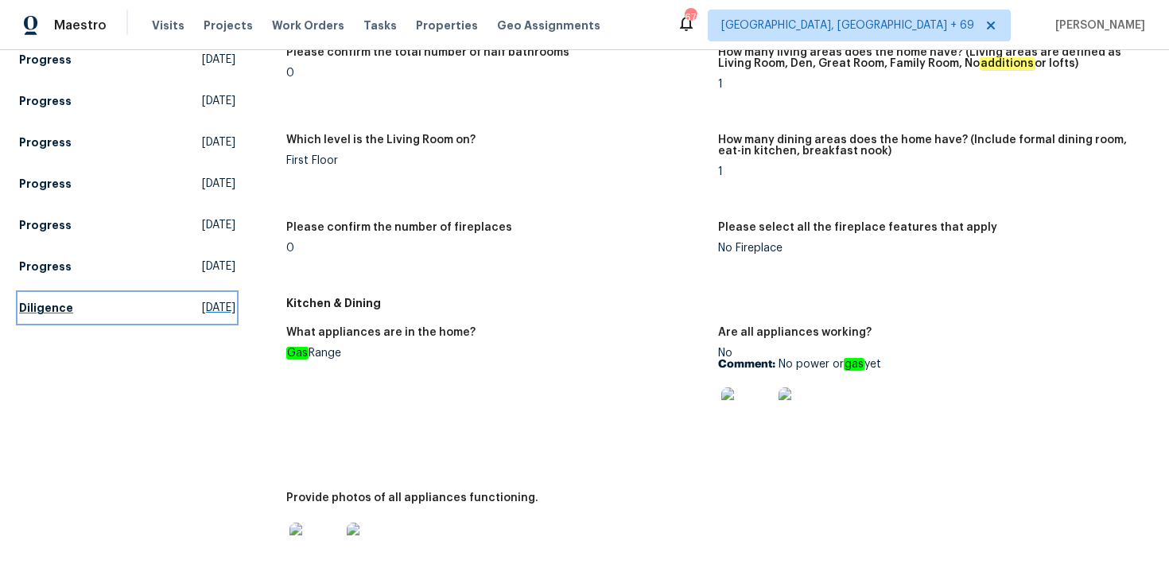
click at [56, 300] on h5 "Diligence" at bounding box center [46, 308] width 54 height 16
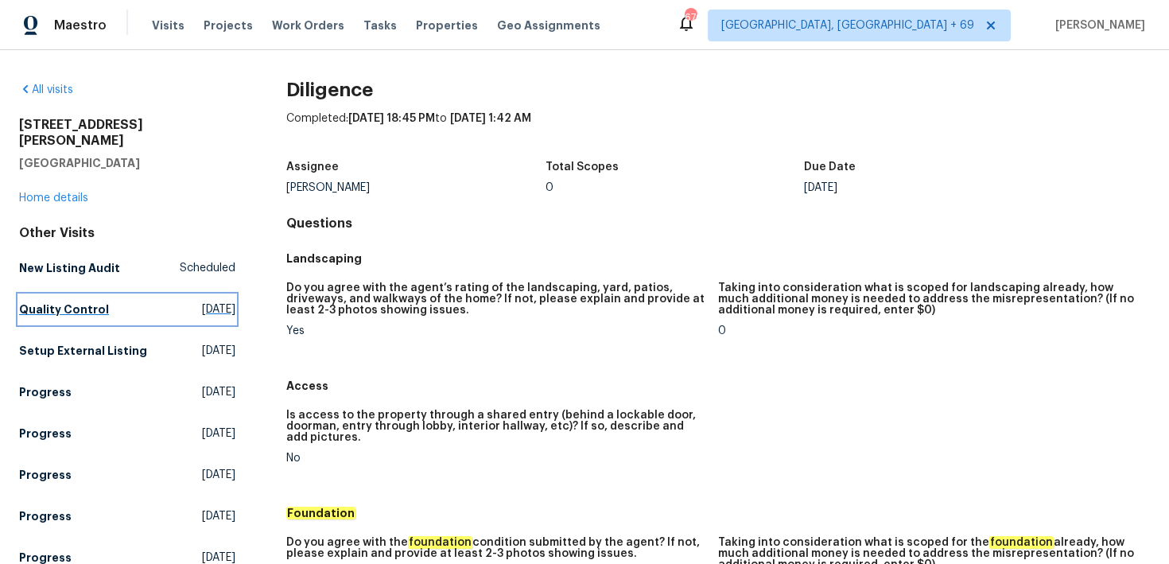
click at [87, 302] on h5 "Quality Control" at bounding box center [64, 310] width 90 height 16
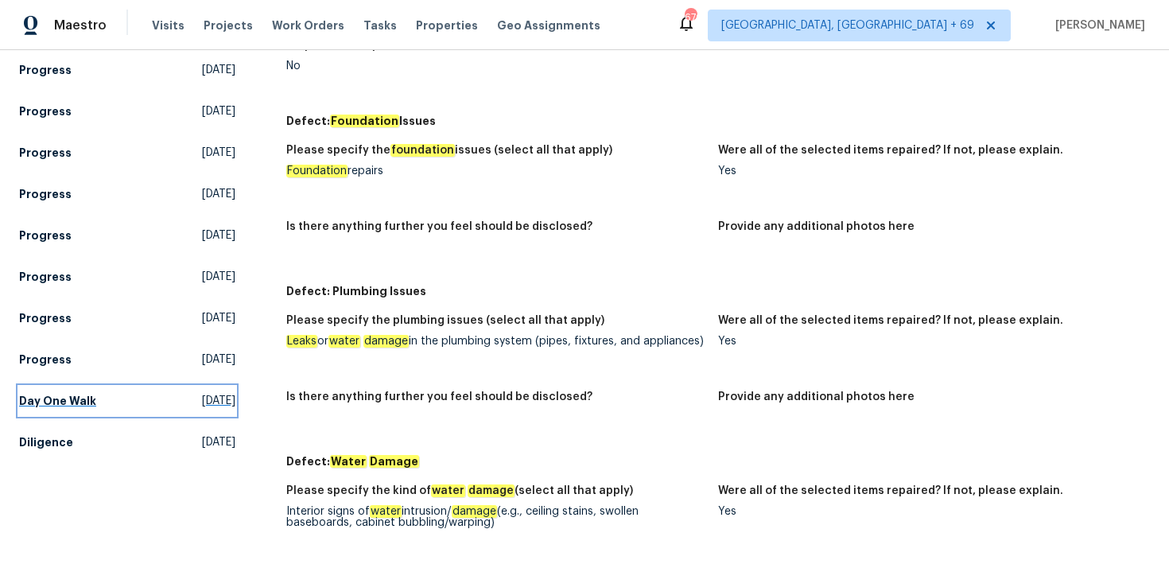
click at [55, 393] on h5 "Day One Walk" at bounding box center [57, 401] width 77 height 16
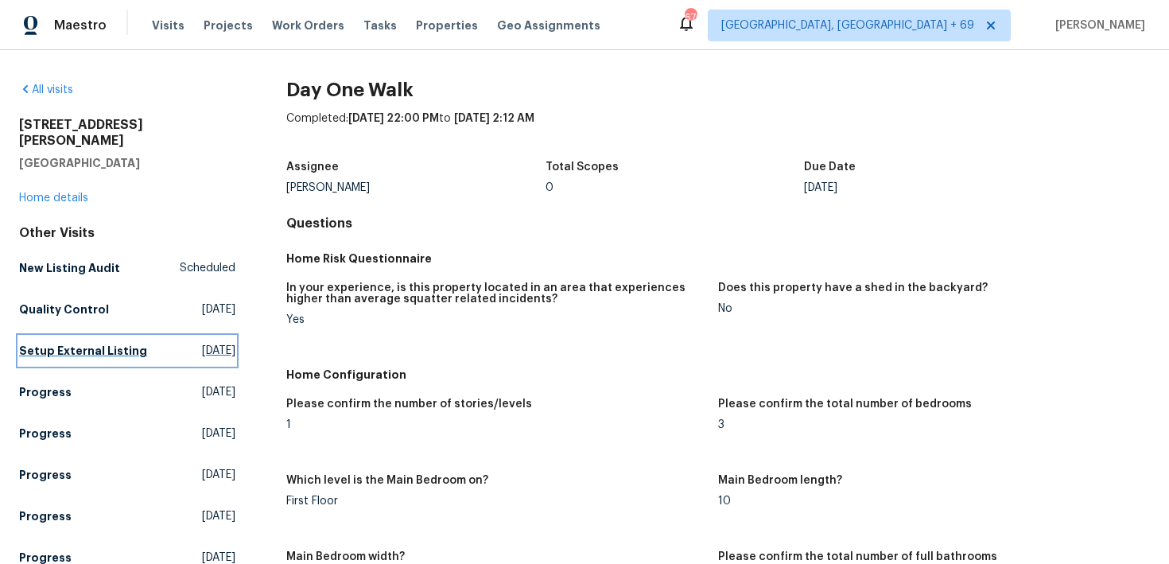
click at [58, 343] on h5 "Setup External Listing" at bounding box center [83, 351] width 128 height 16
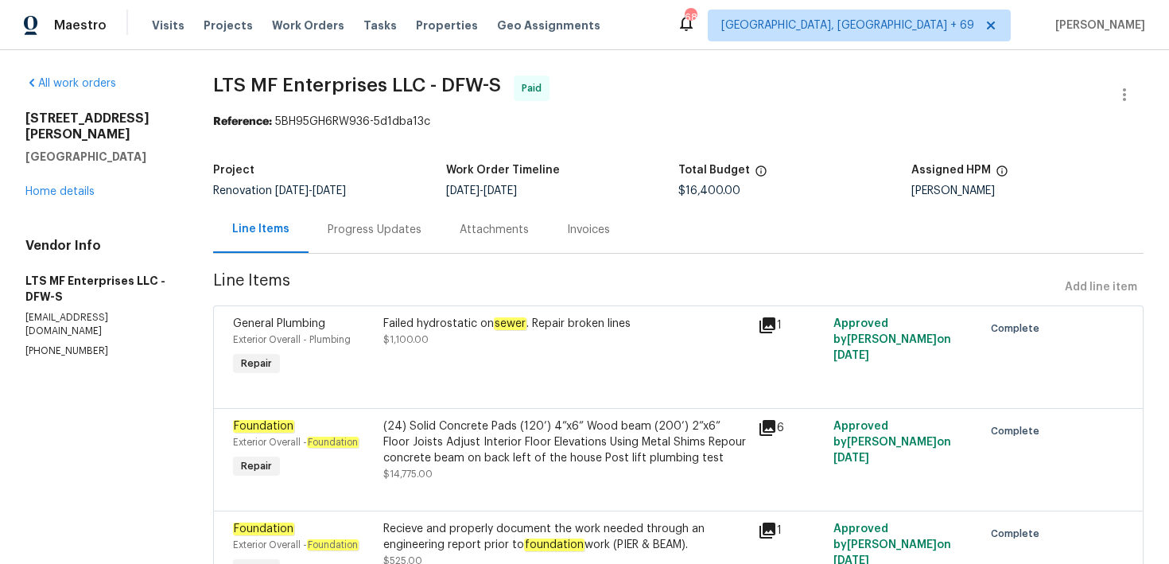
scroll to position [95, 0]
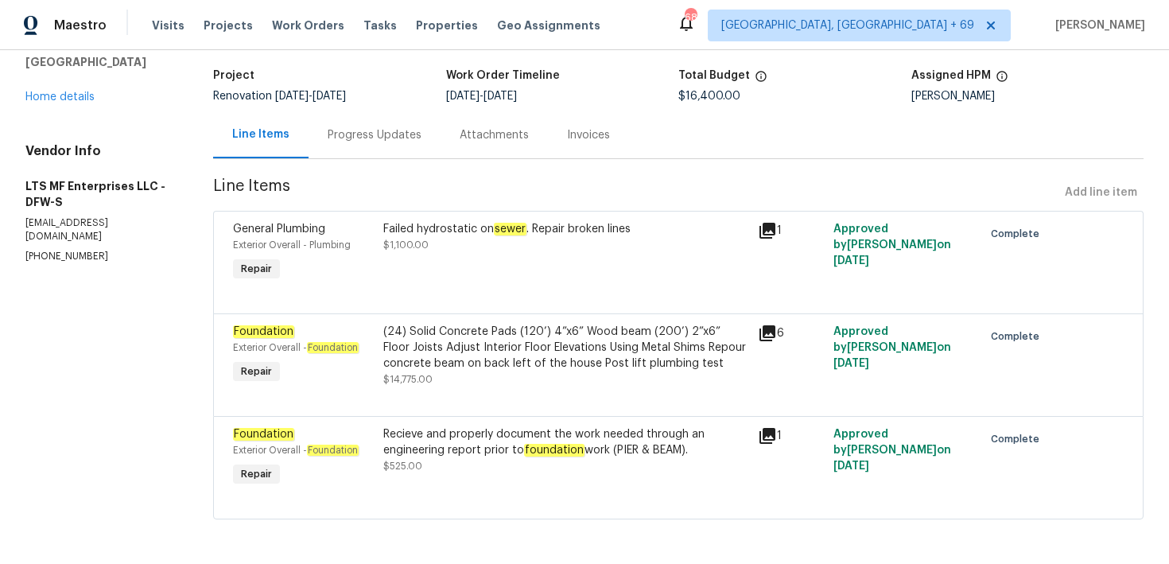
click at [358, 137] on div "Progress Updates" at bounding box center [375, 135] width 94 height 16
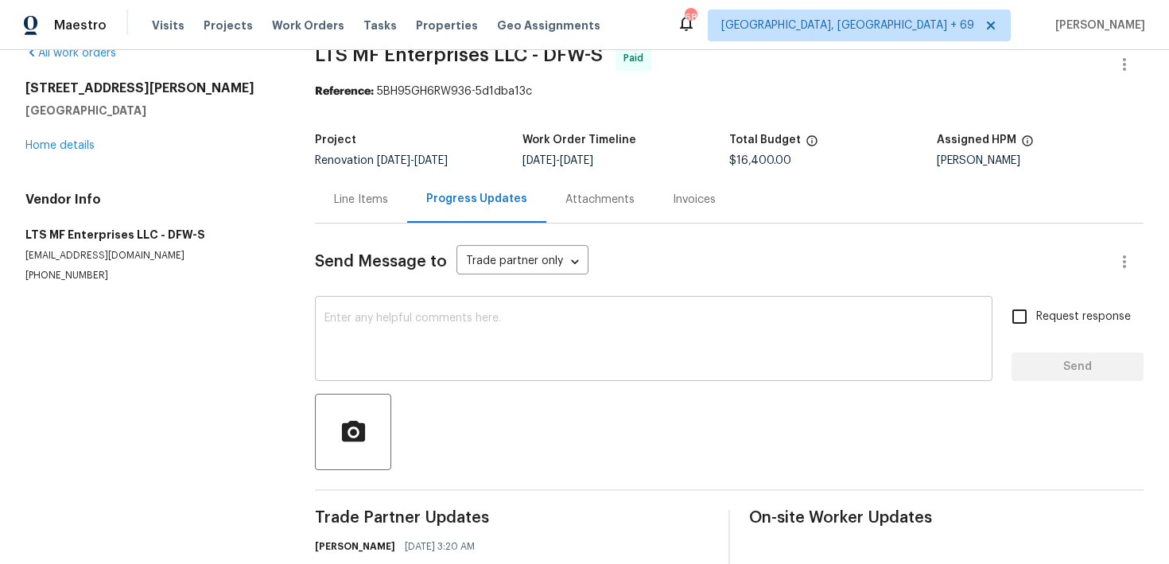
scroll to position [89, 0]
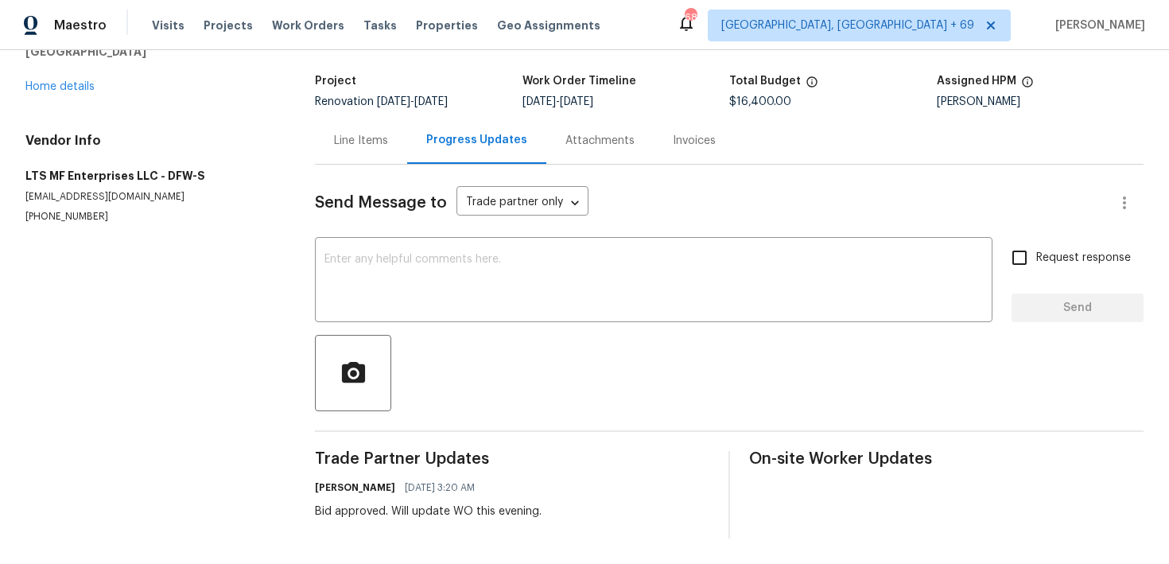
click at [673, 134] on div "Invoices" at bounding box center [694, 141] width 43 height 16
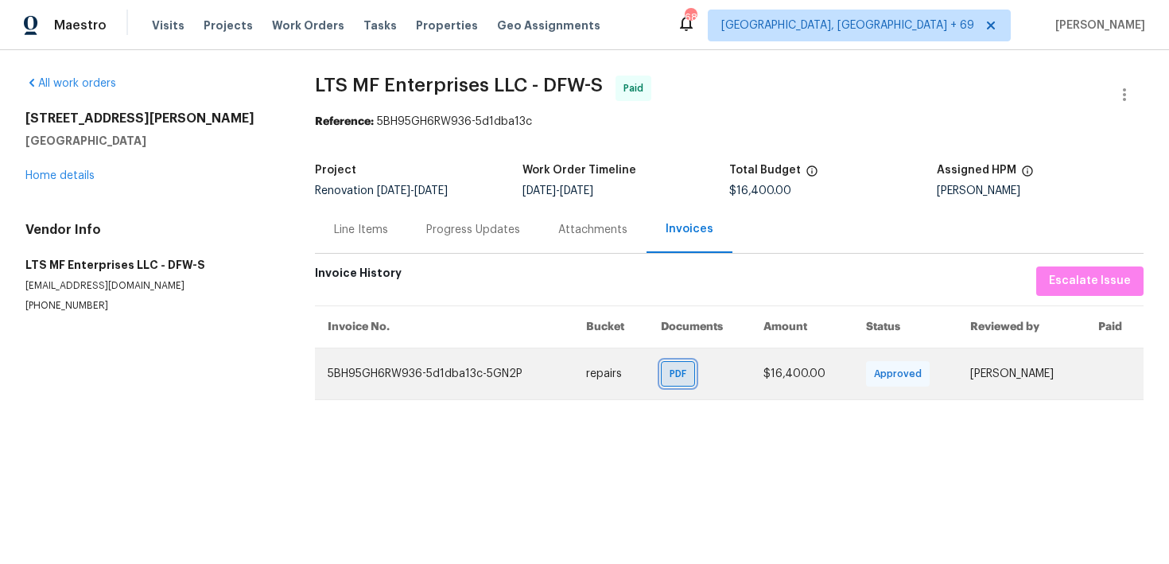
click at [670, 374] on span "PDF" at bounding box center [681, 374] width 23 height 16
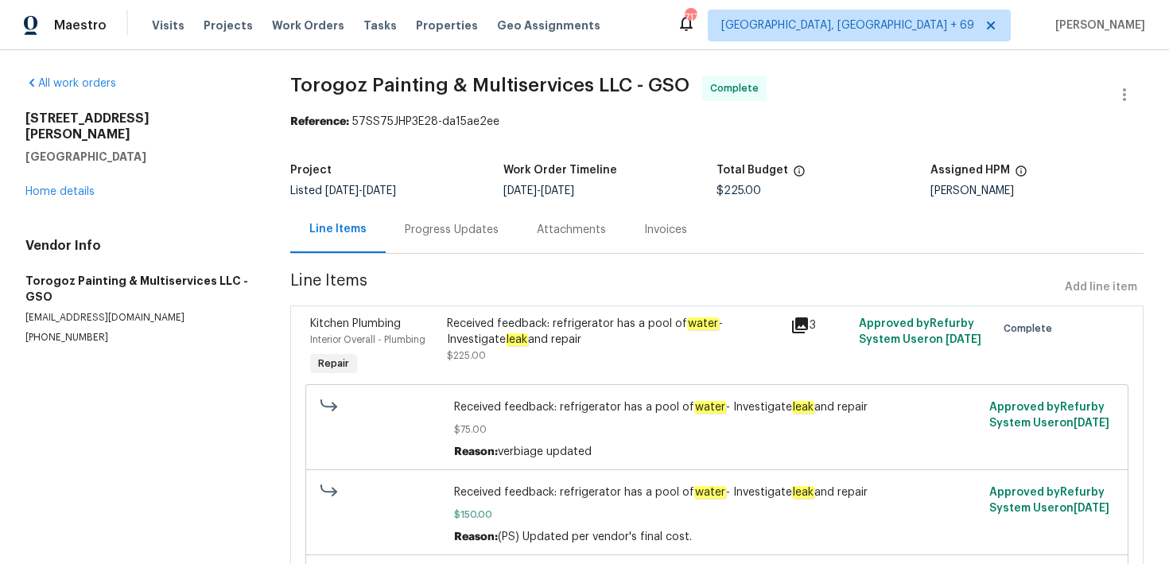
click at [422, 227] on div "Progress Updates" at bounding box center [452, 230] width 94 height 16
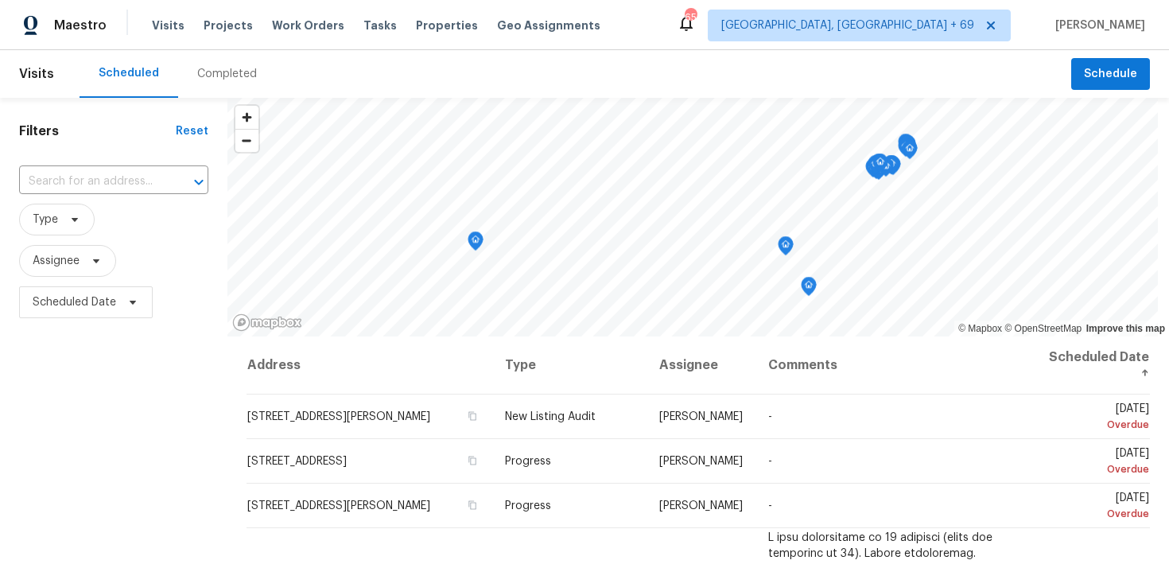
click at [216, 80] on div "Completed" at bounding box center [227, 74] width 60 height 16
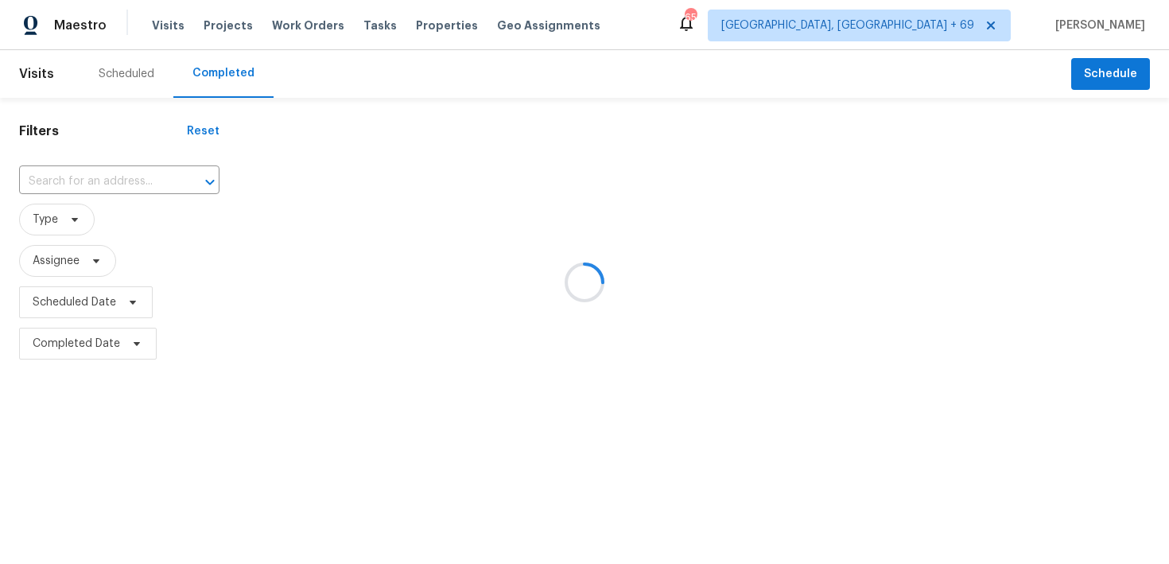
click at [120, 184] on div at bounding box center [584, 282] width 1169 height 564
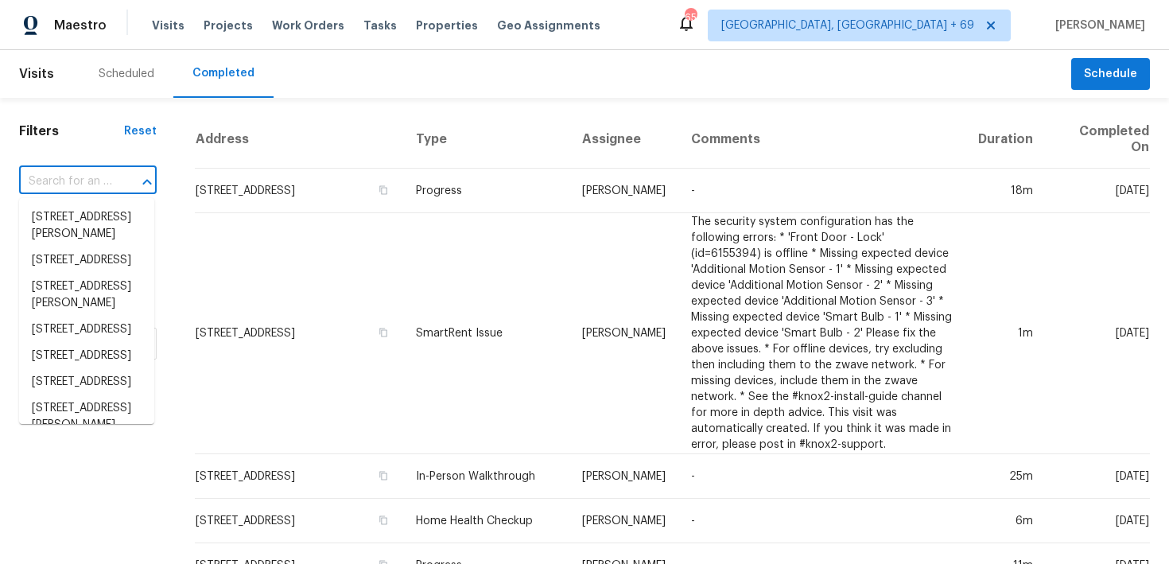
click at [92, 187] on input "text" at bounding box center [65, 181] width 93 height 25
paste input "1167 Woodland Terrace Trl, Altamonte Springs, FL 32714"
type input "1167 Woodland Terrace Trl, Altamonte Springs, FL 32714"
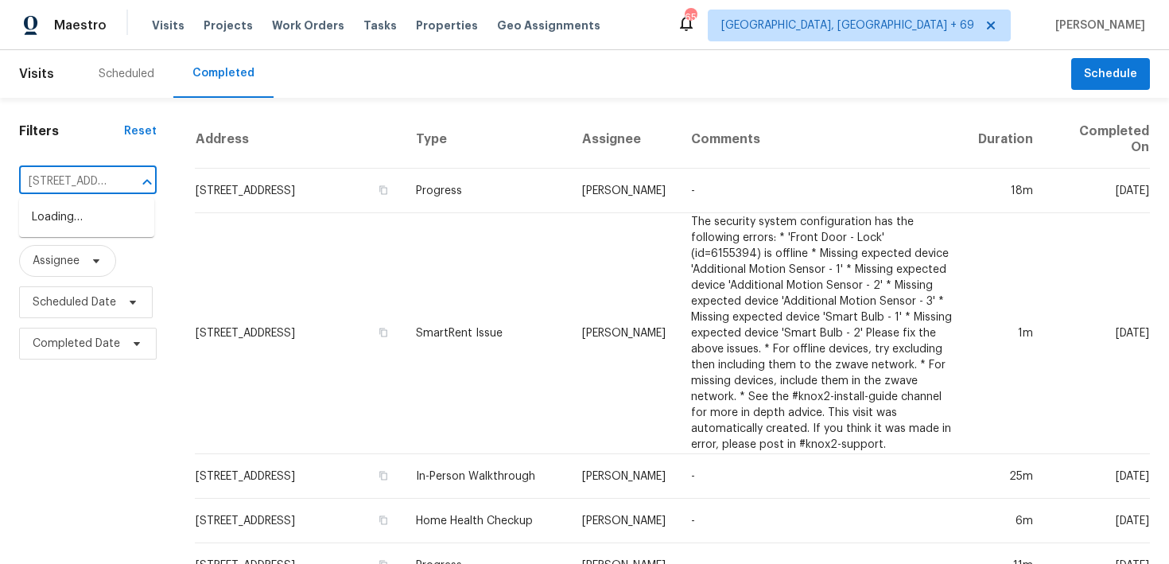
scroll to position [0, 207]
click at [60, 217] on li "1167 Woodland Terrace Trl, Altamonte Springs, FL 32714" at bounding box center [86, 217] width 135 height 26
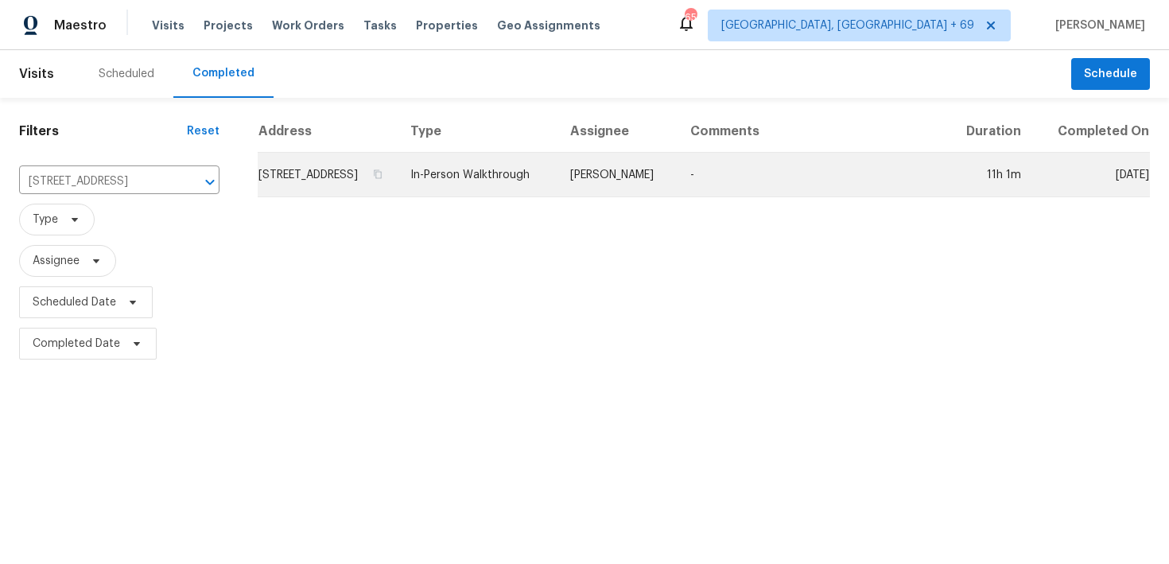
click at [533, 194] on td "In-Person Walkthrough" at bounding box center [478, 175] width 160 height 45
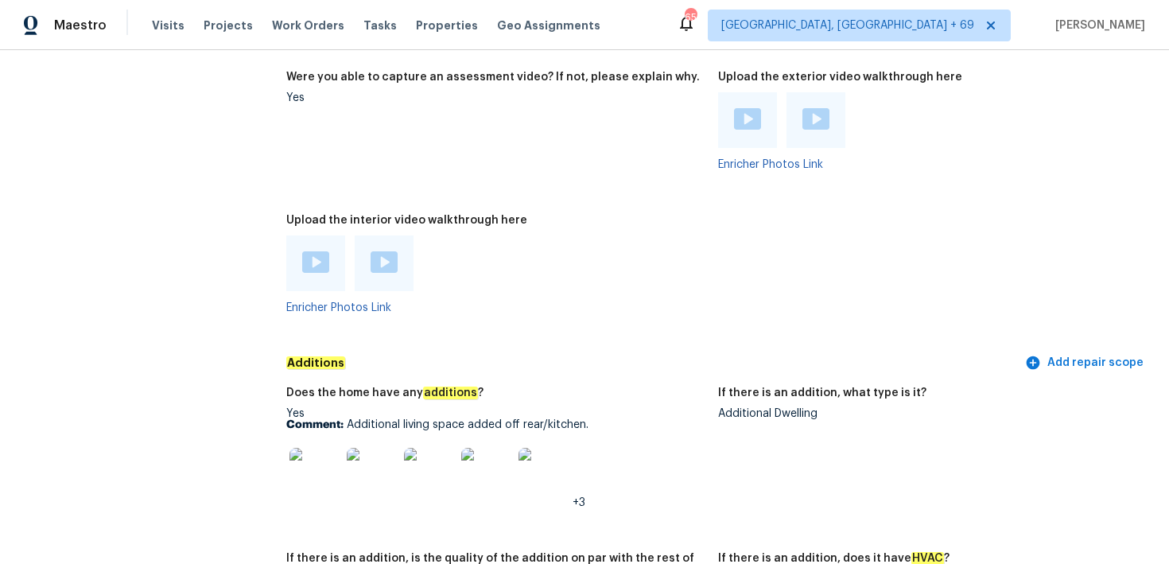
scroll to position [3465, 0]
click at [313, 255] on img at bounding box center [315, 260] width 27 height 21
click at [380, 250] on img at bounding box center [384, 260] width 27 height 21
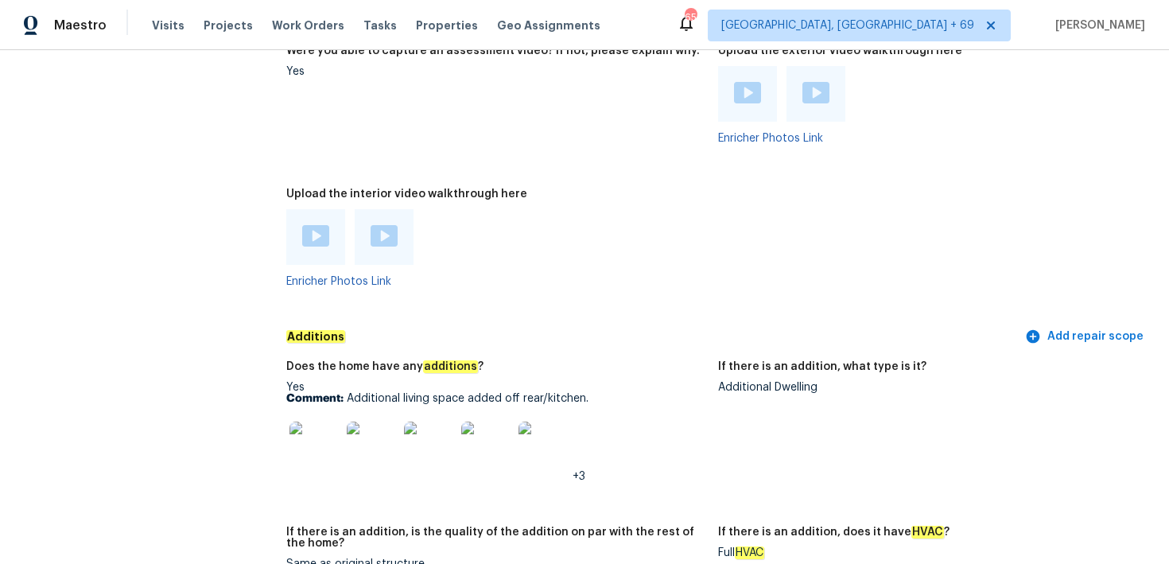
scroll to position [3467, 0]
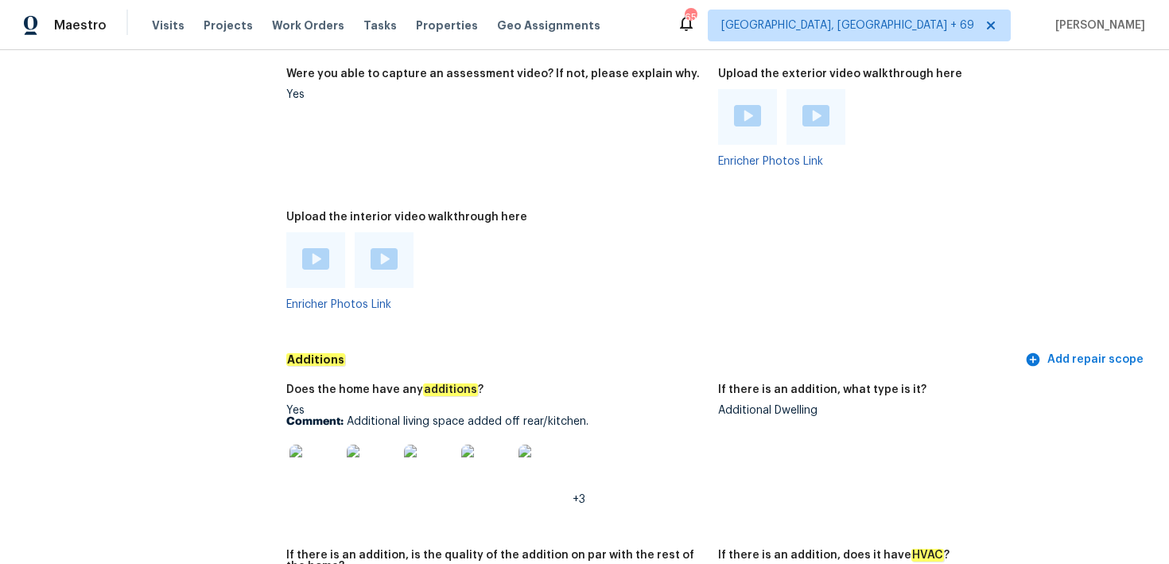
click at [1099, 125] on div at bounding box center [927, 117] width 419 height 56
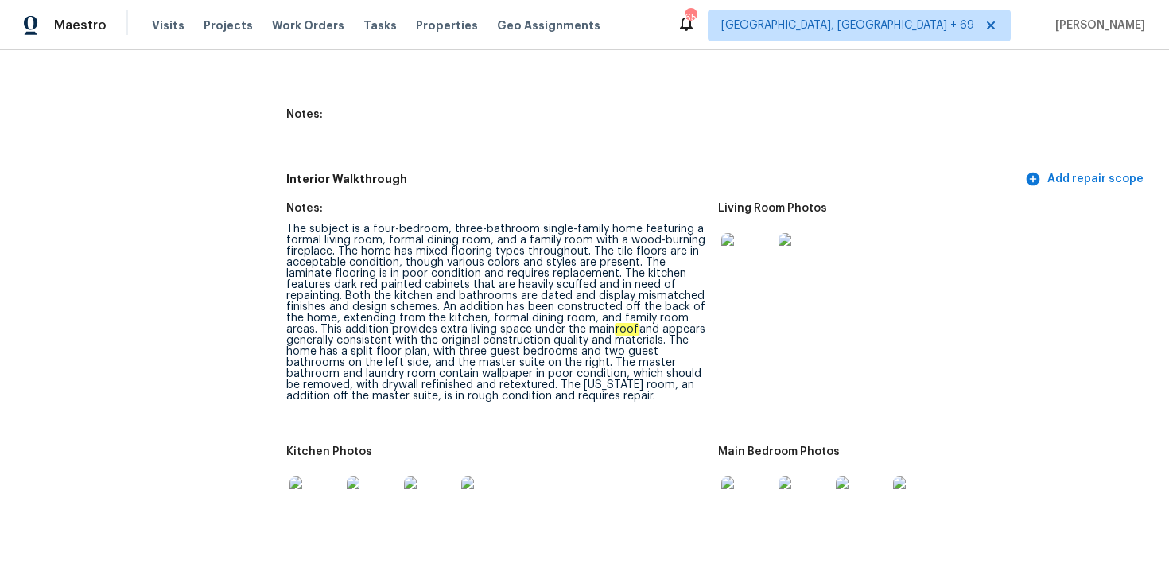
scroll to position [3507, 0]
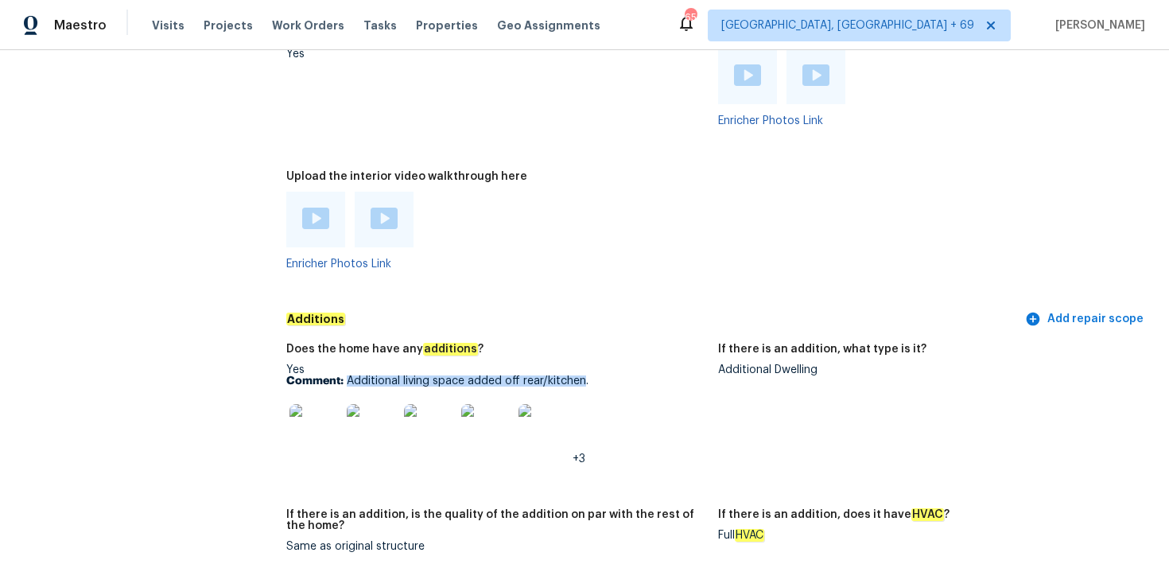
drag, startPoint x: 584, startPoint y: 367, endPoint x: 347, endPoint y: 368, distance: 237.1
click at [347, 375] on p "Comment: Additional living space added off rear/kitchen." at bounding box center [495, 380] width 419 height 11
copy p "Additional living space added off rear/kitchen"
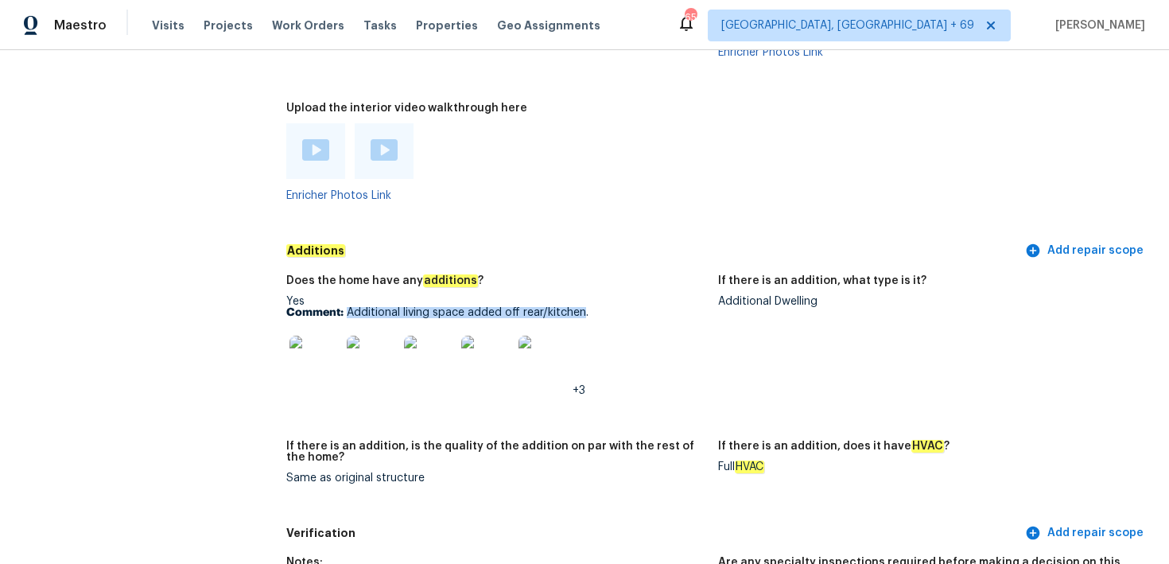
click at [311, 345] on img at bounding box center [315, 361] width 51 height 51
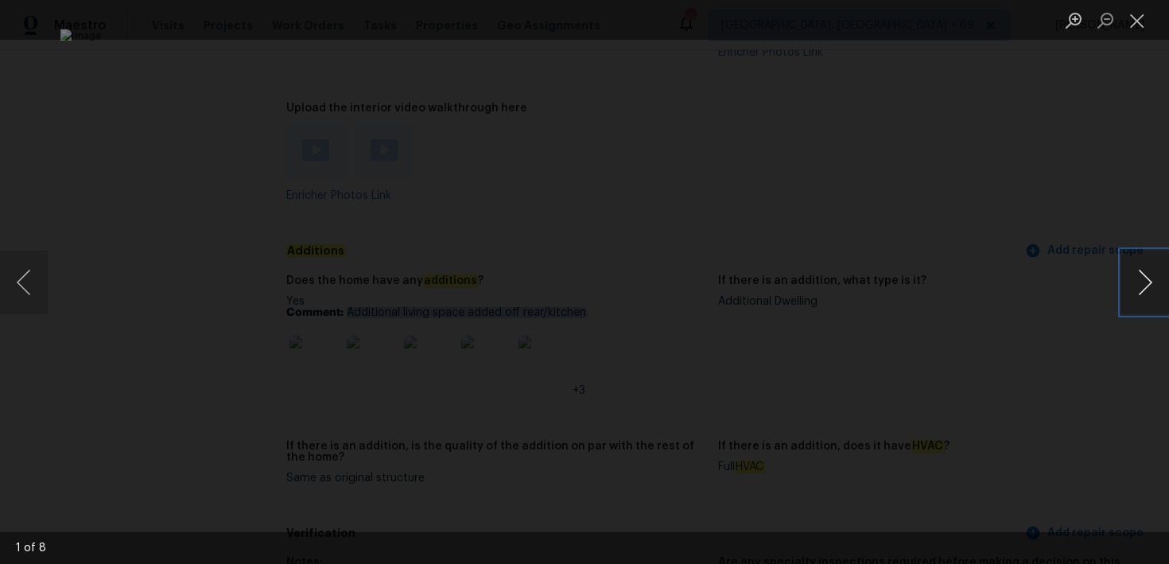
click at [1150, 286] on button "Next image" at bounding box center [1146, 283] width 48 height 64
click at [1139, 28] on button "Close lightbox" at bounding box center [1138, 20] width 32 height 28
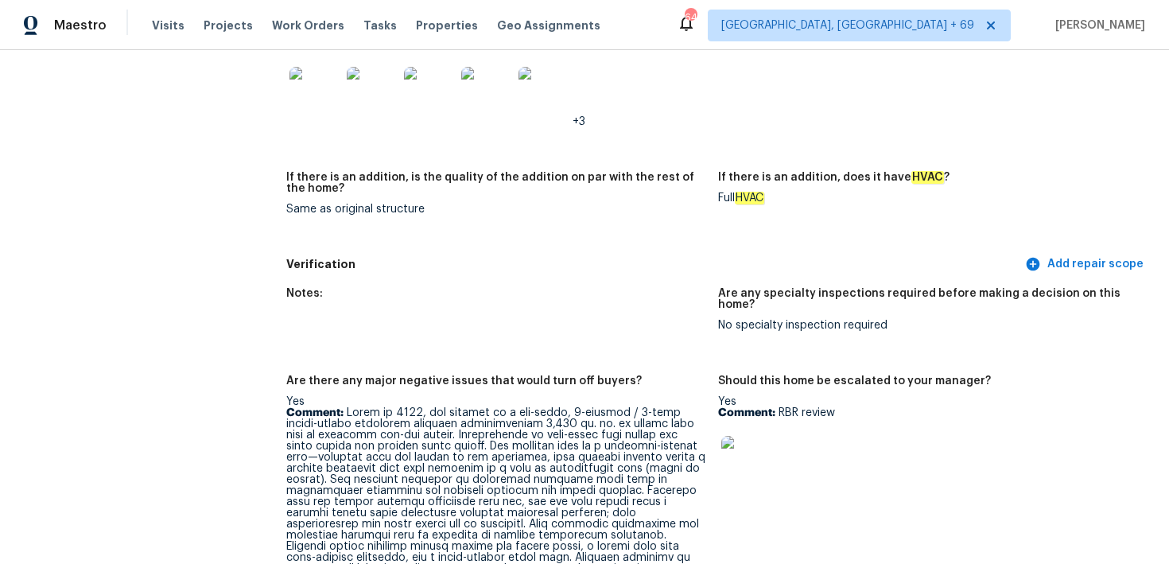
scroll to position [1374, 0]
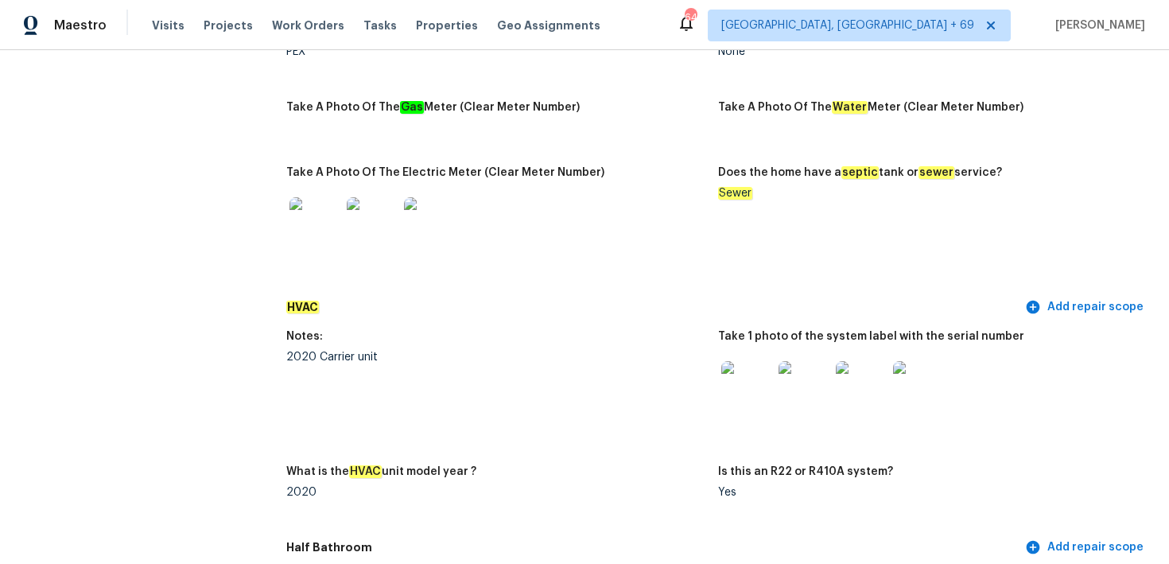
click at [744, 395] on img at bounding box center [747, 386] width 51 height 51
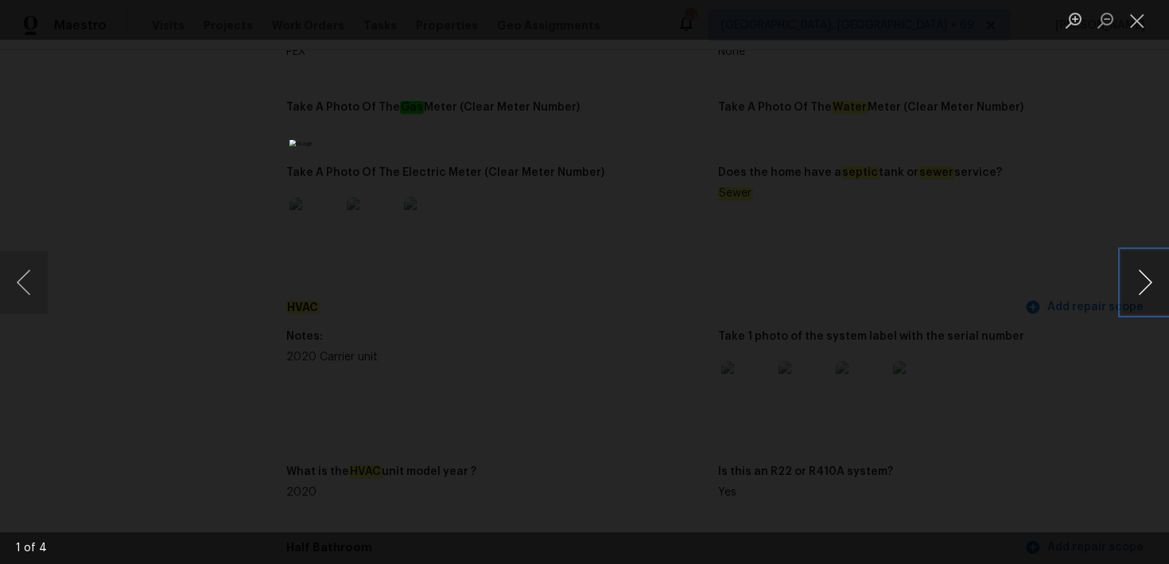
click at [1142, 279] on button "Next image" at bounding box center [1146, 283] width 48 height 64
click at [1142, 281] on button "Next image" at bounding box center [1146, 283] width 48 height 64
click at [7, 287] on button "Previous image" at bounding box center [24, 283] width 48 height 64
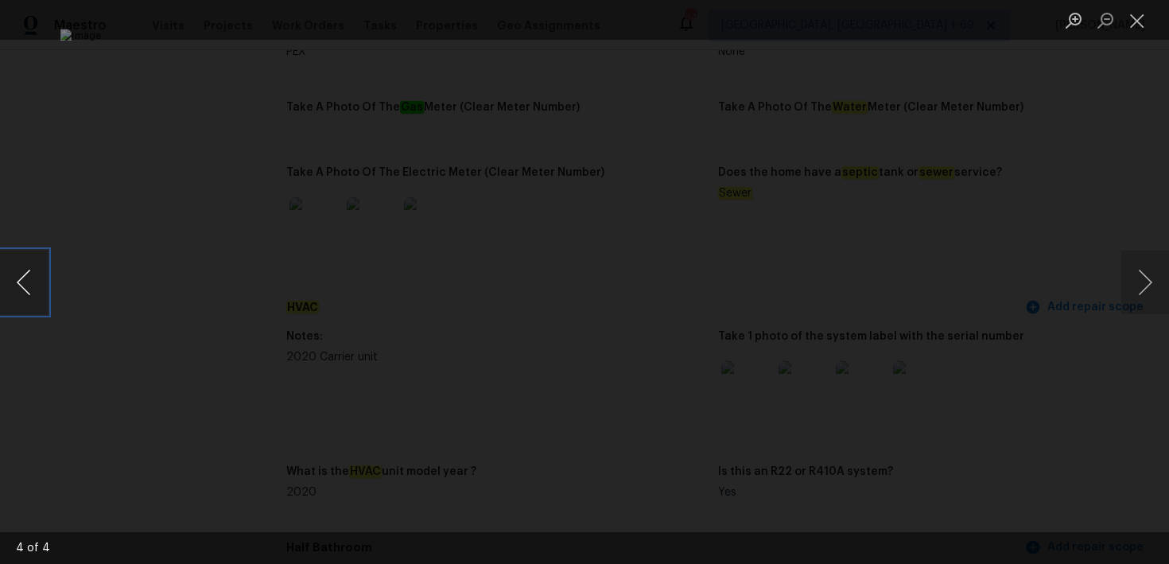
click at [17, 288] on button "Previous image" at bounding box center [24, 283] width 48 height 64
click at [1155, 290] on button "Next image" at bounding box center [1146, 283] width 48 height 64
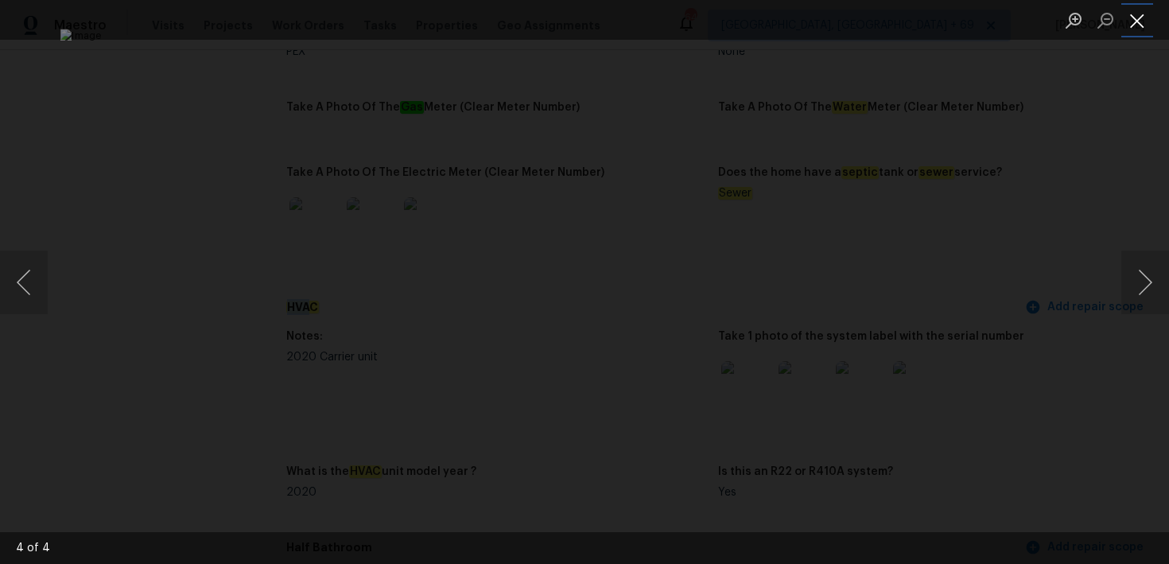
click at [1134, 23] on button "Close lightbox" at bounding box center [1138, 20] width 32 height 28
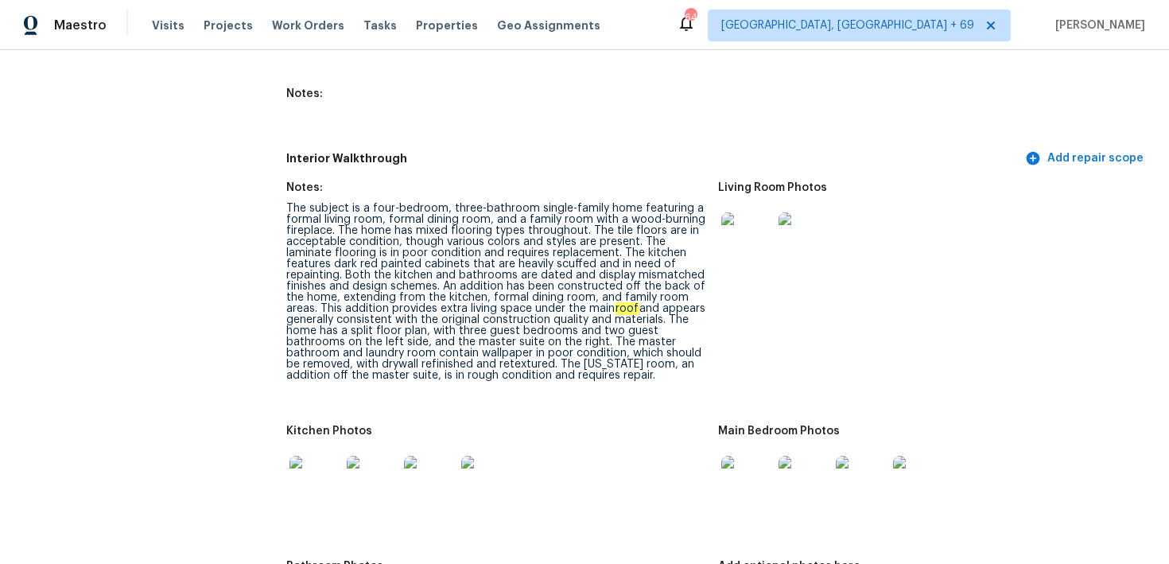
scroll to position [2004, 0]
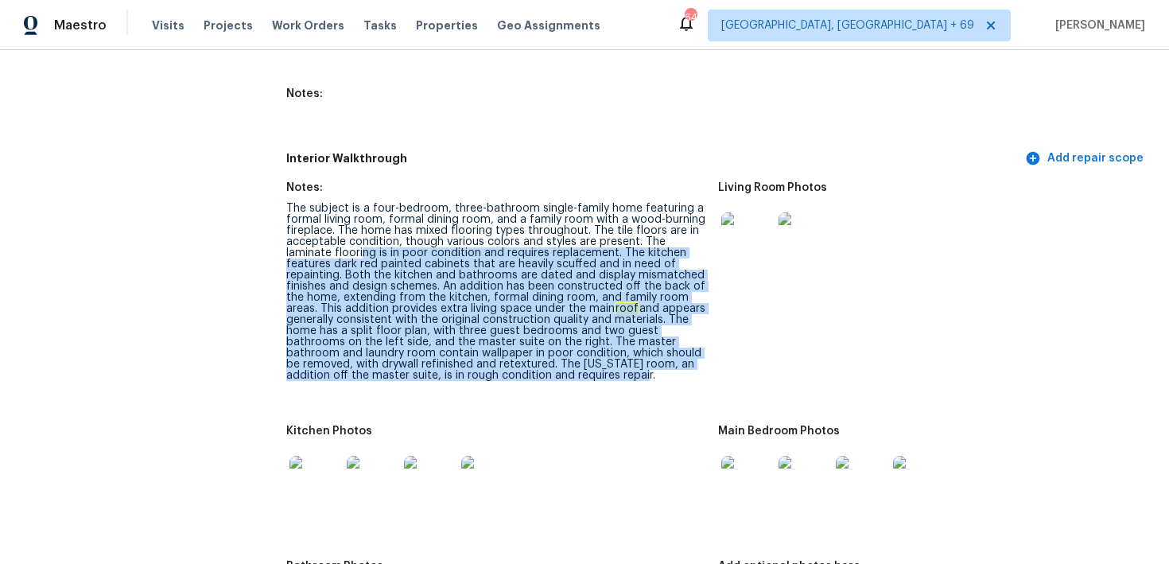
drag, startPoint x: 364, startPoint y: 256, endPoint x: 610, endPoint y: 394, distance: 282.4
click at [610, 393] on figure "Notes: The subject is a four-bedroom, three-bathroom single-family home featuri…" at bounding box center [502, 294] width 432 height 224
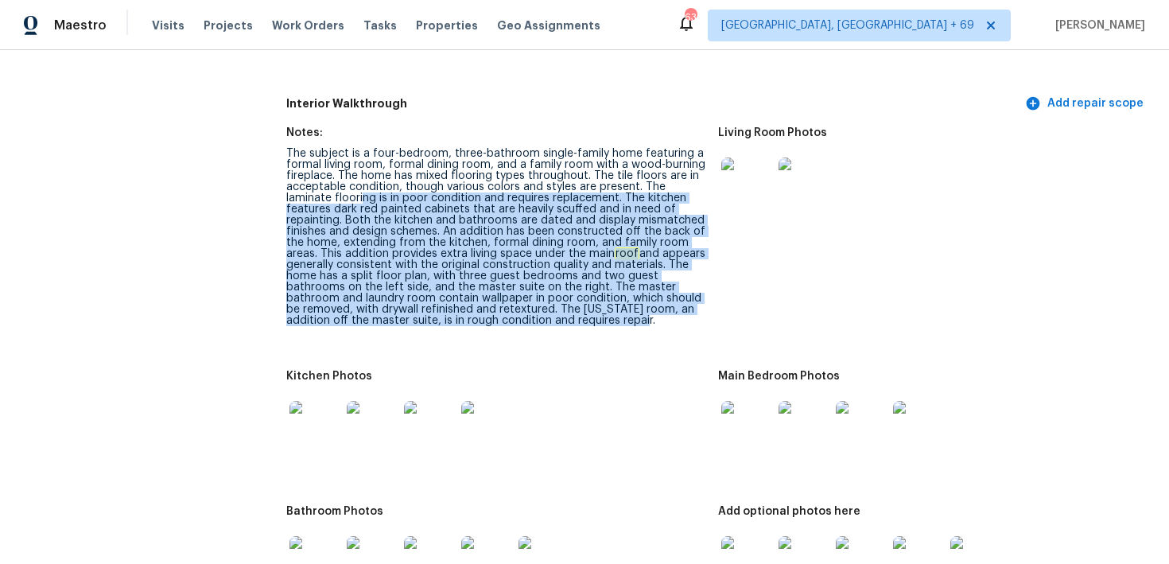
scroll to position [2060, 0]
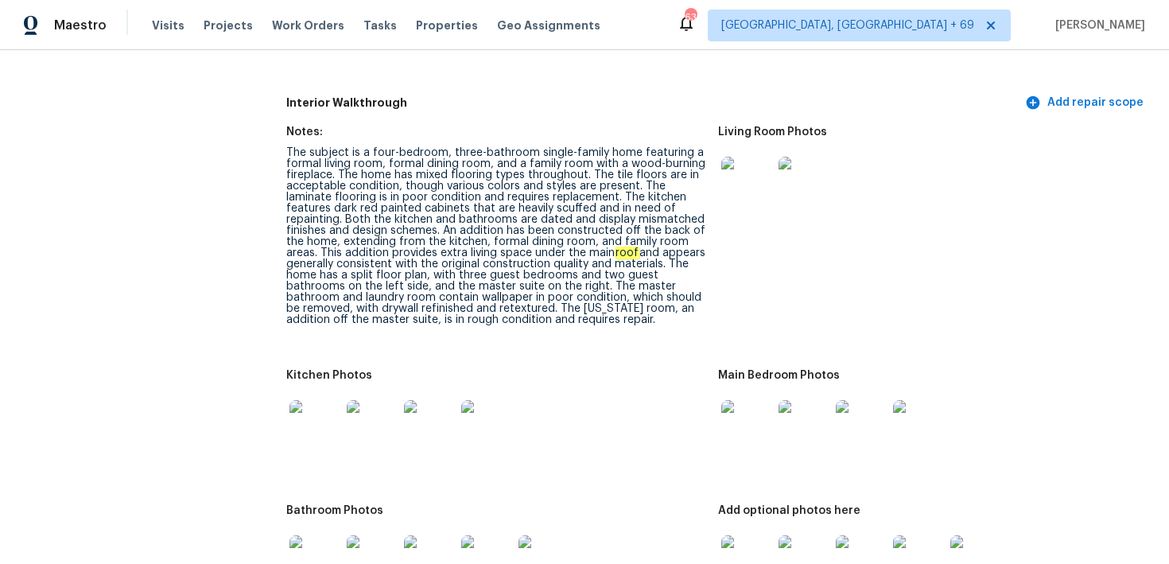
click at [582, 321] on div "The subject is a four-bedroom, three-bathroom single-family home featuring a fo…" at bounding box center [495, 236] width 419 height 178
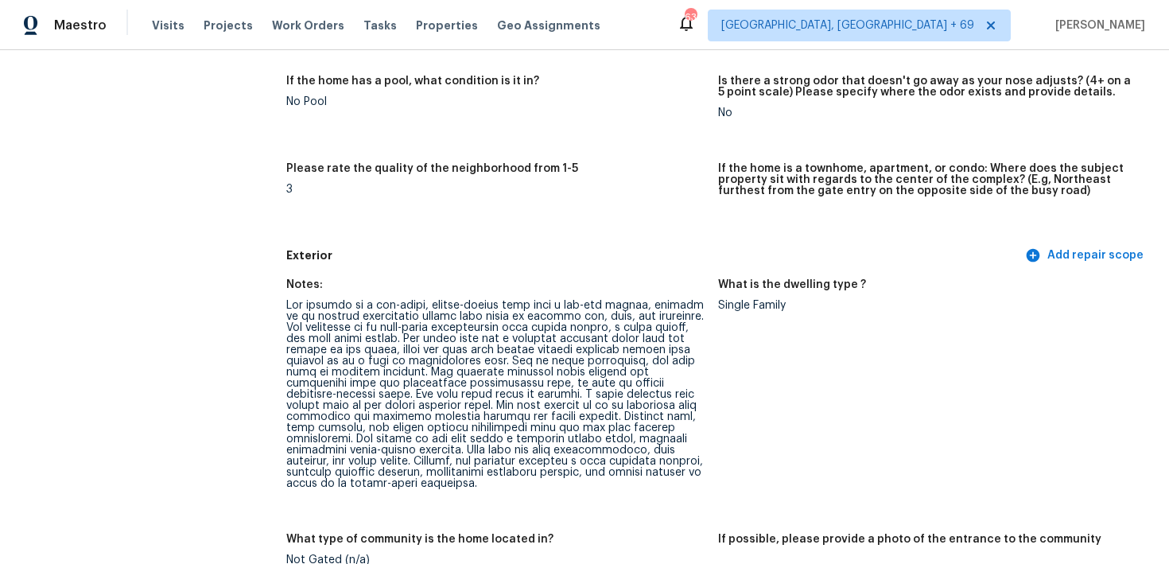
scroll to position [0, 0]
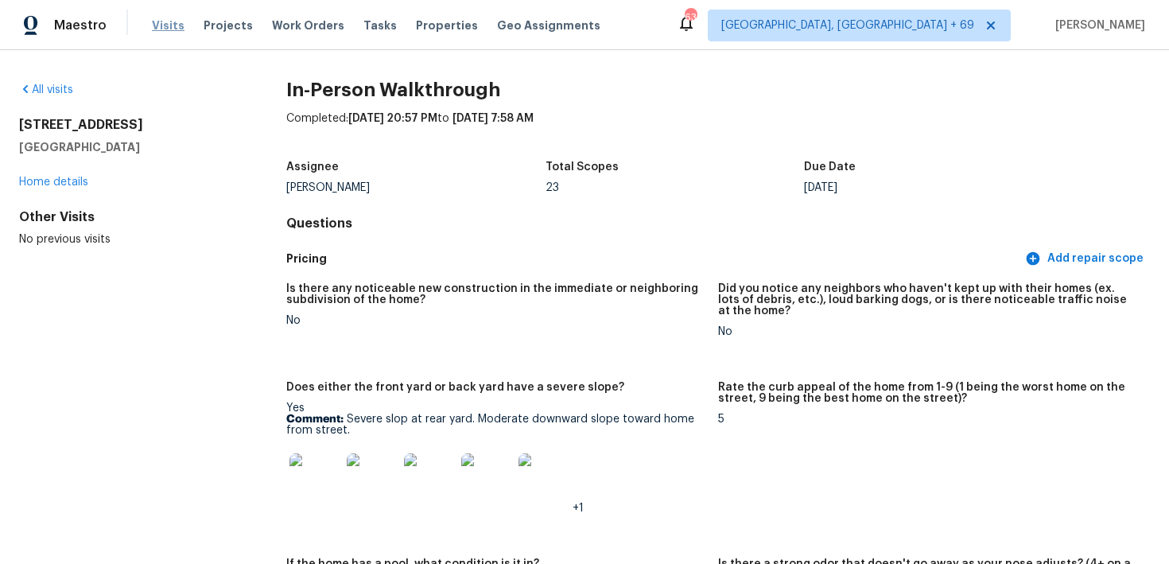
click at [175, 29] on span "Visits" at bounding box center [168, 26] width 33 height 16
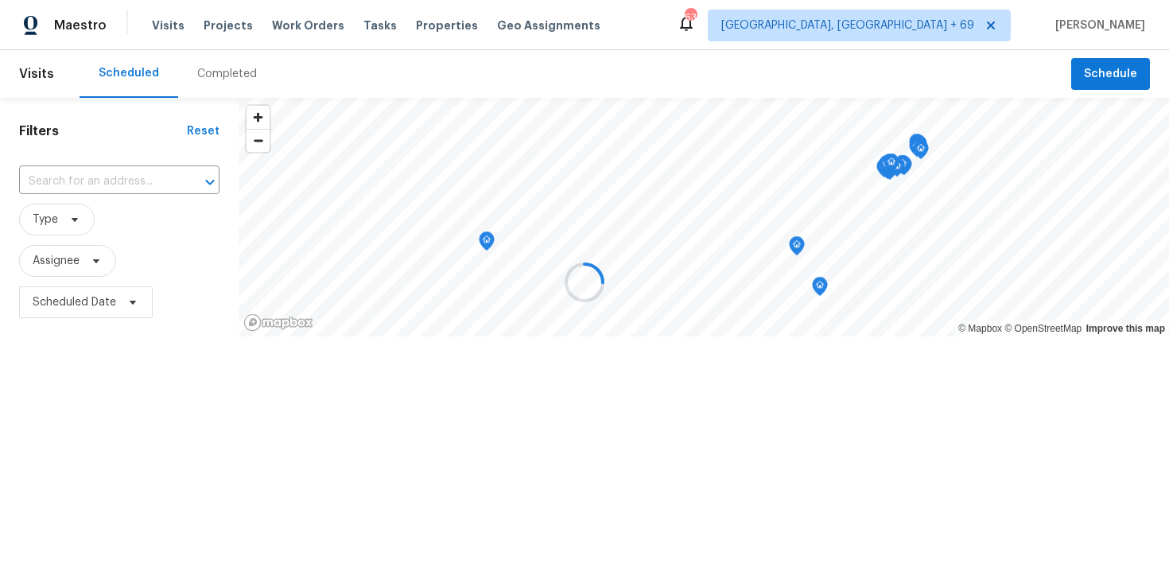
click at [206, 72] on div at bounding box center [584, 282] width 1169 height 564
click at [194, 76] on div at bounding box center [584, 282] width 1169 height 564
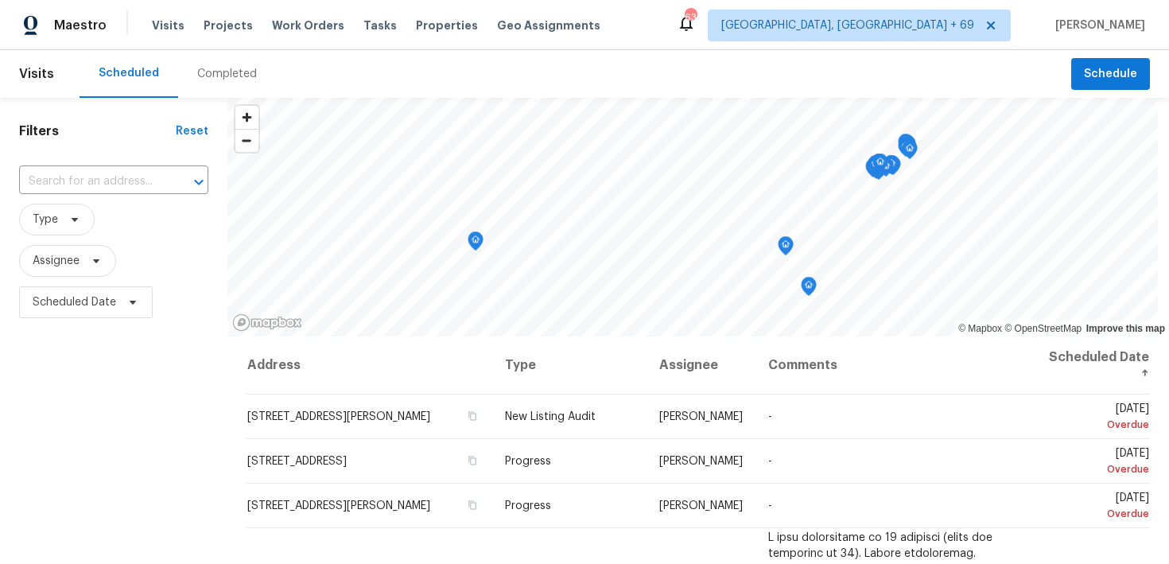
click at [202, 78] on div "Completed" at bounding box center [227, 74] width 60 height 16
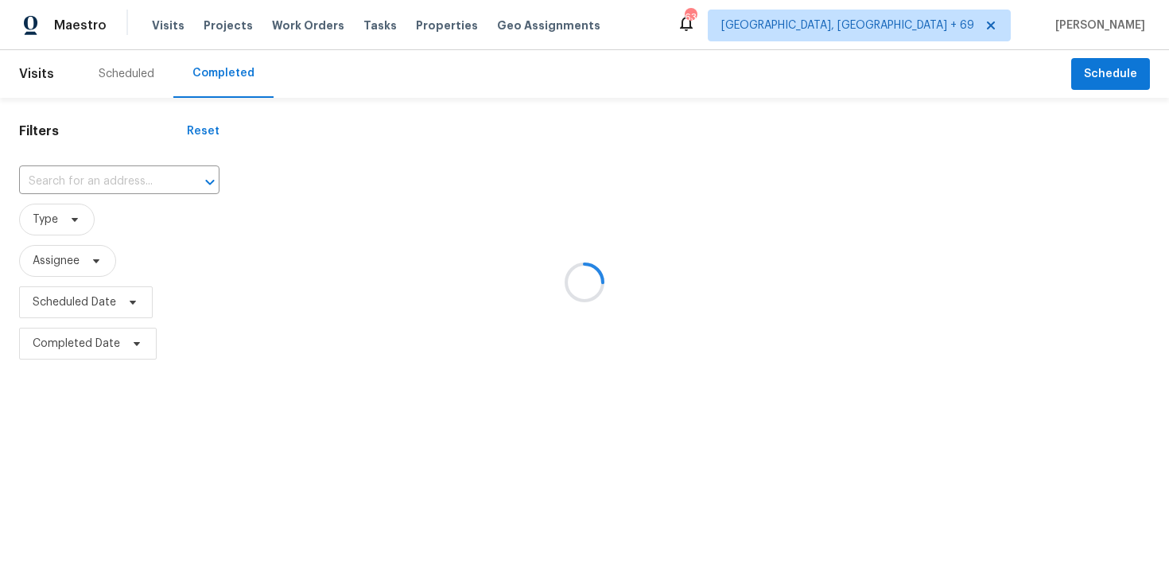
click at [68, 189] on div at bounding box center [584, 282] width 1169 height 564
click at [64, 176] on div at bounding box center [584, 282] width 1169 height 564
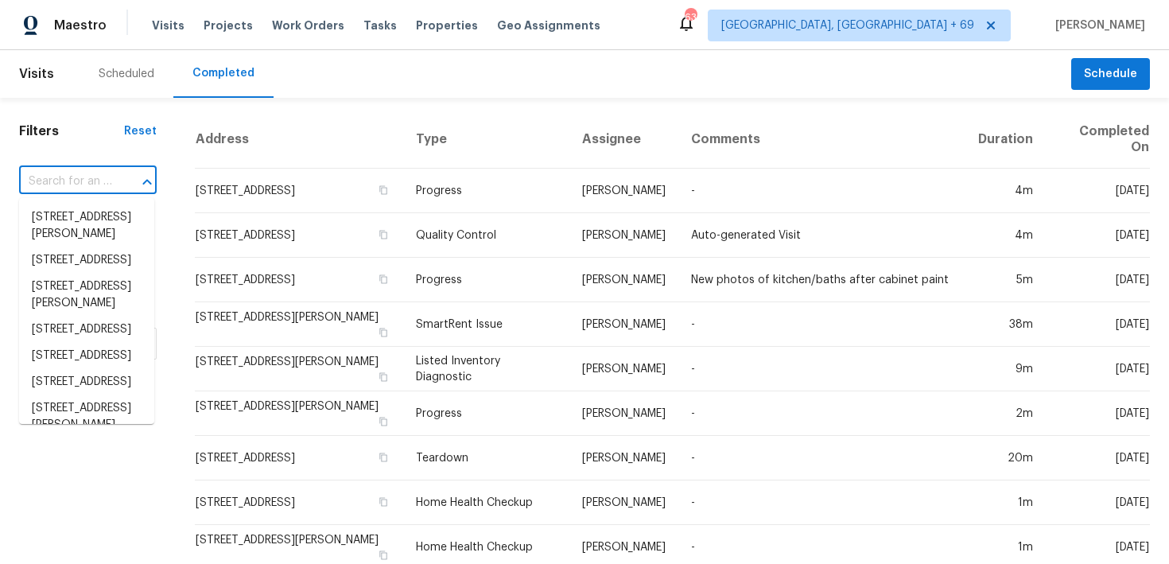
click at [36, 175] on input "text" at bounding box center [65, 181] width 93 height 25
paste input "705 Beverly Dr, Summerville, SC 29485"
type input "705 Beverly Dr, Summerville, SC 29485"
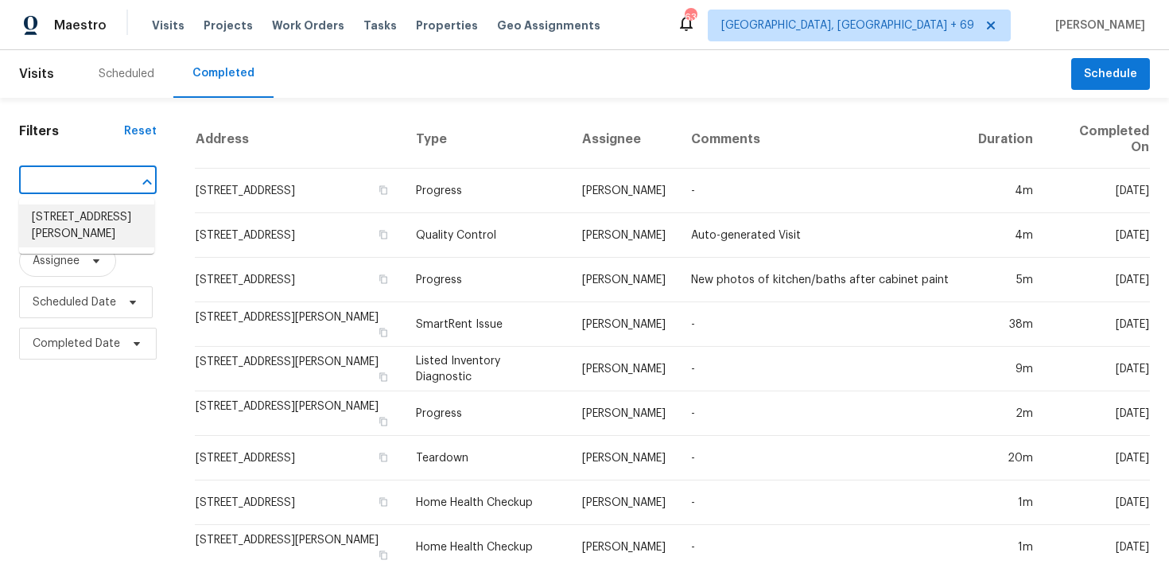
click at [51, 237] on li "705 Beverly Dr, Summerville, SC 29485" at bounding box center [86, 225] width 135 height 43
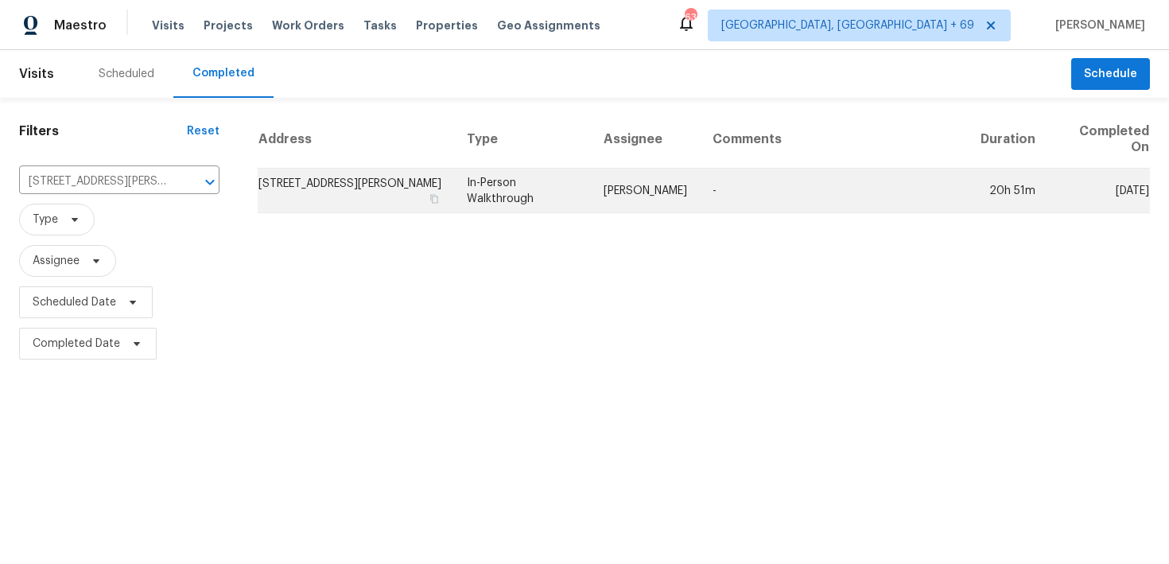
click at [503, 189] on td "In-Person Walkthrough" at bounding box center [522, 191] width 137 height 45
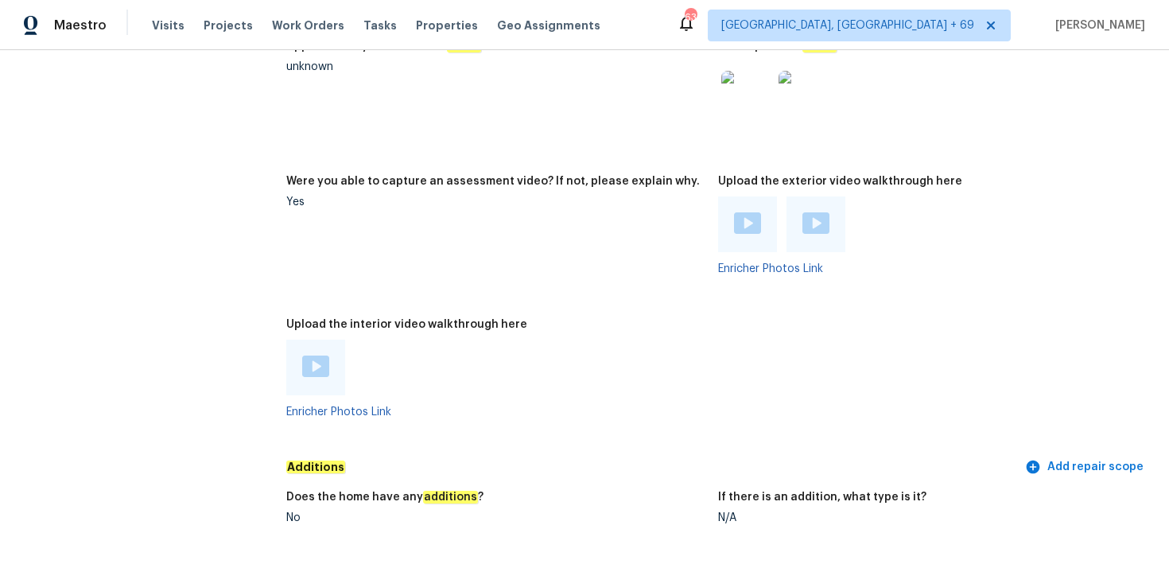
scroll to position [3386, 0]
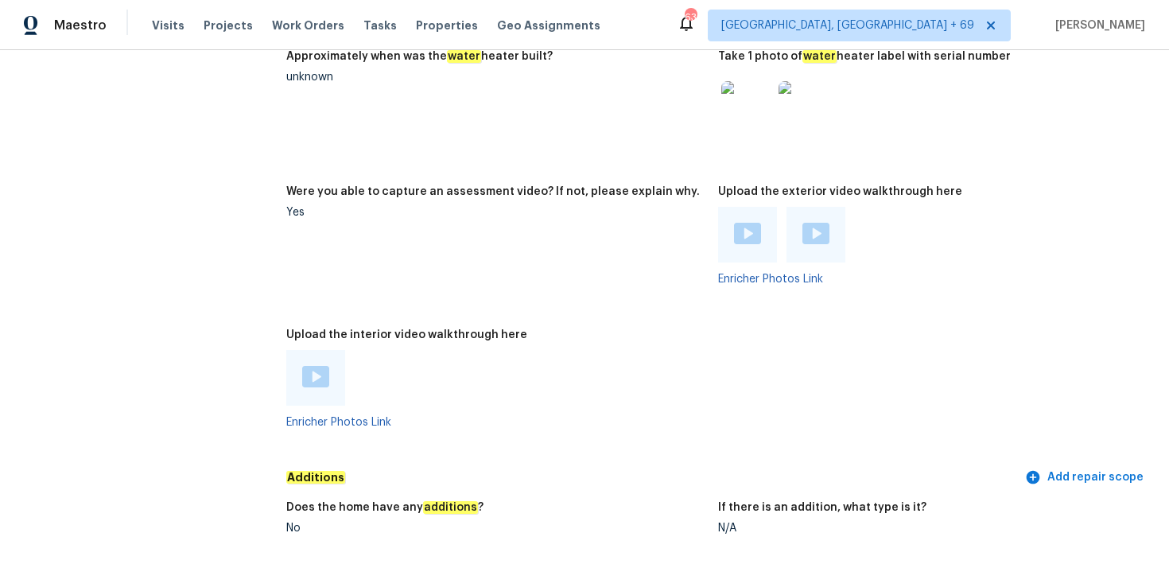
click at [314, 366] on img at bounding box center [315, 376] width 27 height 21
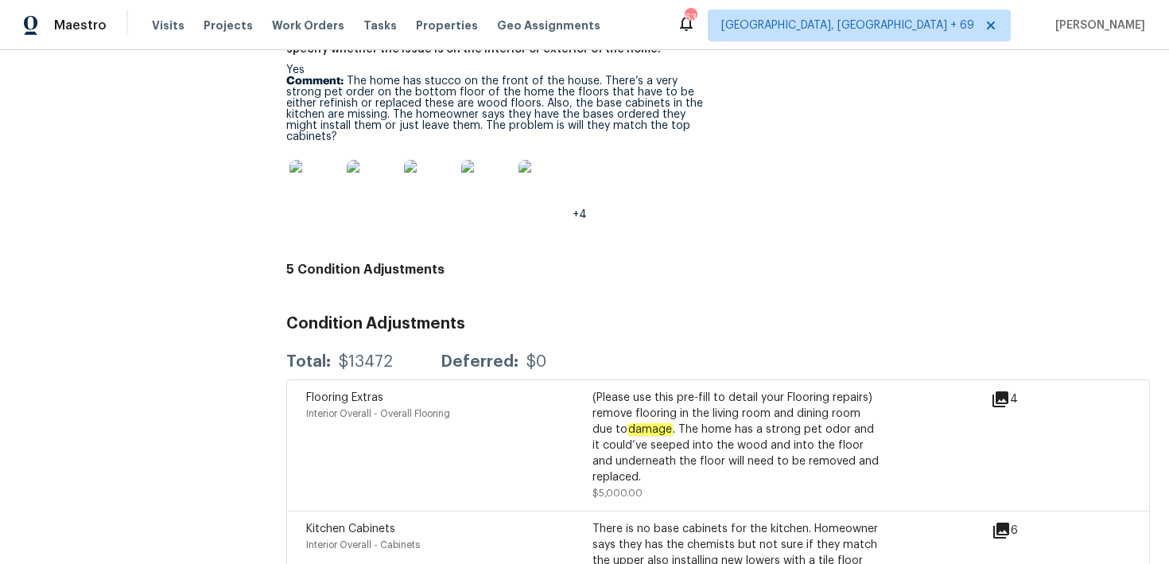
scroll to position [4348, 0]
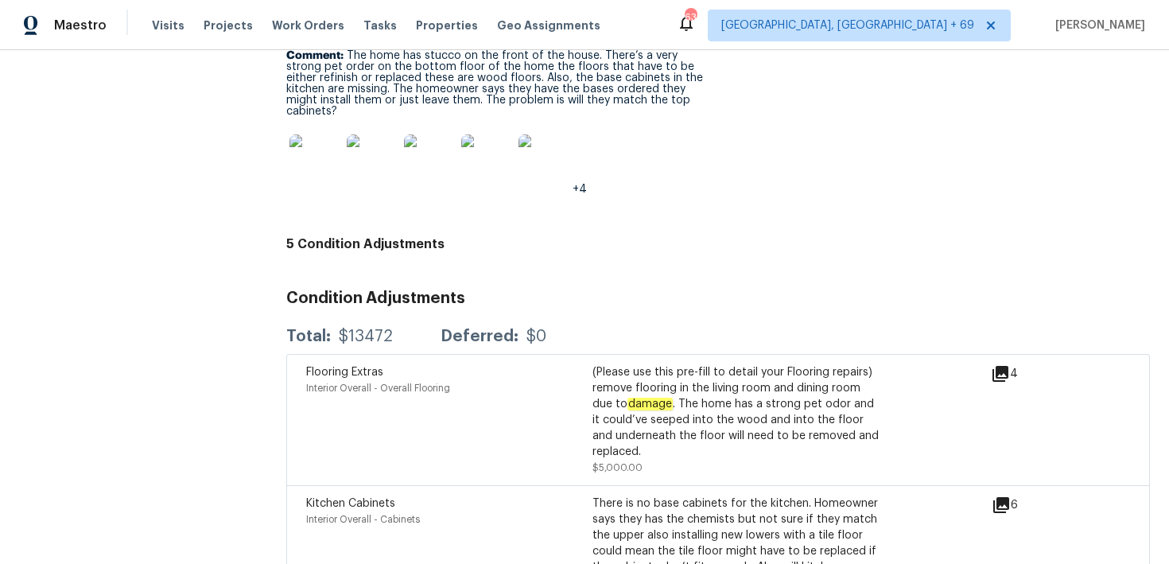
click at [1010, 364] on icon at bounding box center [1000, 373] width 19 height 19
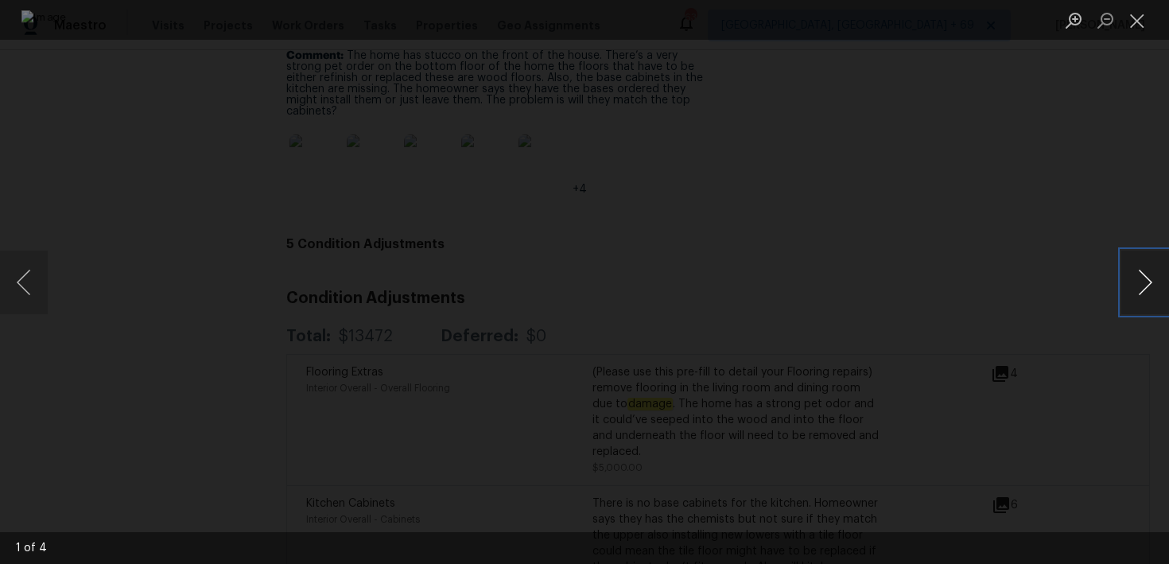
click at [1146, 288] on button "Next image" at bounding box center [1146, 283] width 48 height 64
click at [1139, 24] on button "Close lightbox" at bounding box center [1138, 20] width 32 height 28
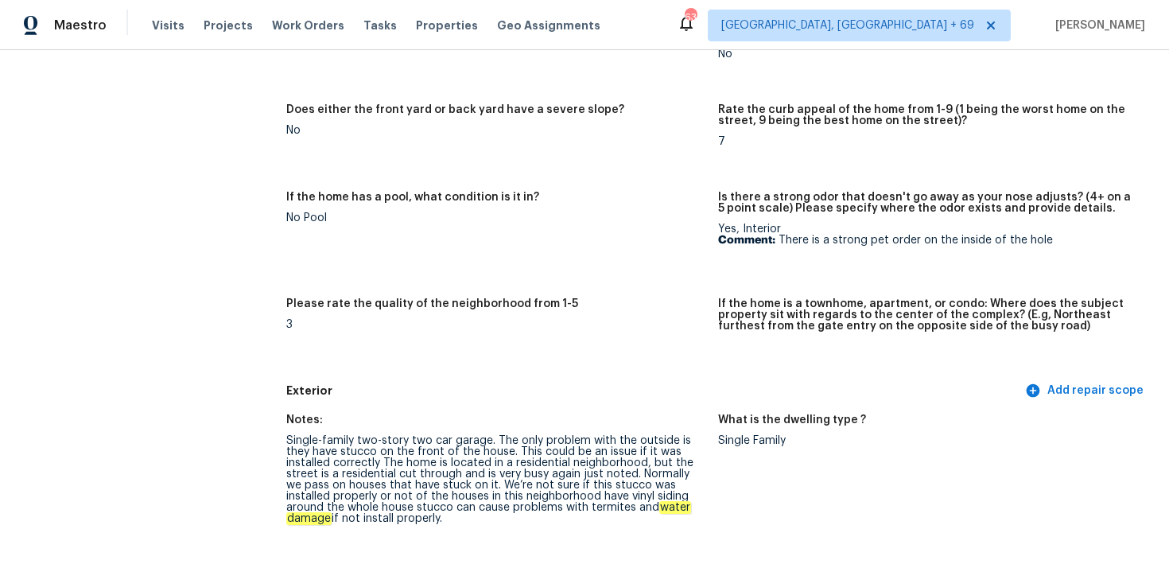
scroll to position [0, 0]
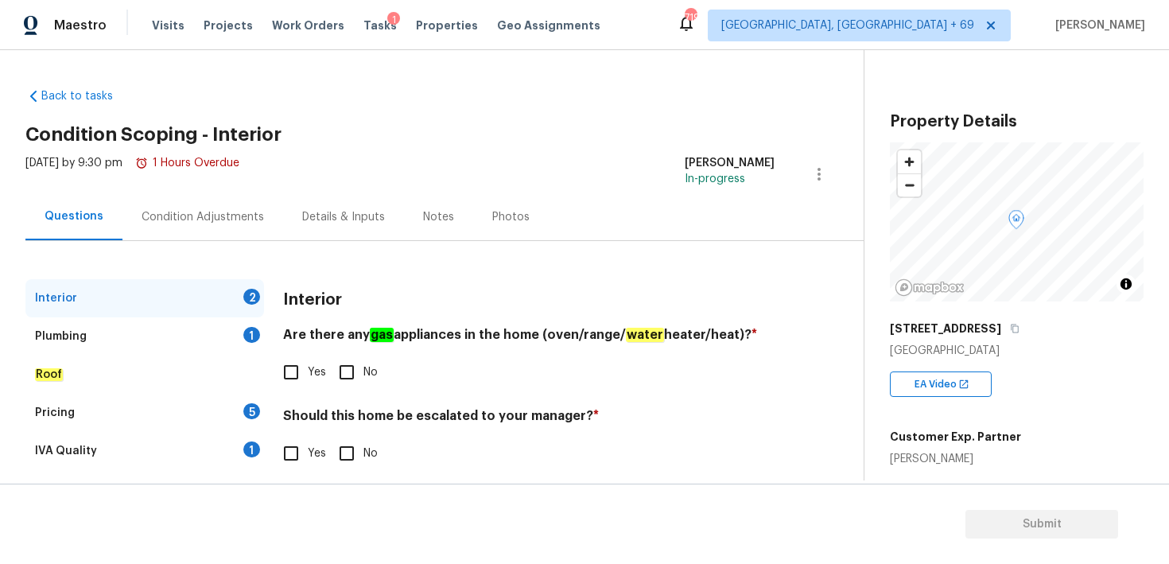
scroll to position [33, 0]
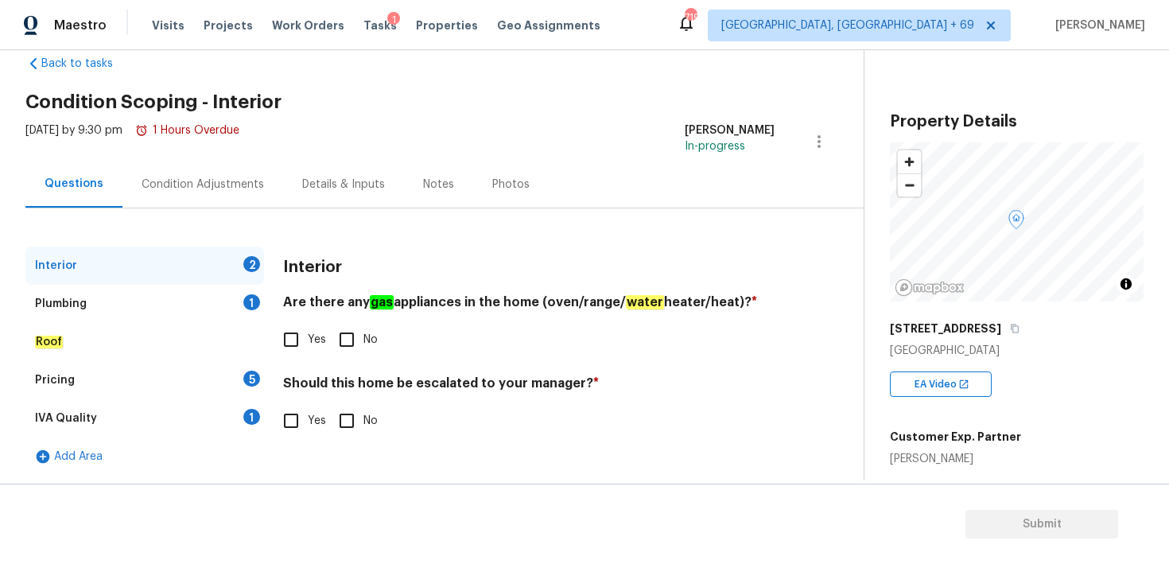
click at [348, 338] on input "No" at bounding box center [346, 339] width 33 height 33
checkbox input "true"
click at [348, 426] on input "No" at bounding box center [346, 420] width 33 height 33
checkbox input "true"
click at [72, 304] on div "Plumbing" at bounding box center [61, 304] width 52 height 16
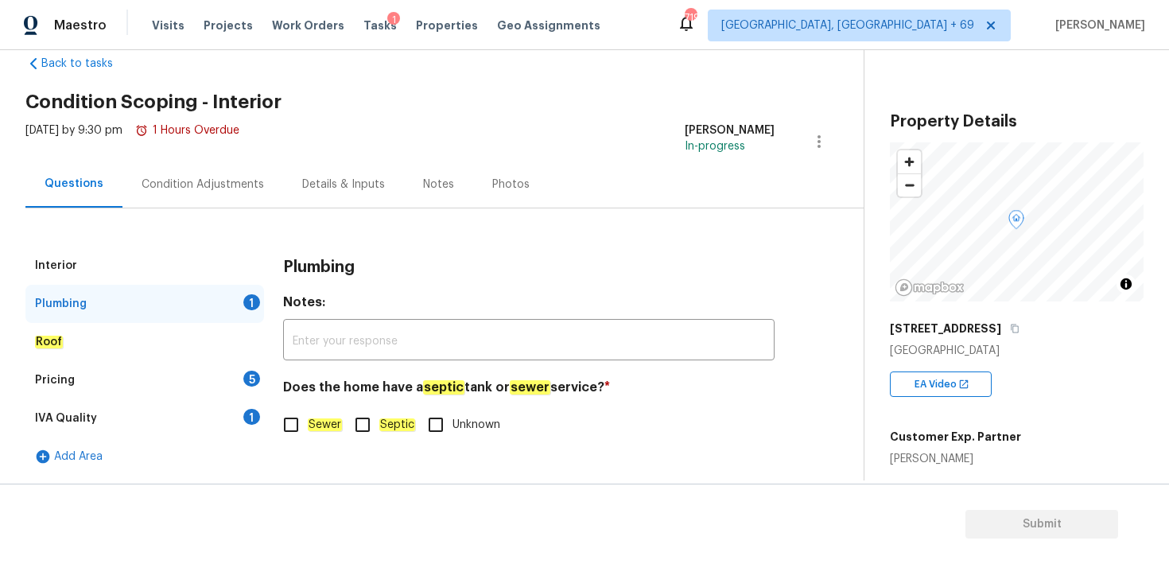
click at [288, 424] on input "Sewer" at bounding box center [290, 424] width 33 height 33
checkbox input "true"
click at [53, 337] on em "Roof" at bounding box center [49, 342] width 28 height 13
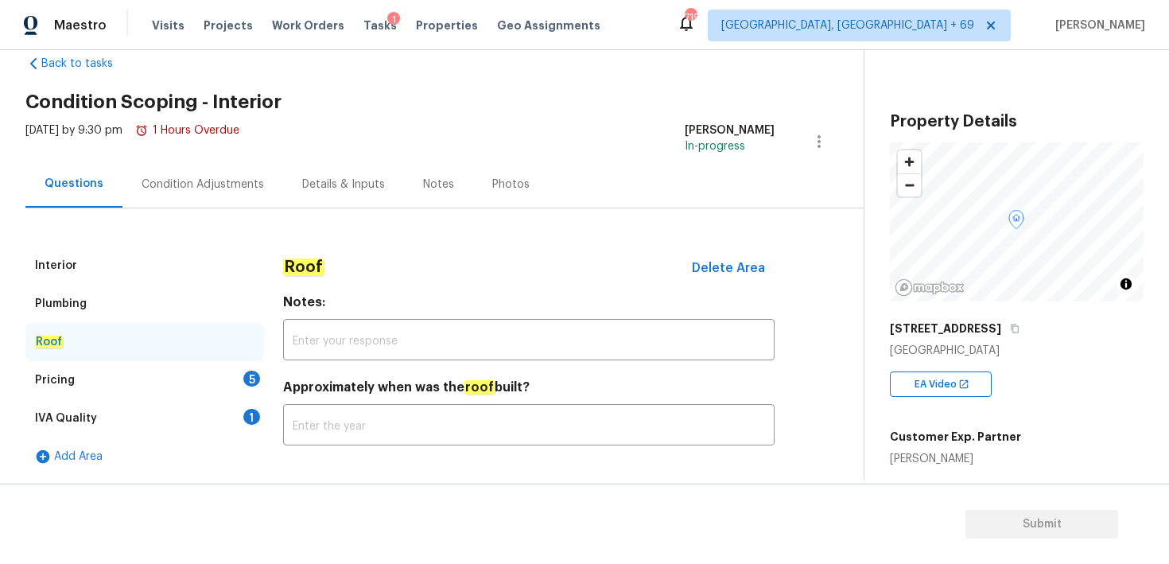
click at [58, 375] on div "Pricing" at bounding box center [55, 380] width 40 height 16
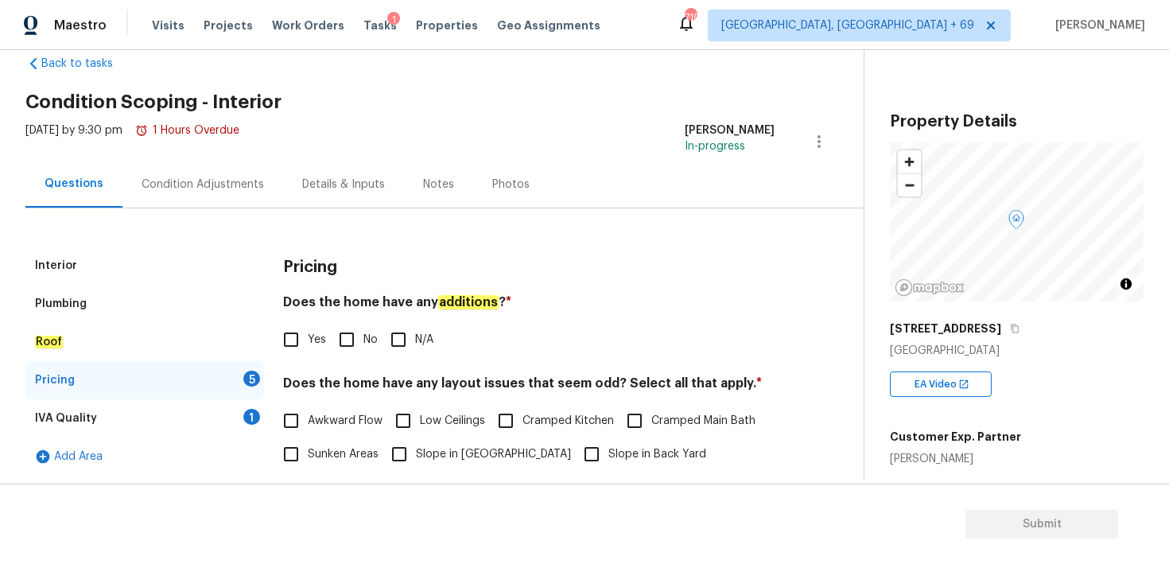
click at [291, 340] on input "Yes" at bounding box center [290, 339] width 33 height 33
checkbox input "true"
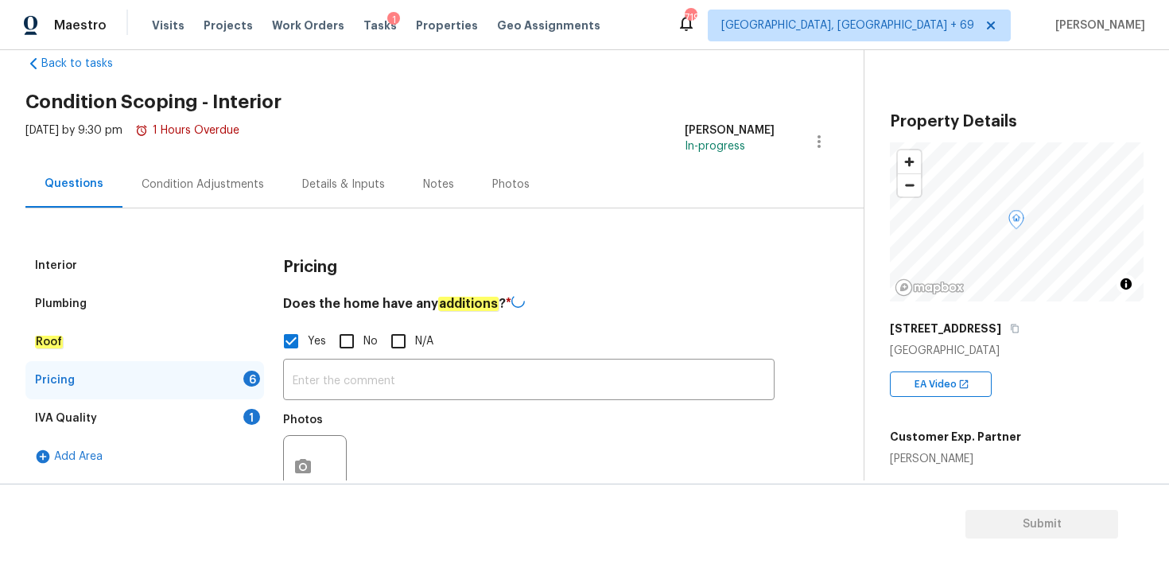
scroll to position [62, 0]
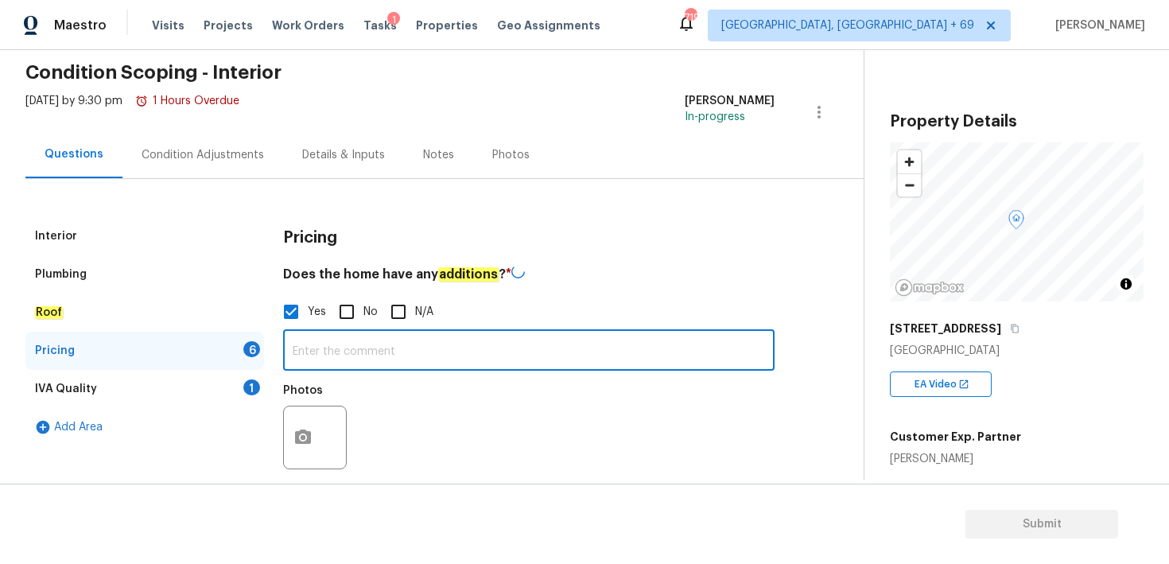
click at [315, 346] on input "text" at bounding box center [529, 351] width 492 height 37
paste input "Additional living space added off rear/kitchen"
type input "Additional living space added off rear/kitchen"
click at [305, 438] on icon "button" at bounding box center [303, 435] width 19 height 19
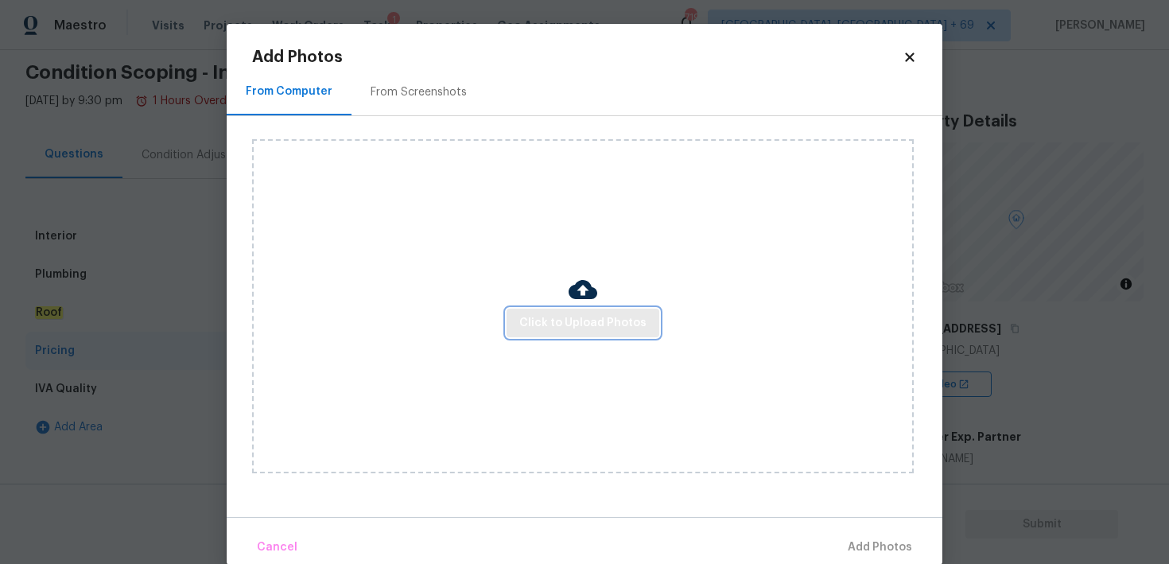
click at [581, 319] on span "Click to Upload Photos" at bounding box center [582, 323] width 127 height 20
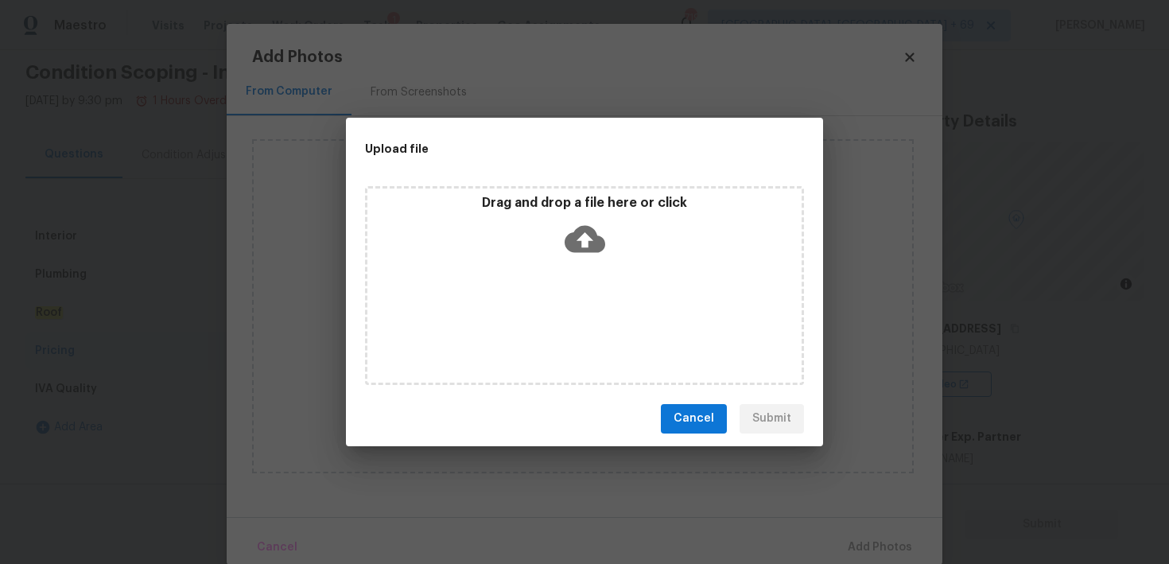
click at [588, 240] on icon at bounding box center [585, 238] width 41 height 27
